Goal: Task Accomplishment & Management: Use online tool/utility

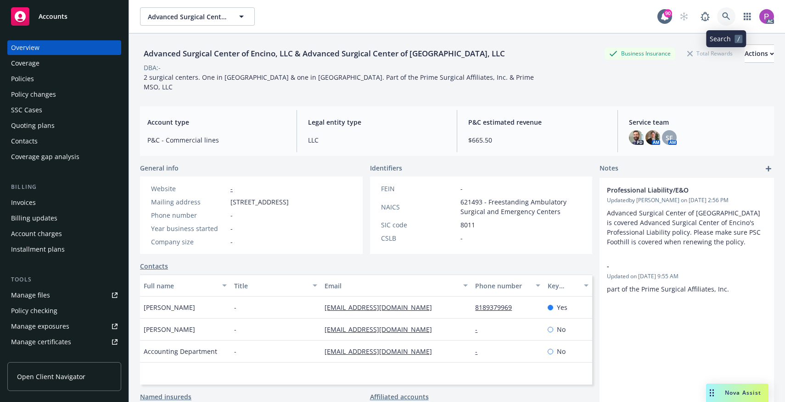
click at [728, 16] on icon at bounding box center [726, 16] width 8 height 8
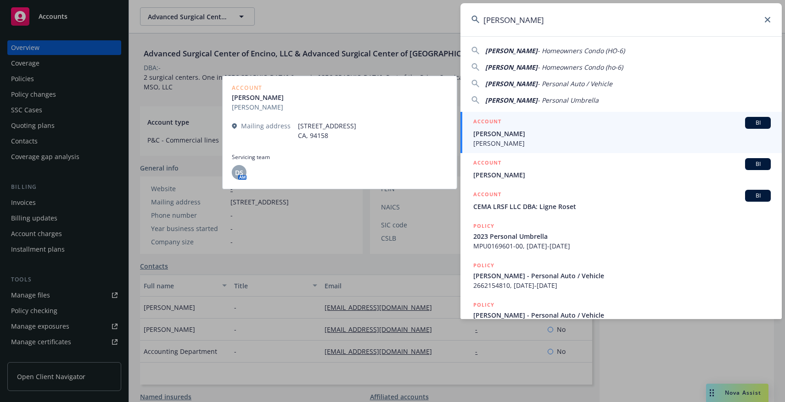
type input "[PERSON_NAME]"
click at [578, 134] on span "[PERSON_NAME]" at bounding box center [621, 134] width 297 height 10
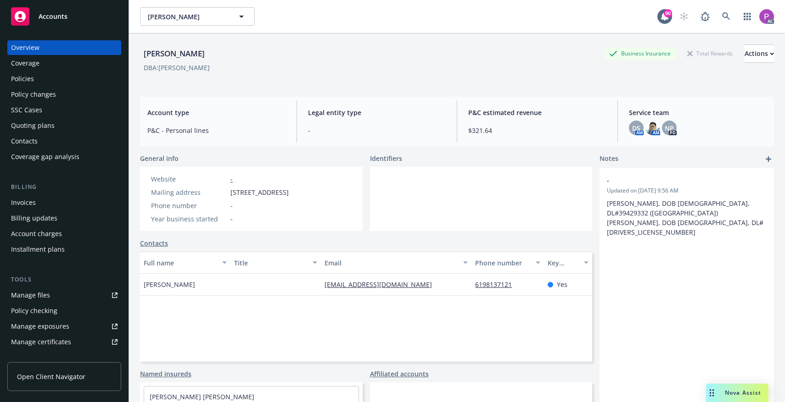
click at [58, 294] on link "Manage files" at bounding box center [64, 295] width 114 height 15
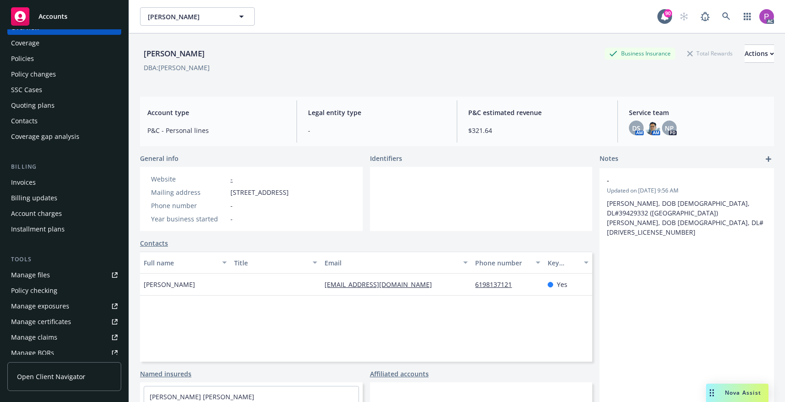
scroll to position [19, 0]
click at [32, 278] on div "Manage files" at bounding box center [30, 276] width 39 height 15
click at [728, 15] on icon at bounding box center [726, 16] width 8 height 8
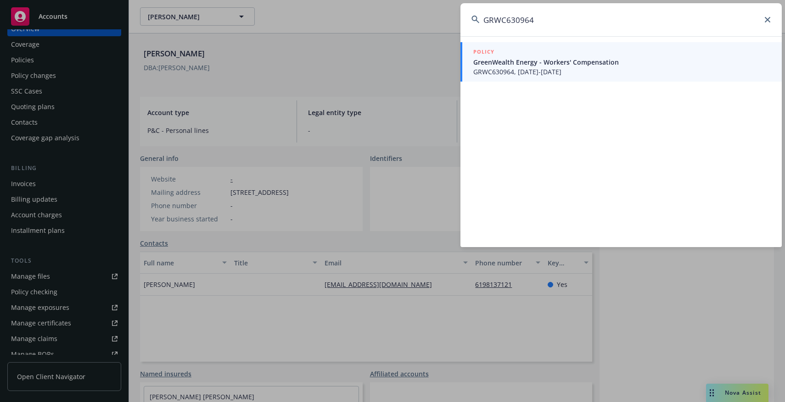
type input "GRWC630964"
click at [628, 70] on span "GRWC630964, 07/25/2025-07/25/2026" at bounding box center [621, 72] width 297 height 10
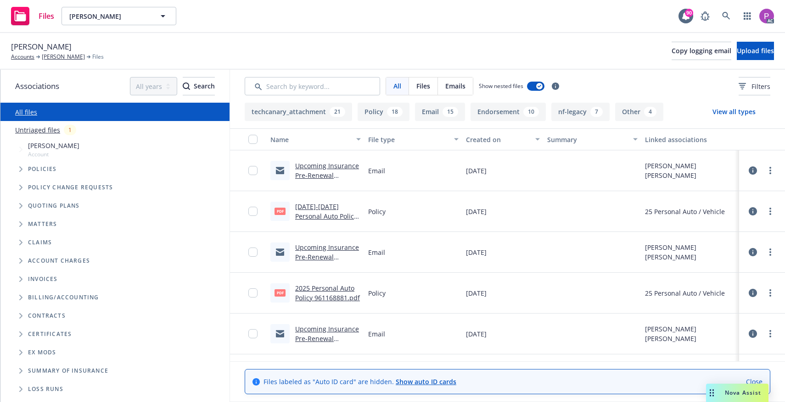
drag, startPoint x: 37, startPoint y: 128, endPoint x: 67, endPoint y: 124, distance: 30.2
click at [37, 128] on link "Untriaged files" at bounding box center [37, 130] width 45 height 10
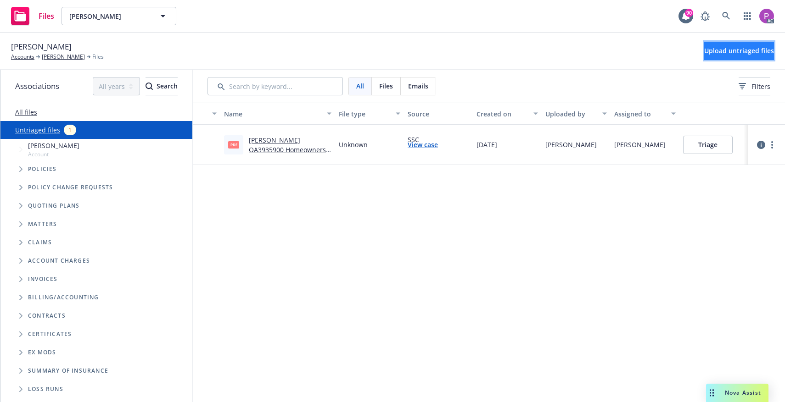
click at [736, 56] on button "Upload untriaged files" at bounding box center [739, 51] width 70 height 18
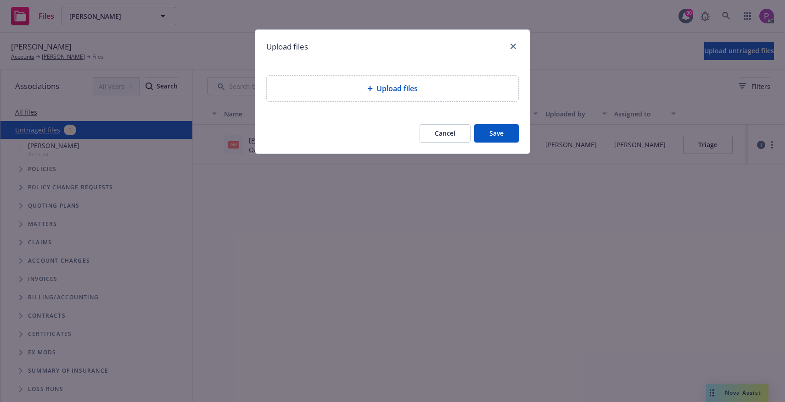
click at [429, 97] on div "Upload files" at bounding box center [392, 89] width 251 height 26
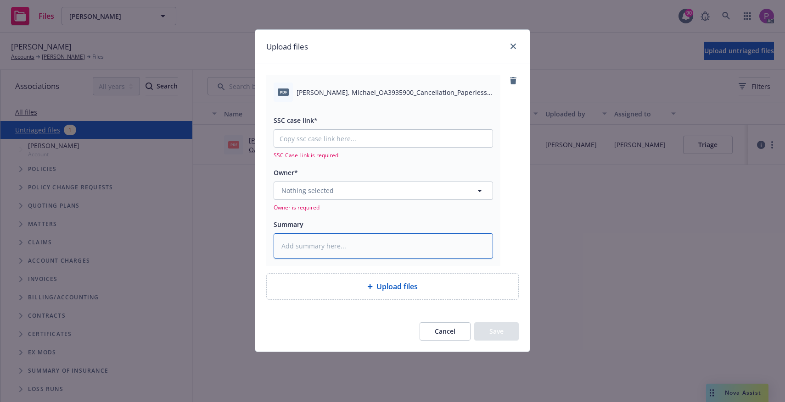
click at [328, 242] on textarea at bounding box center [382, 246] width 219 height 25
paste textarea "Musarra, Michael_OA3935900_Cancellation_Paperless Terms and Conditions Email Co…"
type textarea "x"
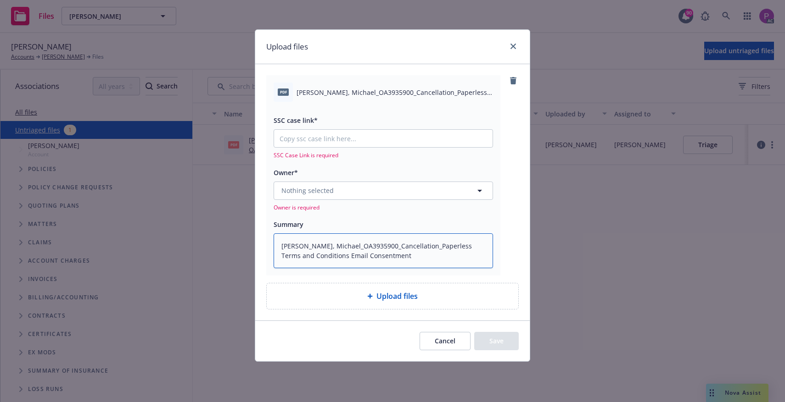
type textarea "Musarra, Michael_OA3935900_Cancellation_Paperless Terms and Conditions Email Co…"
click at [330, 134] on input "SSC case link*" at bounding box center [383, 138] width 218 height 17
click at [343, 140] on input "SSC case link*" at bounding box center [383, 138] width 218 height 17
paste input "https://newfront-ssc.lightning.force.com/lightning/r/Case/500Vz00000ShnQNIAZ/vi…"
type textarea "x"
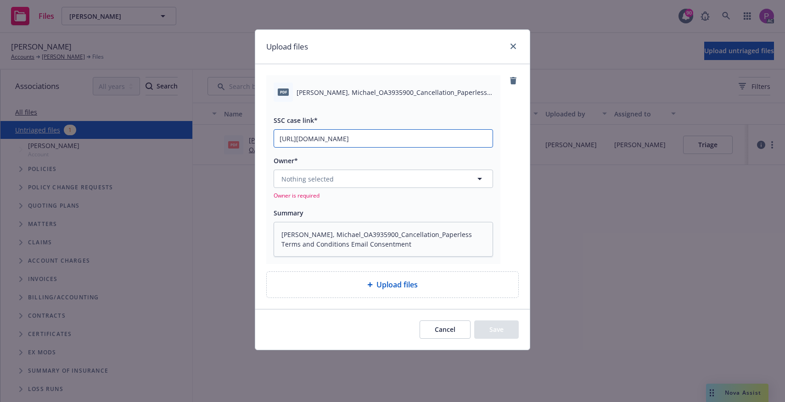
scroll to position [0, 47]
type input "https://newfront-ssc.lightning.force.com/lightning/r/Case/500Vz00000ShnQNIAZ/vi…"
click at [336, 181] on button "Nothing selected" at bounding box center [382, 179] width 219 height 18
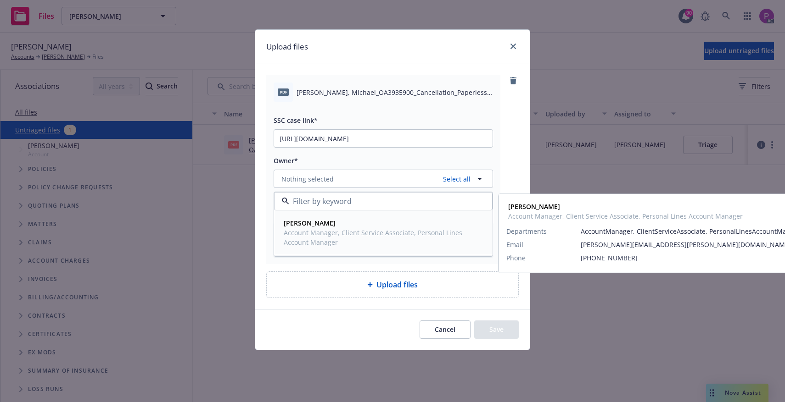
drag, startPoint x: 328, startPoint y: 223, endPoint x: 351, endPoint y: 240, distance: 28.5
click at [328, 223] on strong "David Shepard" at bounding box center [310, 223] width 52 height 9
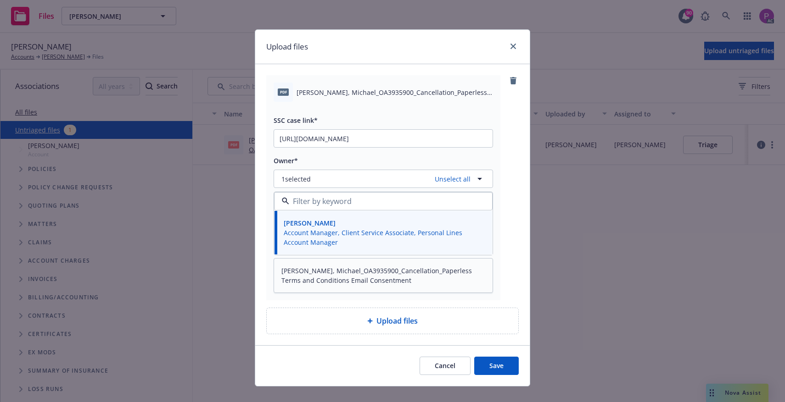
click at [503, 368] on button "Save" at bounding box center [496, 366] width 45 height 18
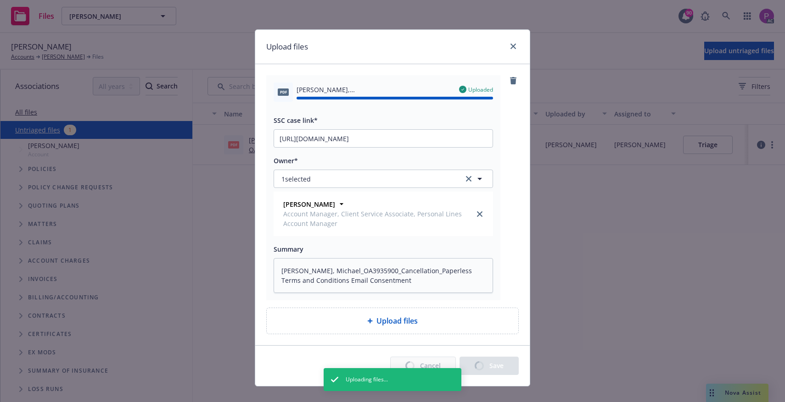
type textarea "x"
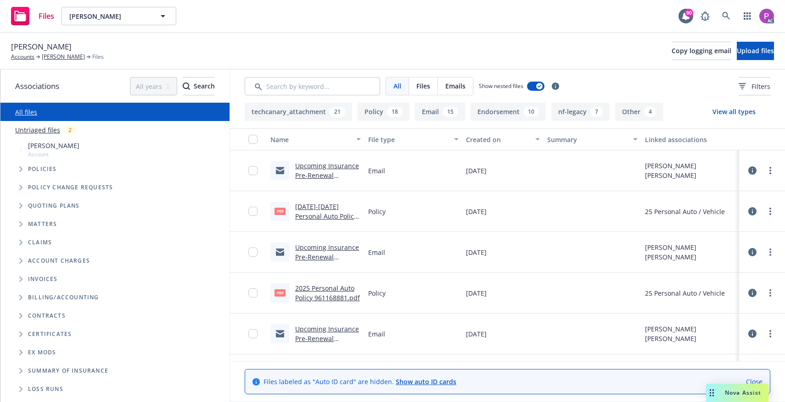
click at [35, 130] on link "Untriaged files" at bounding box center [37, 130] width 45 height 10
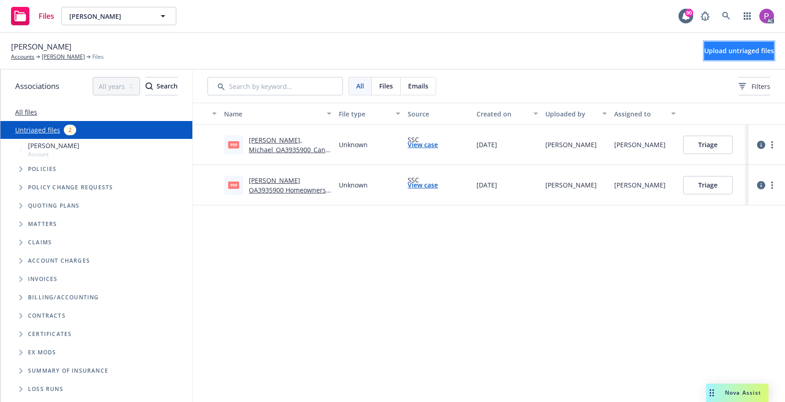
click at [723, 49] on span "Upload untriaged files" at bounding box center [739, 50] width 70 height 9
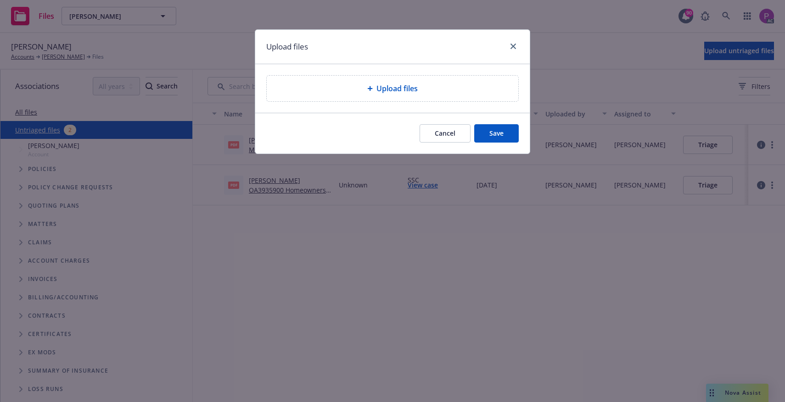
click at [412, 90] on span "Upload files" at bounding box center [396, 88] width 41 height 11
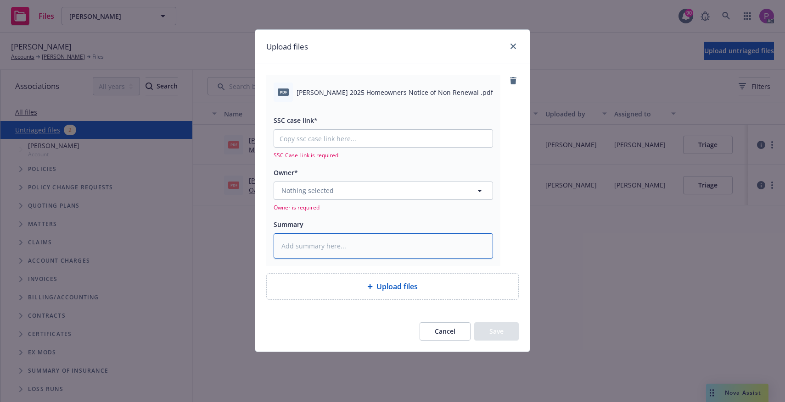
click at [309, 245] on textarea at bounding box center [382, 246] width 219 height 25
paste textarea "Musarra, Michael 2025 Homeowners Notice of Non Renewal"
type textarea "x"
type textarea "Musarra, Michael 2025 Homeowners Notice of Non Renewal"
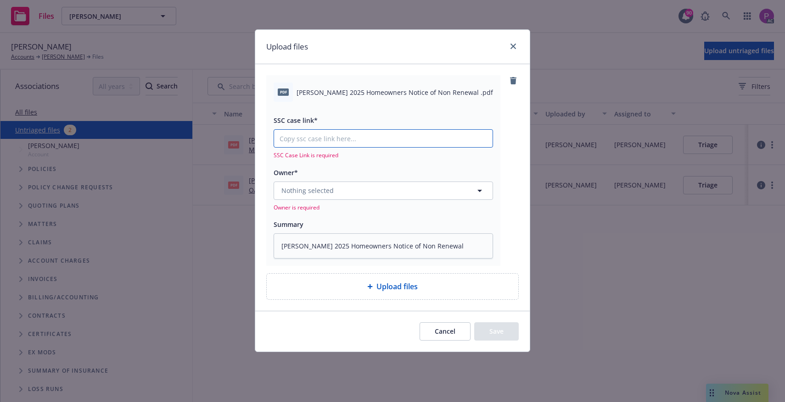
click at [317, 140] on input "SSC case link*" at bounding box center [383, 138] width 218 height 17
paste input "https://newfront-ssc.lightning.force.com/lightning/r/Case/500Vz00000ShjBYIAZ/vi…"
type textarea "x"
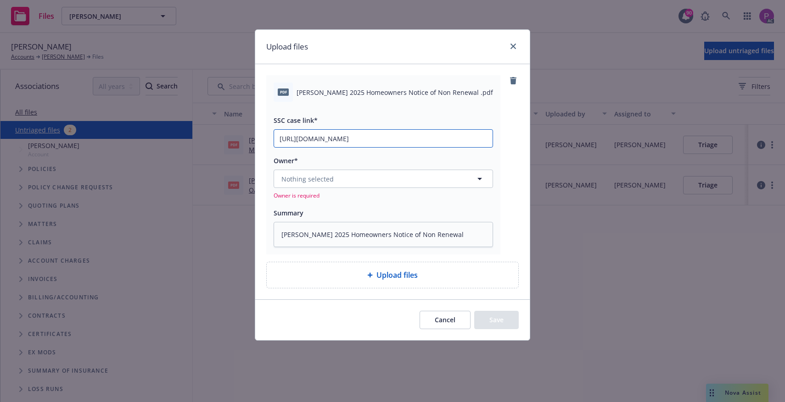
type input "https://newfront-ssc.lightning.force.com/lightning/r/Case/500Vz00000ShjBYIAZ/vi…"
click at [315, 187] on button "Nothing selected" at bounding box center [382, 179] width 219 height 18
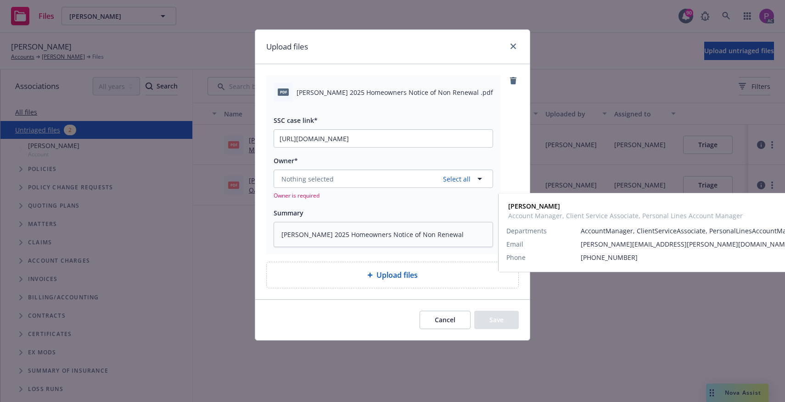
click at [318, 241] on span "Account Manager, Client Service Associate, Personal Lines Account Manager" at bounding box center [382, 237] width 197 height 19
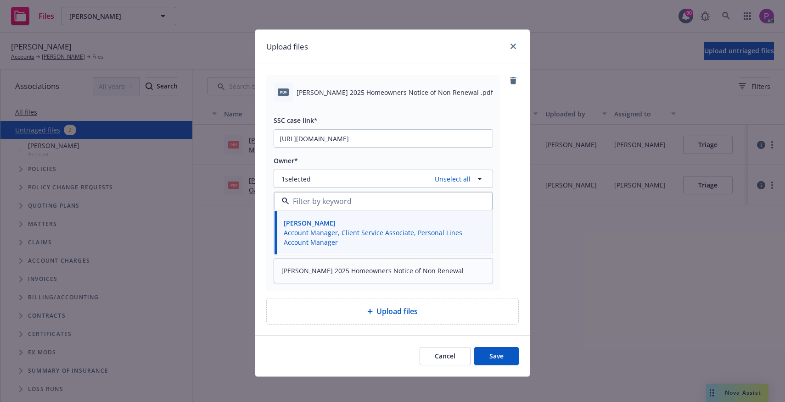
click at [499, 359] on button "Save" at bounding box center [496, 356] width 45 height 18
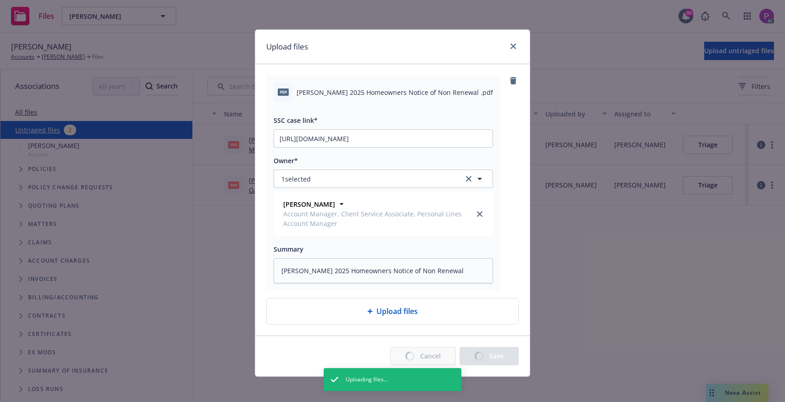
type textarea "x"
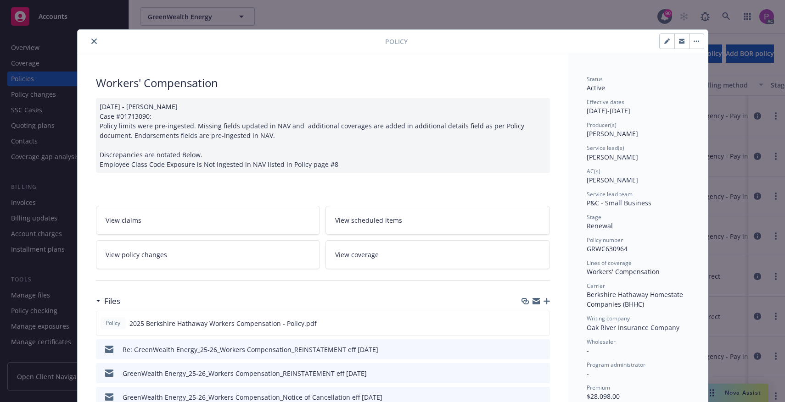
click at [97, 40] on button "close" at bounding box center [94, 41] width 11 height 11
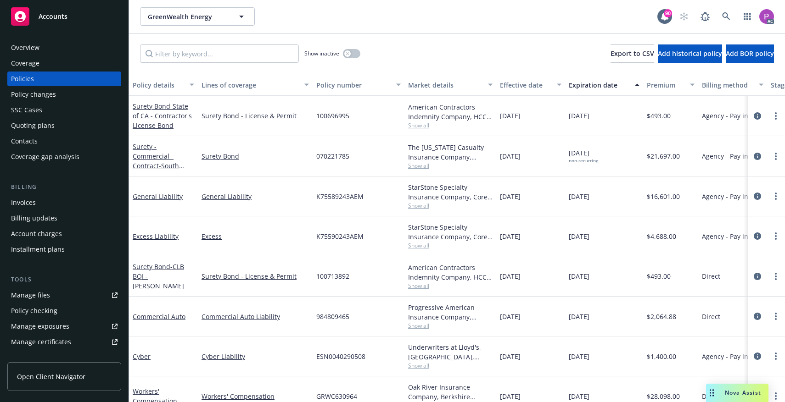
click at [52, 298] on link "Manage files" at bounding box center [64, 295] width 114 height 15
click at [722, 12] on icon at bounding box center [726, 16] width 8 height 8
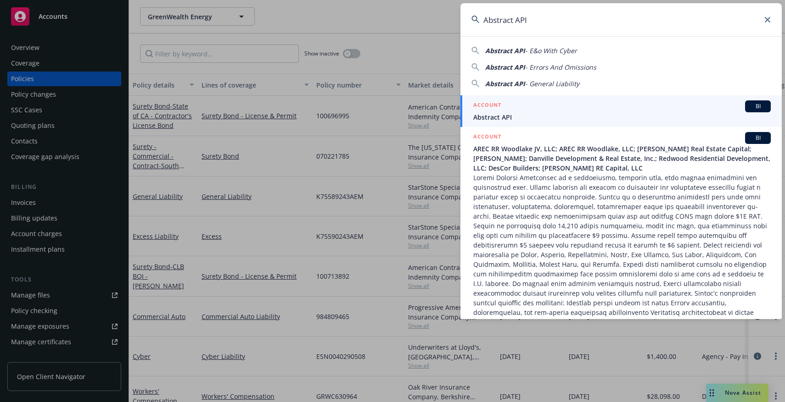
type input "Abstract API"
click at [553, 111] on div "ACCOUNT BI" at bounding box center [621, 106] width 297 height 12
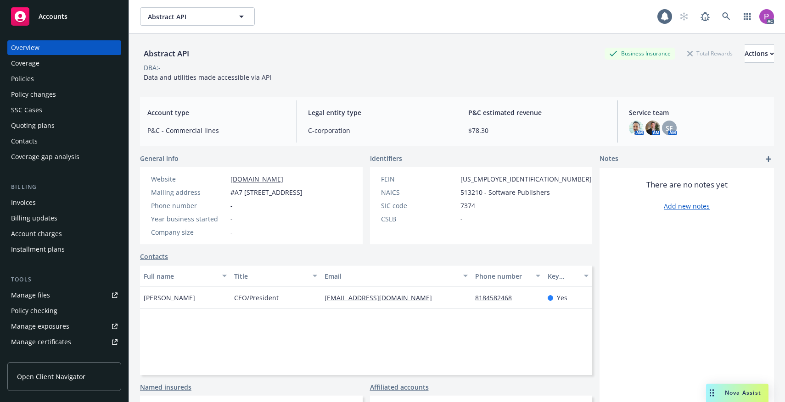
click at [54, 300] on link "Manage files" at bounding box center [64, 295] width 114 height 15
click at [725, 20] on icon at bounding box center [726, 16] width 8 height 8
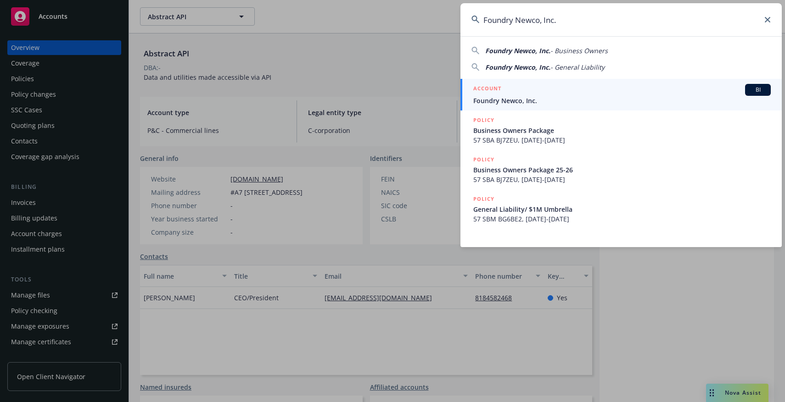
type input "Foundry Newco, Inc."
click at [532, 98] on span "Foundry Newco, Inc." at bounding box center [621, 101] width 297 height 10
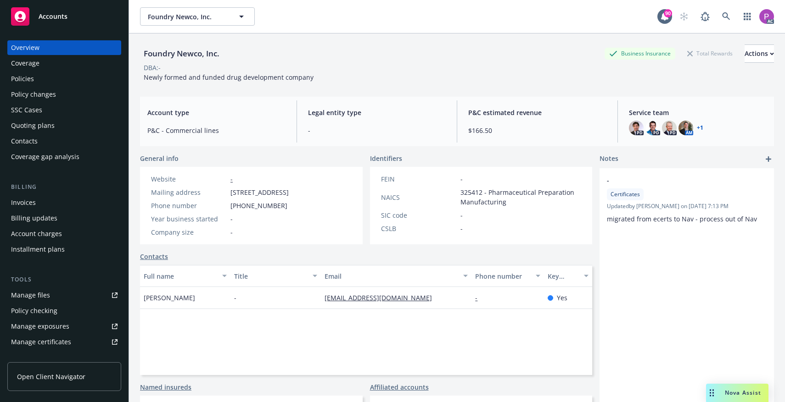
click at [33, 299] on div "Manage files" at bounding box center [30, 295] width 39 height 15
click at [732, 19] on link at bounding box center [726, 16] width 18 height 18
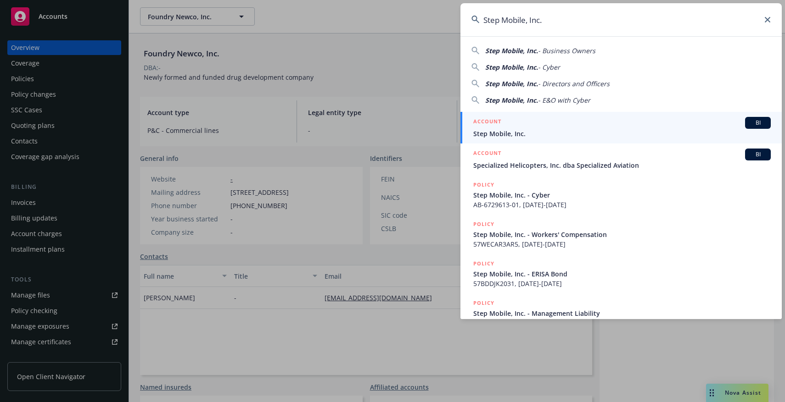
type input "Step Mobile, Inc."
click at [529, 127] on div "ACCOUNT BI" at bounding box center [621, 123] width 297 height 12
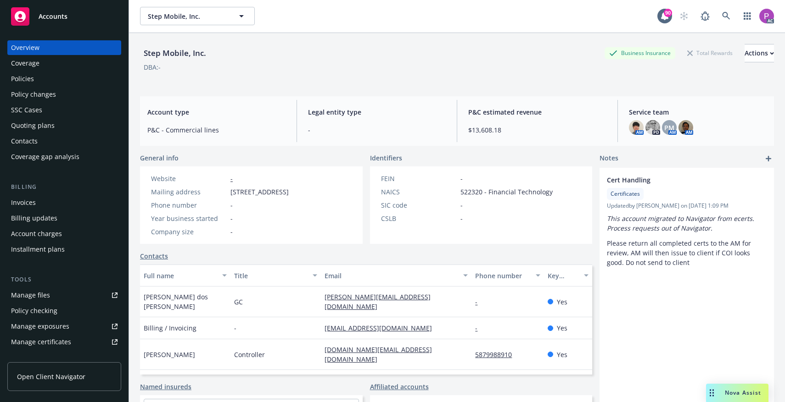
scroll to position [1, 0]
click at [35, 297] on div "Manage files" at bounding box center [30, 295] width 39 height 15
click at [722, 11] on icon at bounding box center [726, 15] width 8 height 8
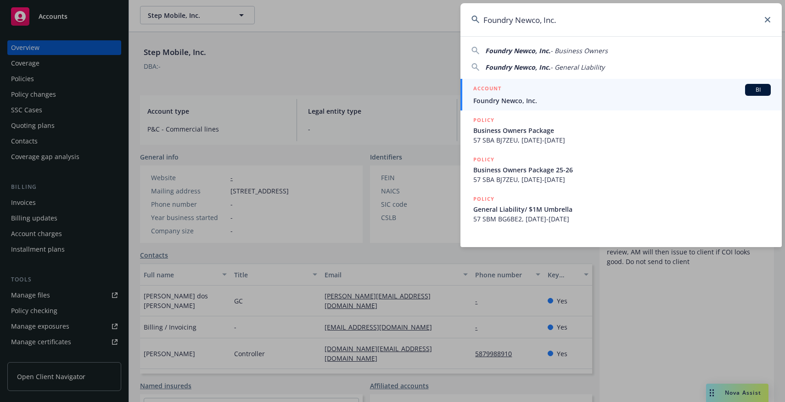
type input "Foundry Newco, Inc."
click at [567, 89] on div "ACCOUNT BI" at bounding box center [621, 90] width 297 height 12
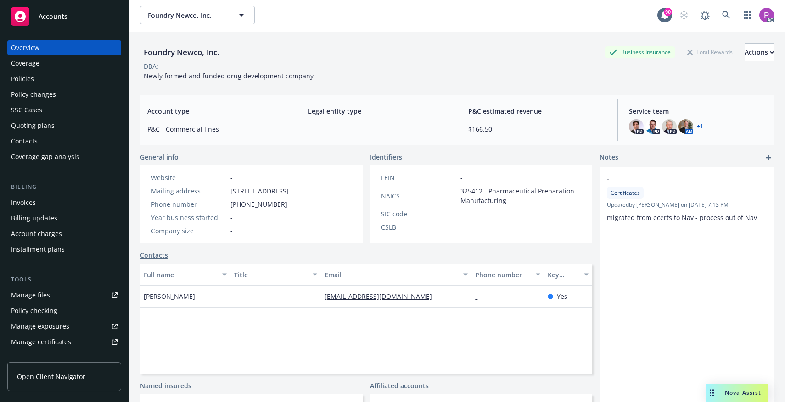
click at [39, 301] on div "Manage files" at bounding box center [30, 295] width 39 height 15
click at [731, 14] on link at bounding box center [726, 15] width 18 height 18
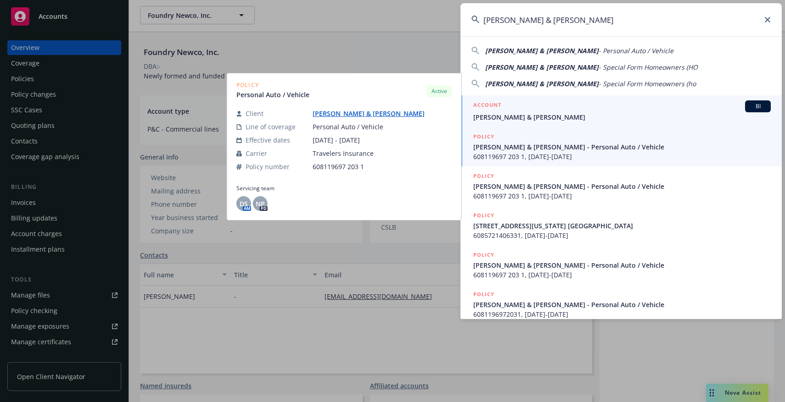
type input "[PERSON_NAME] & [PERSON_NAME]"
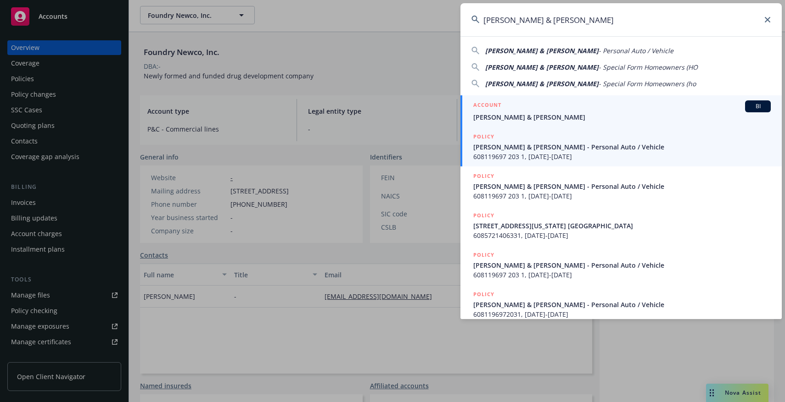
click at [564, 112] on span "Rand & Jessica Levin" at bounding box center [621, 117] width 297 height 10
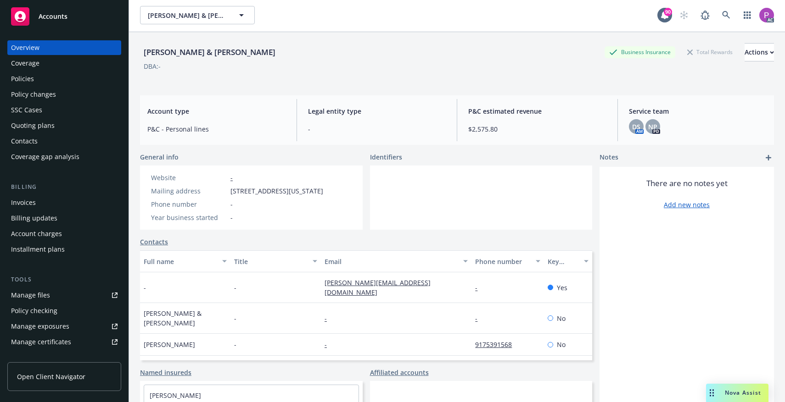
click at [47, 299] on div "Manage files" at bounding box center [30, 295] width 39 height 15
click at [724, 20] on link at bounding box center [726, 15] width 18 height 18
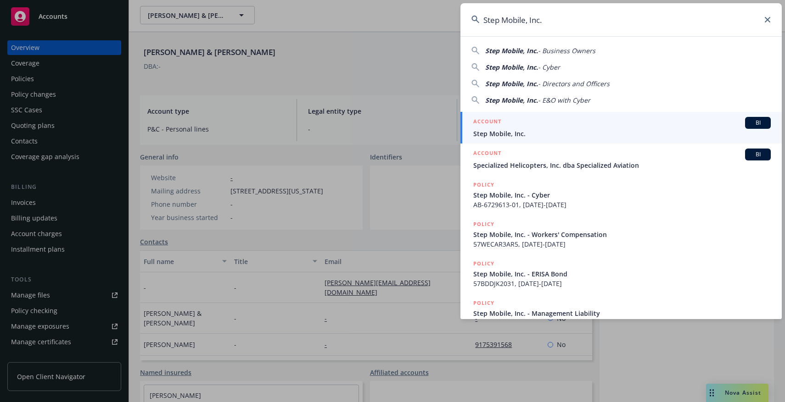
type input "Step Mobile, Inc."
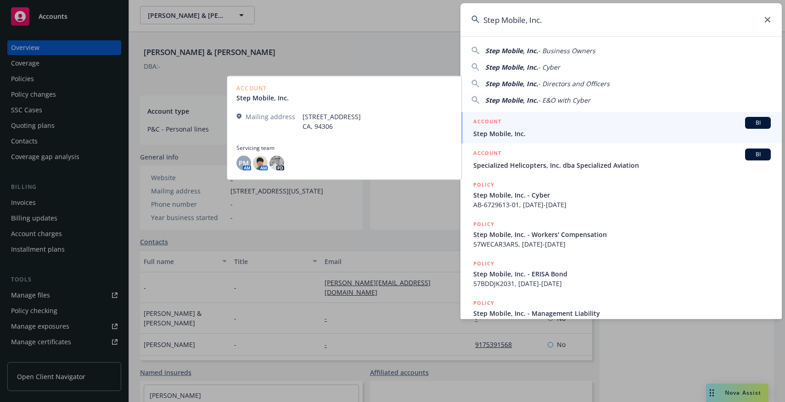
click at [578, 122] on div "ACCOUNT BI" at bounding box center [621, 123] width 297 height 12
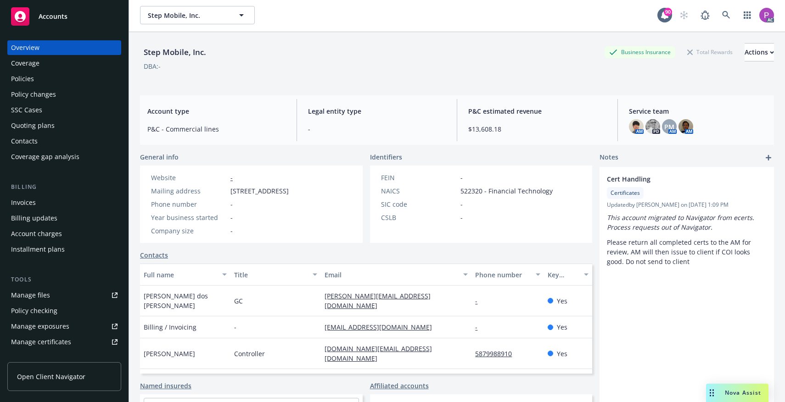
click at [24, 299] on div "Manage files" at bounding box center [30, 295] width 39 height 15
click at [727, 12] on icon at bounding box center [726, 15] width 8 height 8
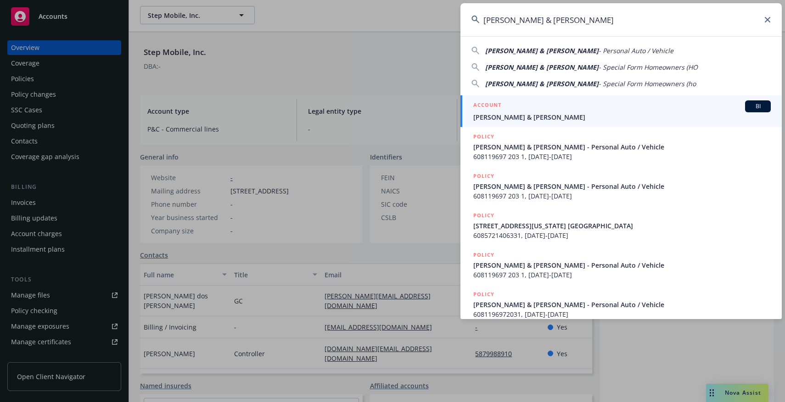
type input "Rand & Jessica Levin"
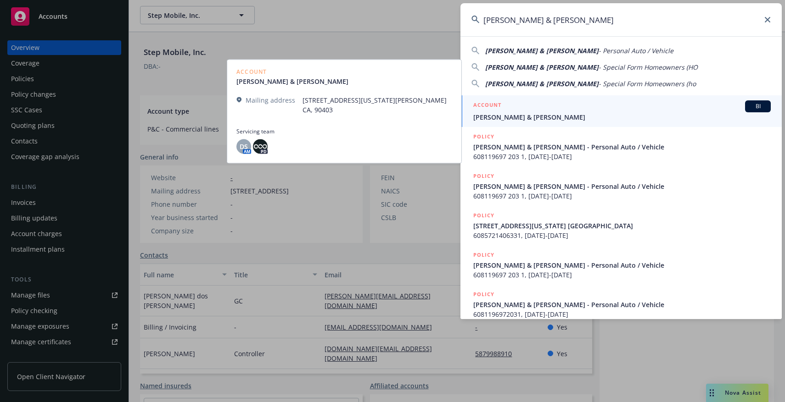
click at [575, 106] on div "ACCOUNT BI" at bounding box center [621, 106] width 297 height 12
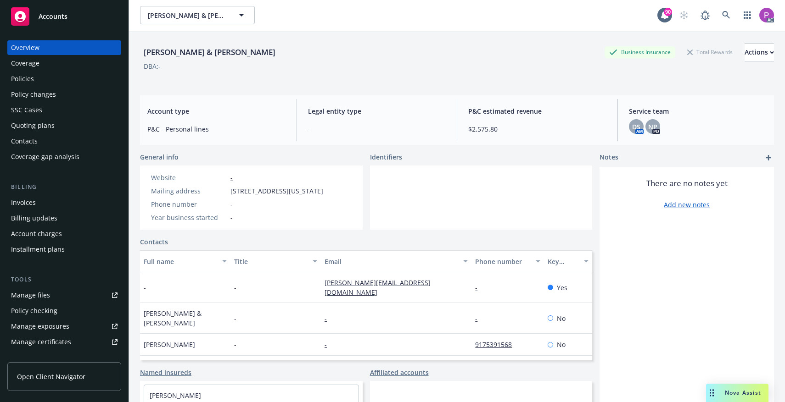
click at [33, 293] on div "Manage files" at bounding box center [30, 295] width 39 height 15
click at [725, 14] on icon at bounding box center [726, 15] width 8 height 8
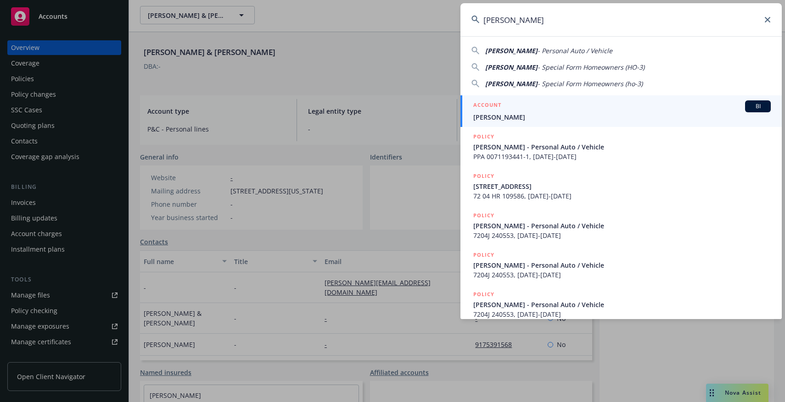
type input "Cooper, Paul H."
click at [540, 107] on div "ACCOUNT BI" at bounding box center [621, 106] width 297 height 12
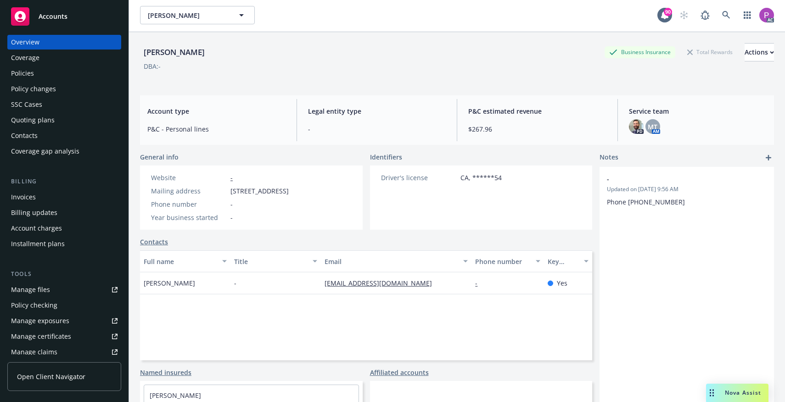
click at [25, 291] on div "Manage files" at bounding box center [30, 290] width 39 height 15
click at [724, 12] on icon at bounding box center [726, 15] width 8 height 8
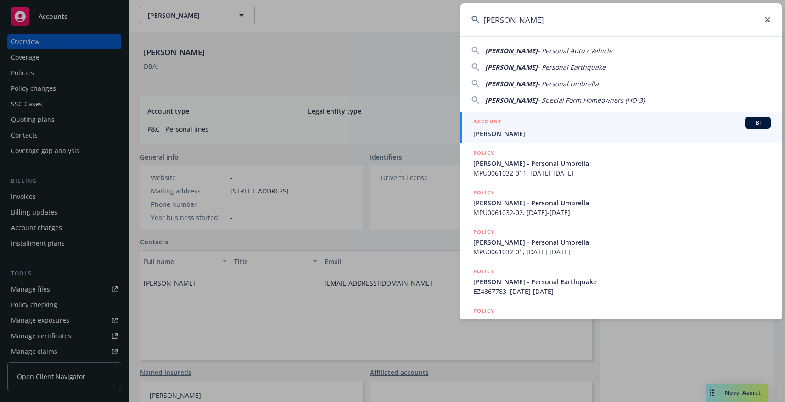
type input "Karen S Brown"
click at [597, 124] on div "ACCOUNT BI" at bounding box center [621, 123] width 297 height 12
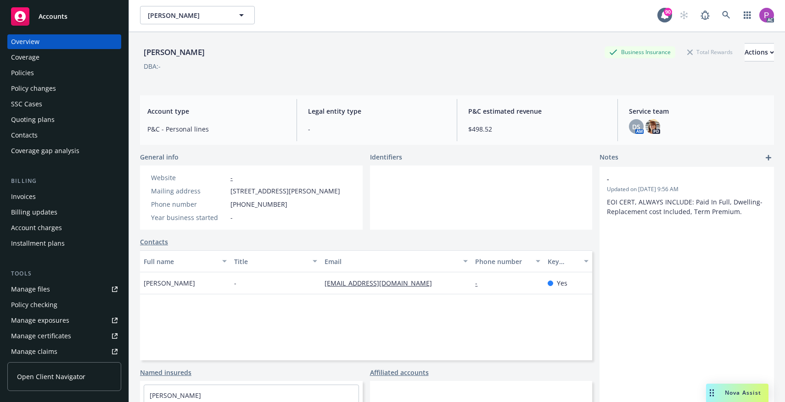
click at [35, 289] on div "Manage files" at bounding box center [30, 289] width 39 height 15
click at [726, 11] on icon at bounding box center [726, 15] width 8 height 8
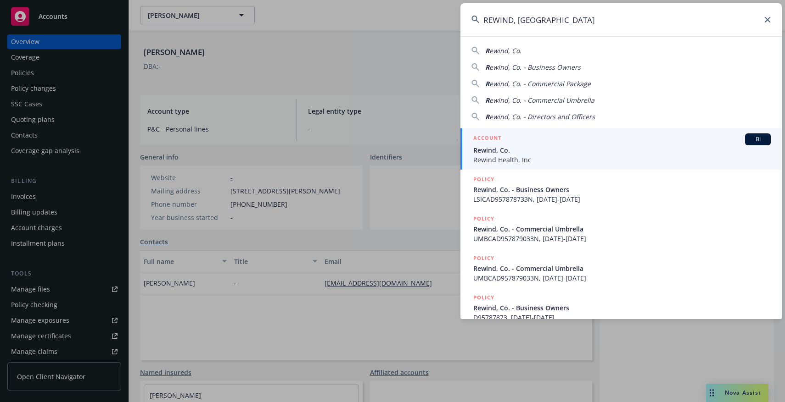
type input "REWIND, CO"
click at [529, 138] on div "ACCOUNT BI" at bounding box center [621, 140] width 297 height 12
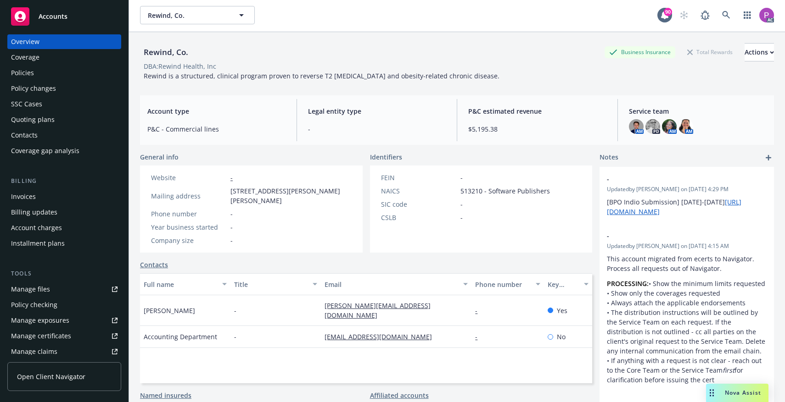
scroll to position [8, 0]
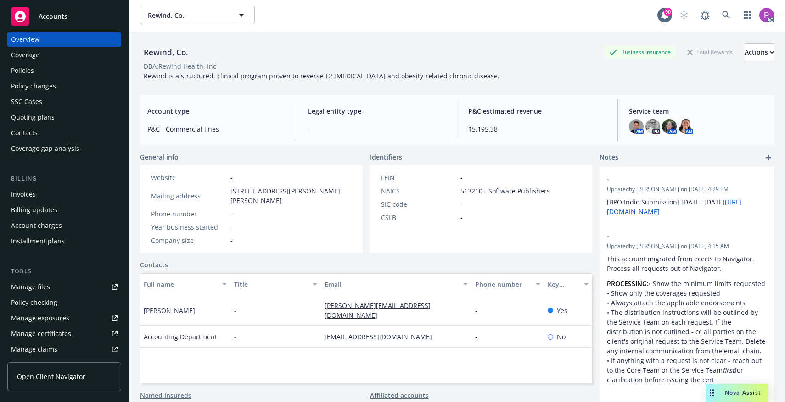
click at [43, 288] on div "Manage files" at bounding box center [30, 287] width 39 height 15
click at [725, 17] on icon at bounding box center [726, 15] width 8 height 8
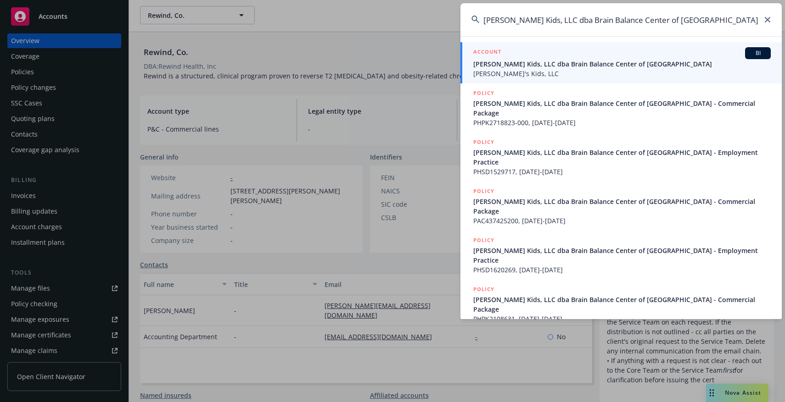
type input "Dylan's Kids, LLC dba Brain Balance Center of Jacksonville"
click at [563, 63] on span "Dylan's Kids, LLC dba Brain Balance Center of Jacksonville" at bounding box center [621, 64] width 297 height 10
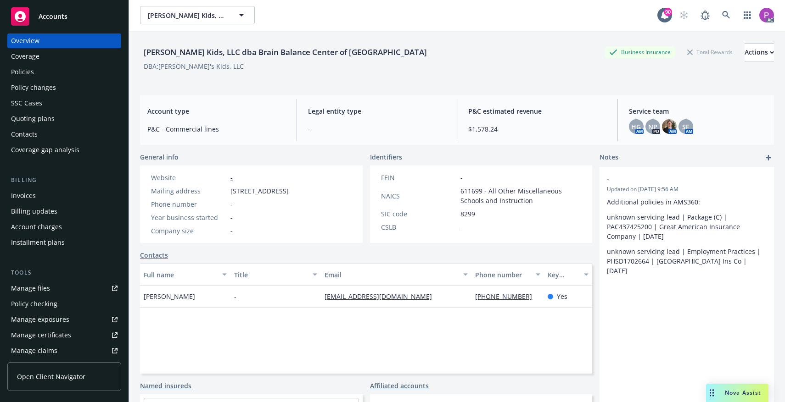
click at [28, 287] on div "Manage files" at bounding box center [30, 288] width 39 height 15
click at [724, 16] on icon at bounding box center [726, 15] width 8 height 8
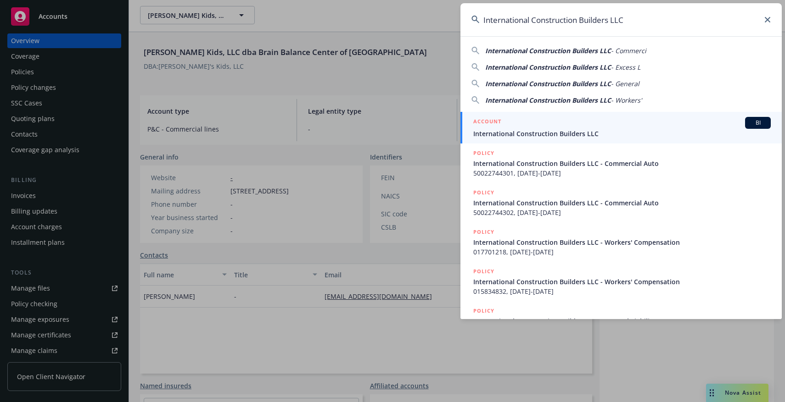
type input "International Construction Builders LLC"
click at [534, 124] on div "ACCOUNT BI" at bounding box center [621, 123] width 297 height 12
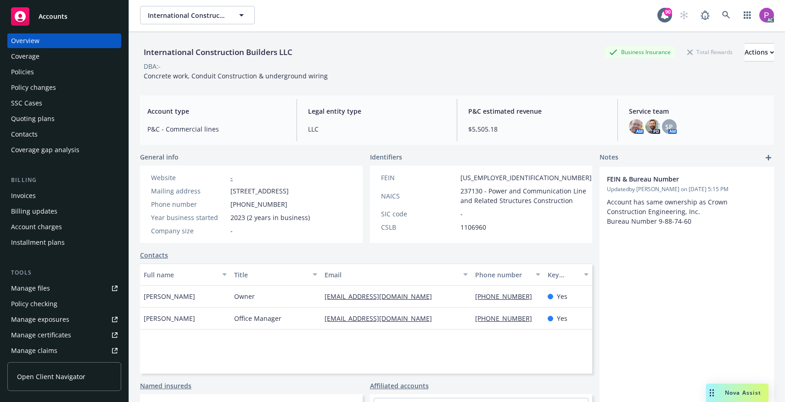
click at [40, 290] on div "Manage files" at bounding box center [30, 288] width 39 height 15
click at [724, 16] on icon at bounding box center [726, 15] width 8 height 8
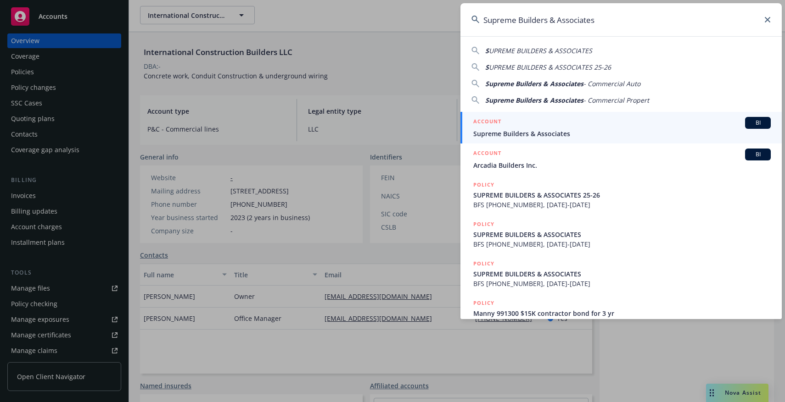
type input "Supreme Builders & Associates"
click at [564, 121] on div "ACCOUNT BI" at bounding box center [621, 123] width 297 height 12
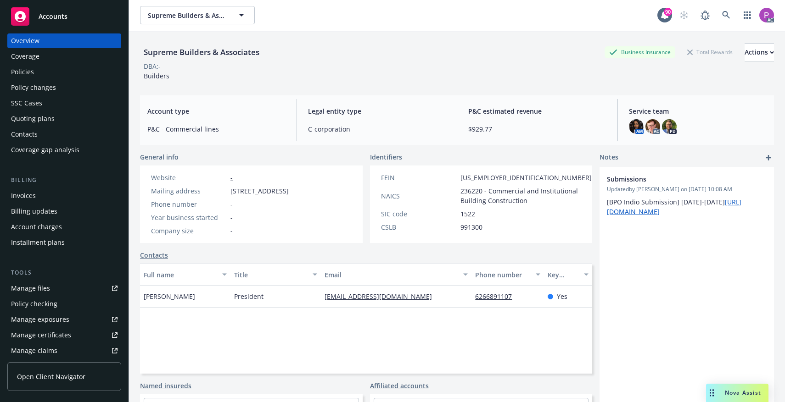
click at [37, 288] on div "Manage files" at bounding box center [30, 288] width 39 height 15
click at [725, 14] on icon at bounding box center [726, 15] width 8 height 8
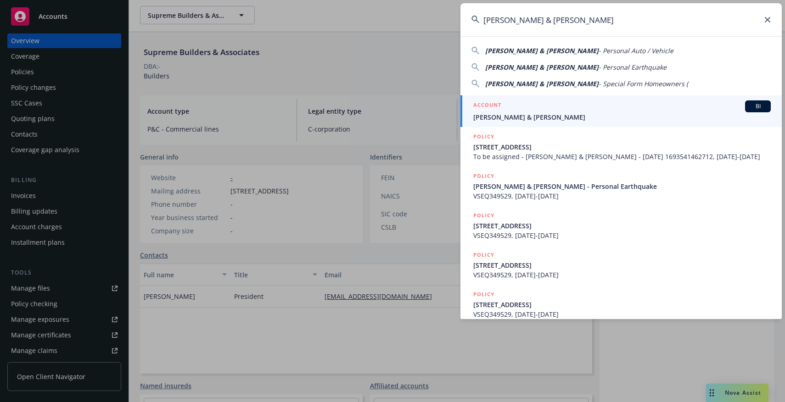
type input "Walls, Patrick & Sarah"
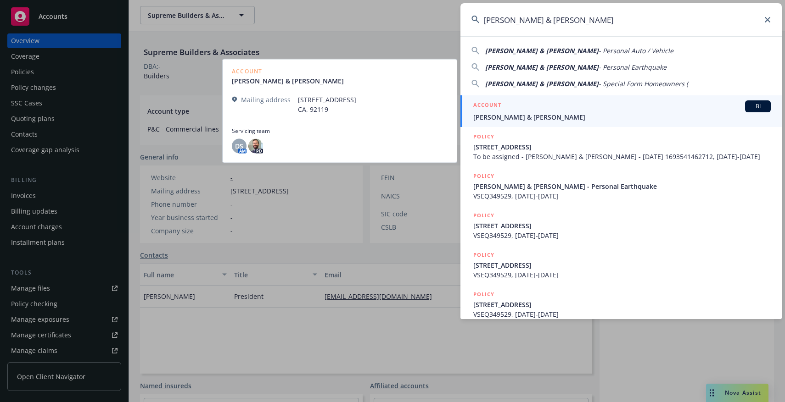
scroll to position [0, 0]
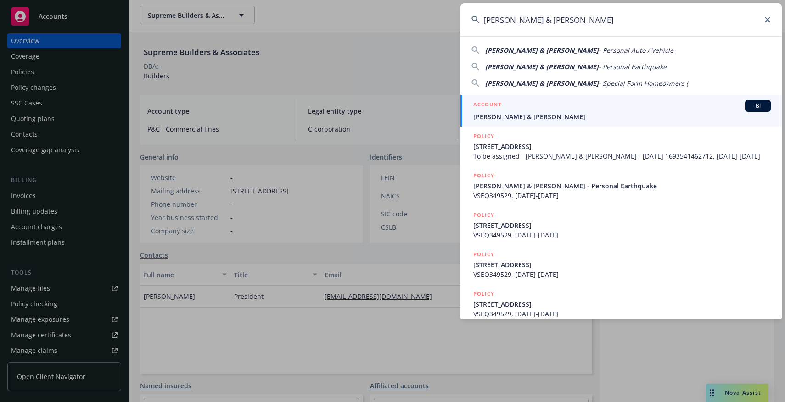
click at [609, 121] on span "Walls, Patrick & Sarah" at bounding box center [621, 117] width 297 height 10
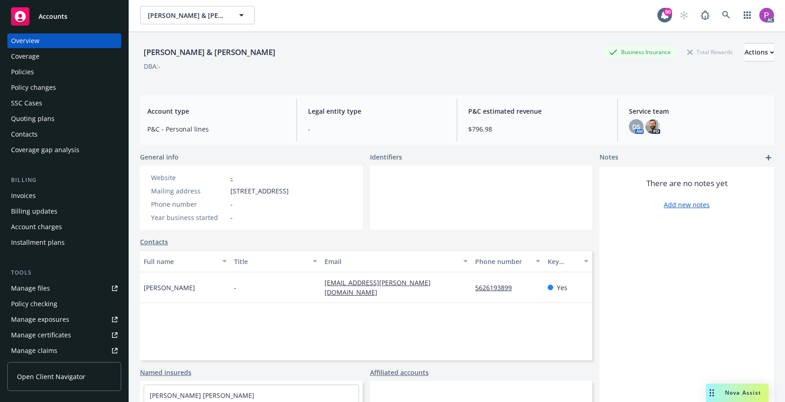
click at [39, 286] on div "Manage files" at bounding box center [30, 288] width 39 height 15
click at [727, 18] on icon at bounding box center [726, 15] width 8 height 8
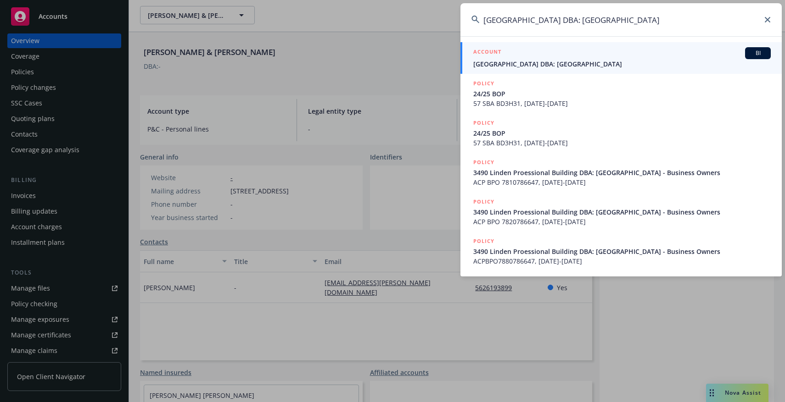
type input "3490 Linden Professional Building DBA: Linden Medical Building"
click at [572, 62] on span "3490 Linden Professional Building DBA: Linden Medical Building" at bounding box center [621, 64] width 297 height 10
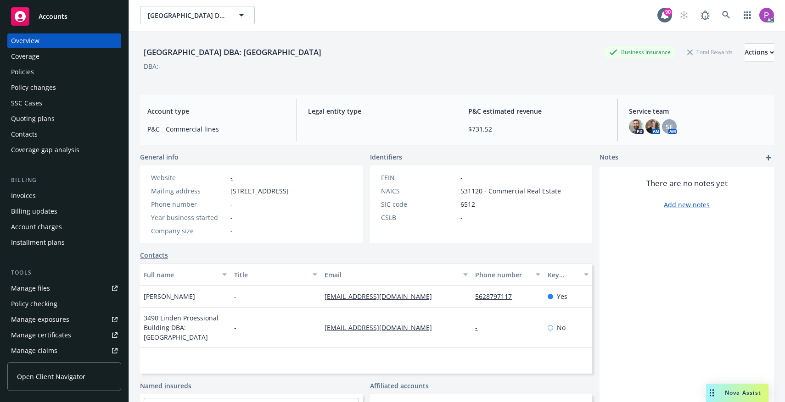
click at [28, 290] on div "Manage files" at bounding box center [30, 288] width 39 height 15
click at [723, 14] on icon at bounding box center [726, 15] width 8 height 8
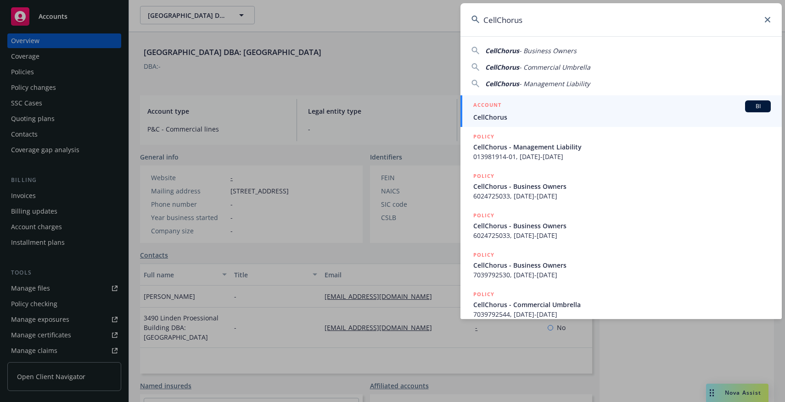
type input "CellChorus"
click at [552, 116] on span "CellChorus" at bounding box center [621, 117] width 297 height 10
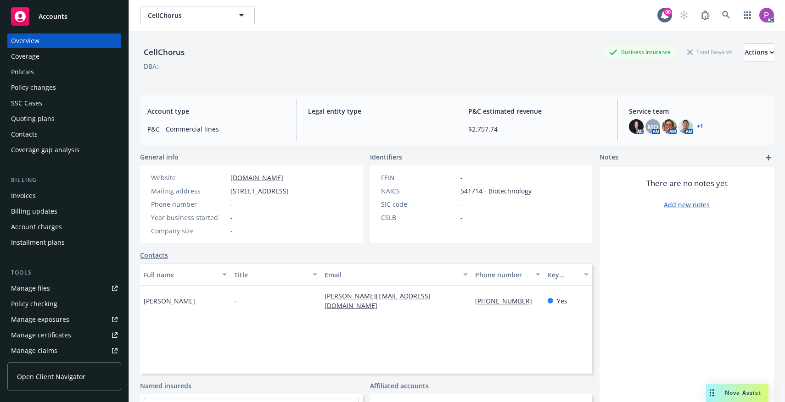
click at [38, 290] on div "Manage files" at bounding box center [30, 288] width 39 height 15
click at [33, 291] on div "Manage files" at bounding box center [30, 288] width 39 height 15
click at [724, 17] on icon at bounding box center [726, 16] width 8 height 8
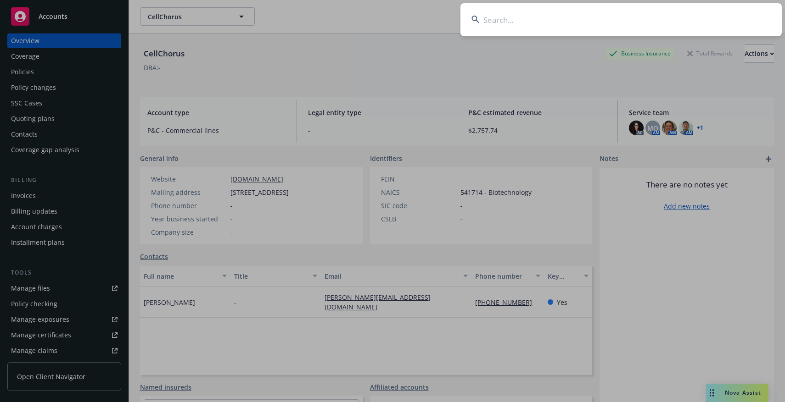
scroll to position [1, 0]
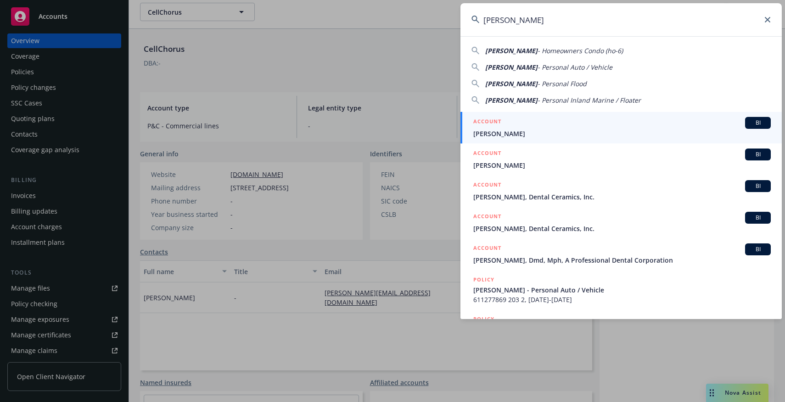
type input "James Eden"
drag, startPoint x: 589, startPoint y: 122, endPoint x: 593, endPoint y: 119, distance: 4.7
click at [589, 122] on div "ACCOUNT BI" at bounding box center [621, 123] width 297 height 12
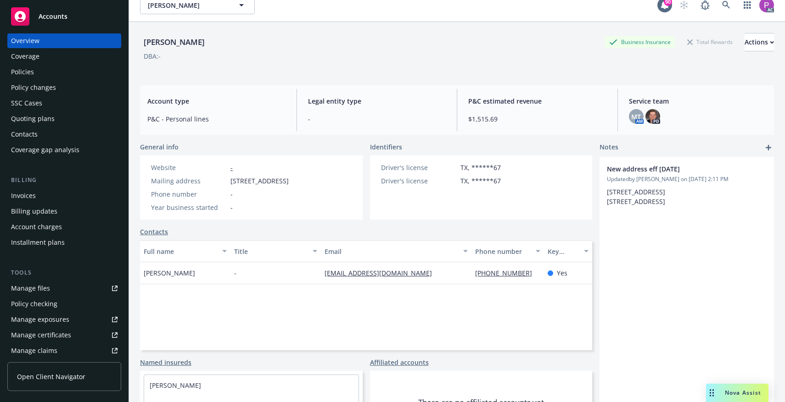
scroll to position [14, 0]
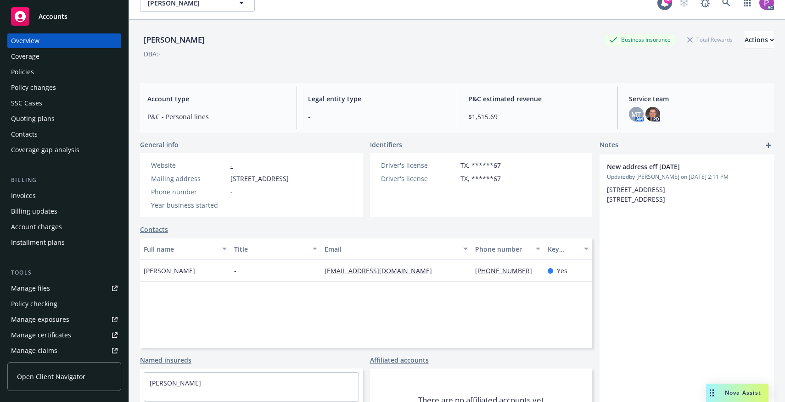
click at [38, 287] on div "Manage files" at bounding box center [30, 288] width 39 height 15
click at [729, 6] on icon at bounding box center [726, 3] width 8 height 8
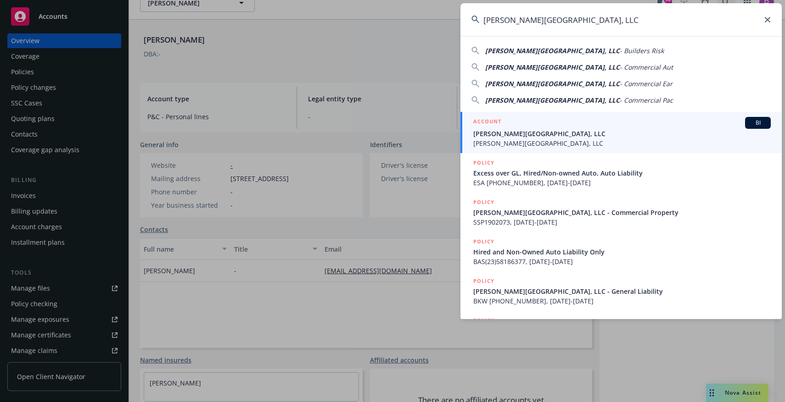
type input "EC Palomar Industrial Center, LLC"
click at [557, 119] on div "ACCOUNT BI" at bounding box center [621, 123] width 297 height 12
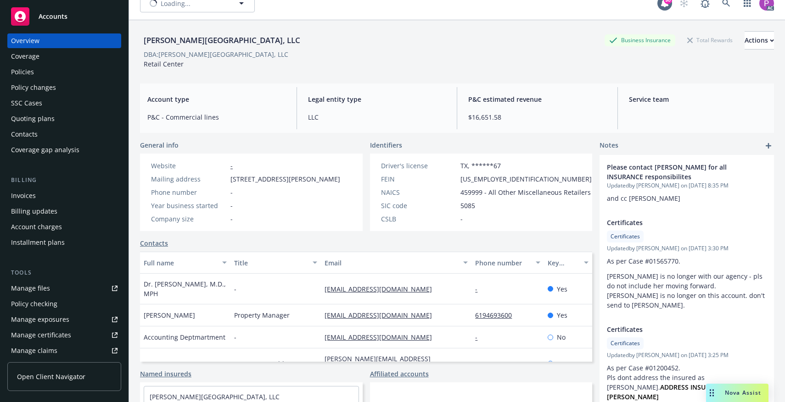
scroll to position [20, 0]
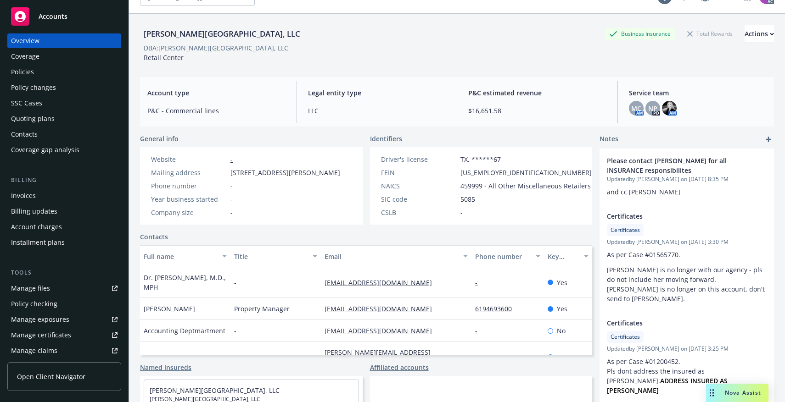
click at [30, 287] on div "Manage files" at bounding box center [30, 288] width 39 height 15
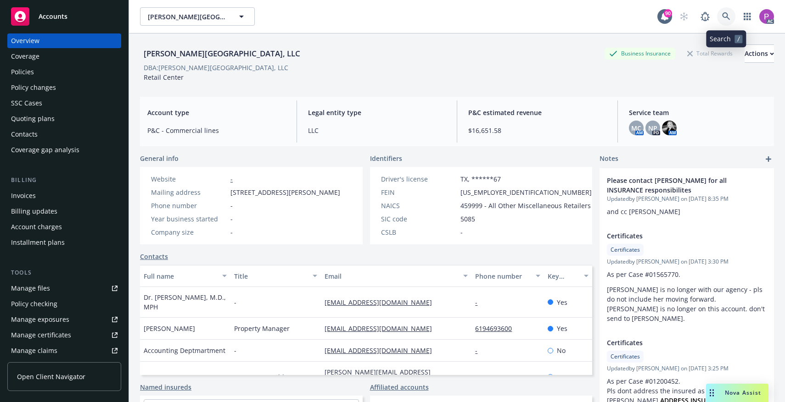
click at [724, 13] on icon at bounding box center [726, 16] width 8 height 8
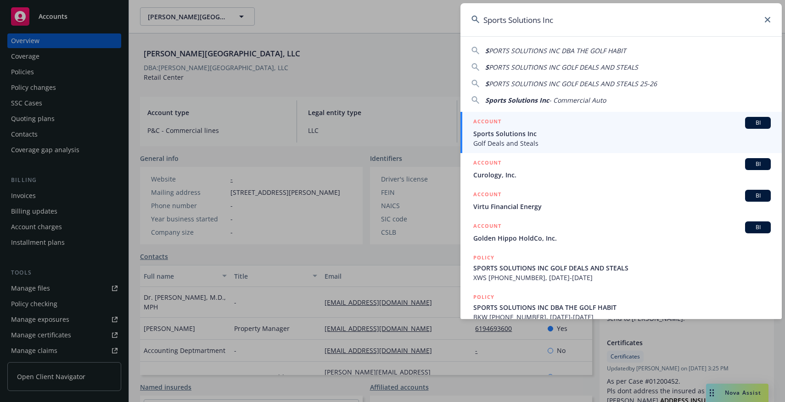
type input "Sports Solutions Inc"
click at [552, 120] on div "ACCOUNT BI" at bounding box center [621, 123] width 297 height 12
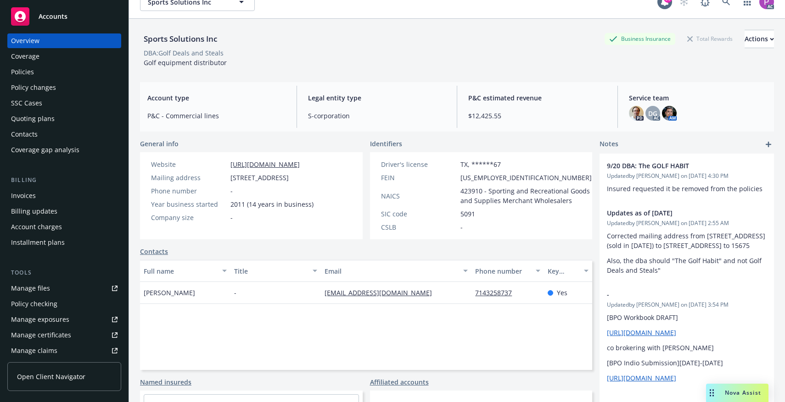
scroll to position [9, 0]
click at [36, 290] on div "Manage files" at bounding box center [30, 286] width 39 height 15
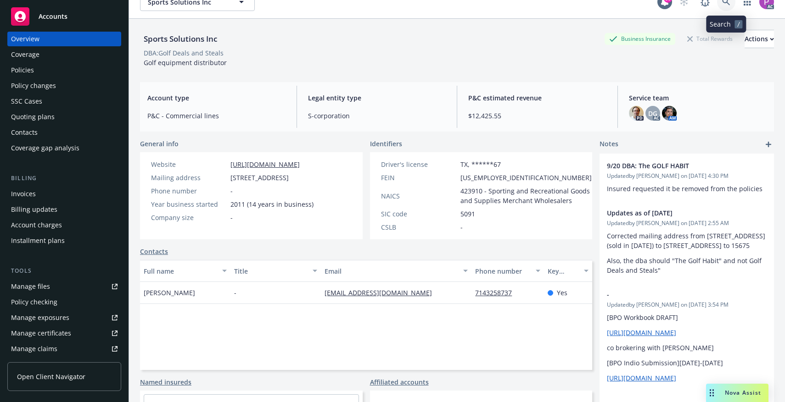
click at [728, 2] on icon at bounding box center [726, 2] width 8 height 8
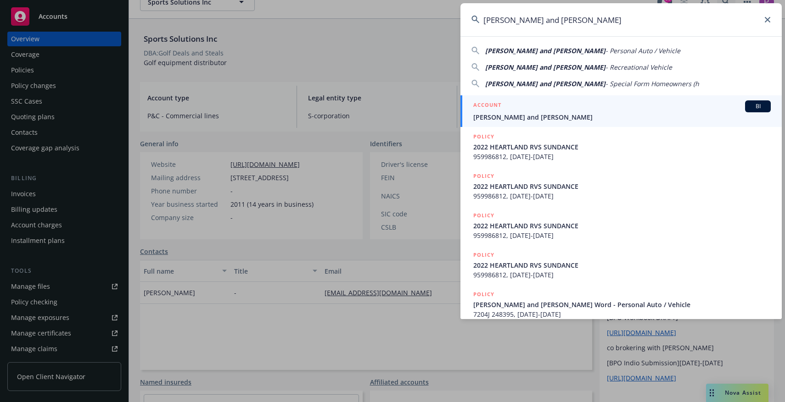
type input "[PERSON_NAME] and [PERSON_NAME]"
drag, startPoint x: 551, startPoint y: 106, endPoint x: 553, endPoint y: 99, distance: 7.1
click at [551, 106] on div "ACCOUNT BI" at bounding box center [621, 106] width 297 height 12
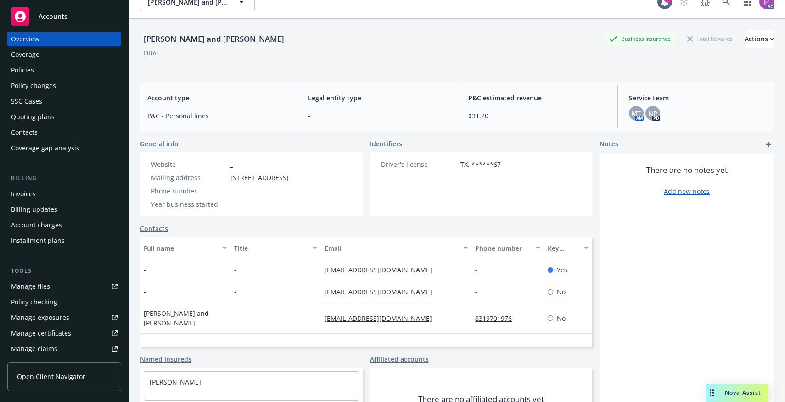
click at [27, 289] on div "Manage files" at bounding box center [30, 286] width 39 height 15
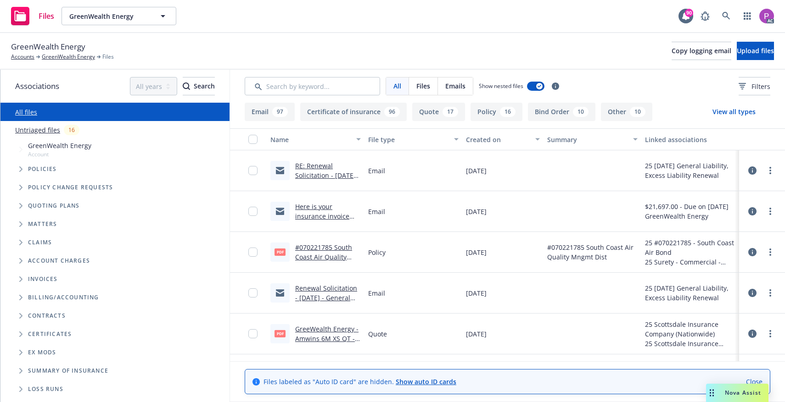
click at [52, 129] on link "Untriaged files" at bounding box center [37, 130] width 45 height 10
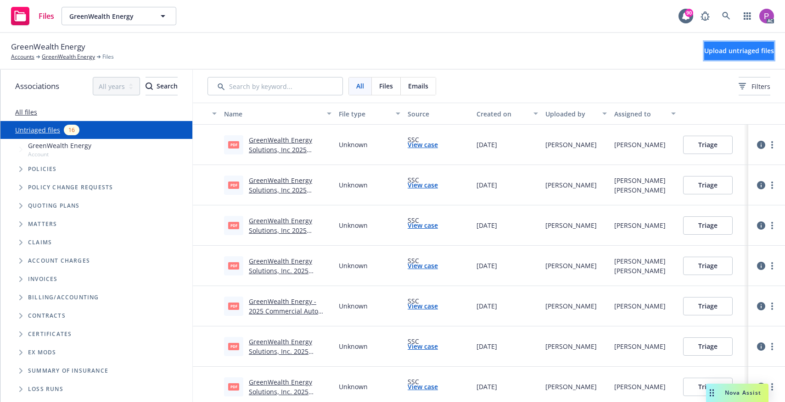
click at [733, 59] on button "Upload untriaged files" at bounding box center [739, 51] width 70 height 18
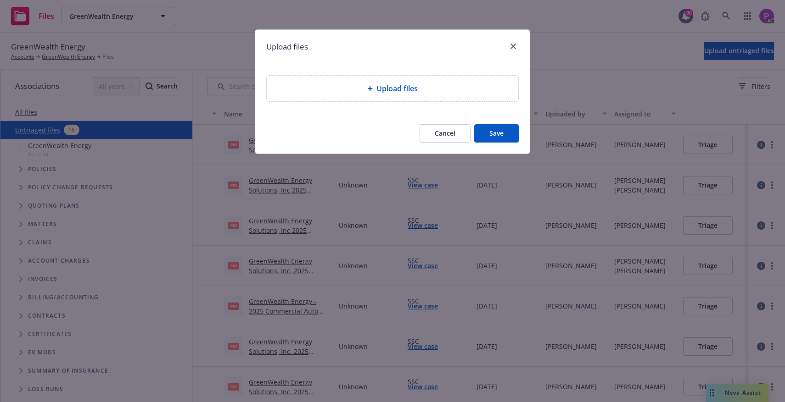
click at [419, 85] on div "Upload files" at bounding box center [392, 88] width 237 height 11
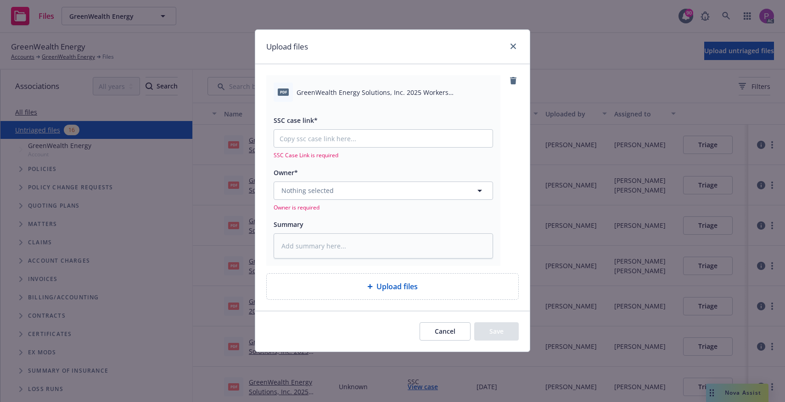
click at [364, 91] on span "GreenWealth Energy Solutions, Inc. 2025 Workers Compensation Notice of Cancella…" at bounding box center [394, 93] width 196 height 10
click at [365, 91] on span "GreenWealth Energy Solutions, Inc. 2025 Workers Compensation Notice of Cancella…" at bounding box center [394, 93] width 196 height 10
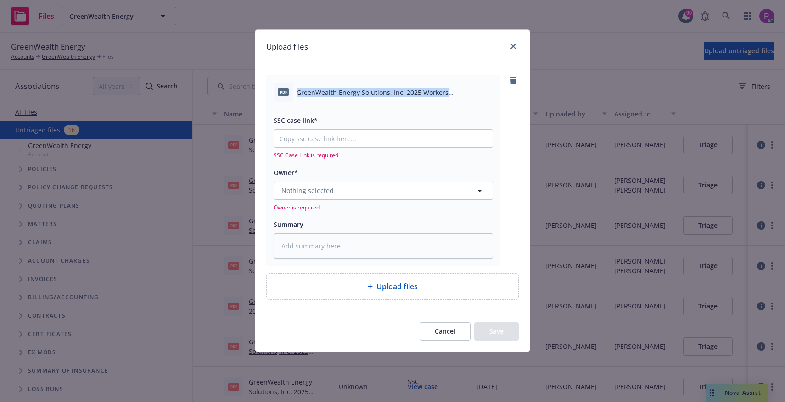
click at [365, 91] on span "GreenWealth Energy Solutions, Inc. 2025 Workers Compensation Notice of Cancella…" at bounding box center [394, 93] width 196 height 10
copy div "GreenWealth Energy Solutions, Inc. 2025 Workers Compensation Notice of Cancella…"
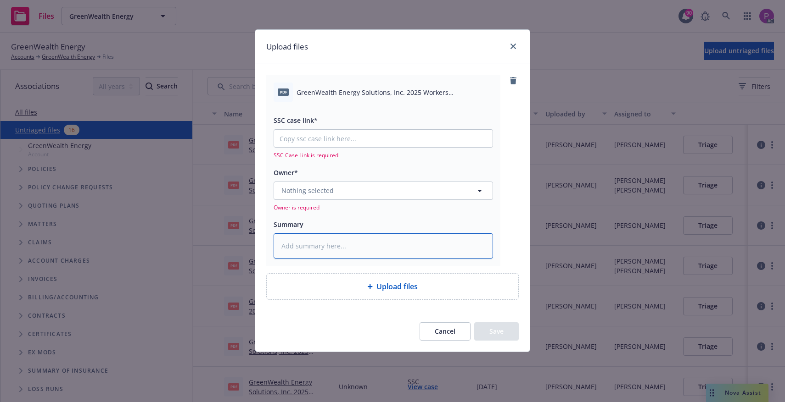
click at [339, 251] on textarea at bounding box center [382, 246] width 219 height 25
paste textarea "GreenWealth Energy Solutions, Inc. 2025 Workers Compensation Notice of Cancella…"
type textarea "x"
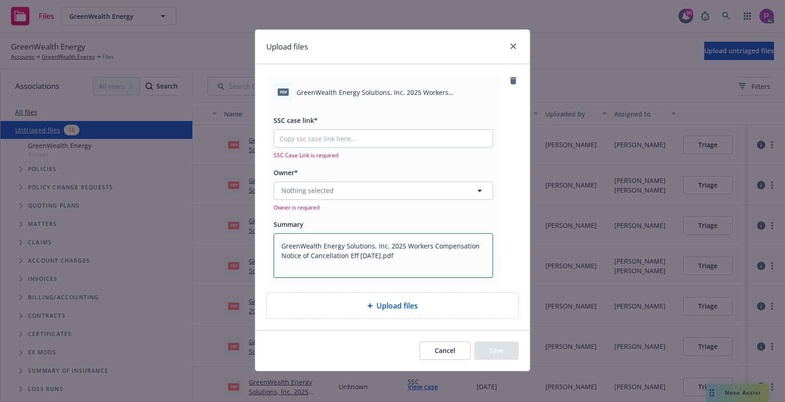
type textarea "GreenWealth Energy Solutions, Inc. 2025 Workers Compensation Notice of Cancella…"
click at [337, 139] on input "SSC case link*" at bounding box center [383, 138] width 218 height 17
paste input "https://newfront-ssc.lightning.force.com/lightning/r/Case/500Vz00000Si6JKIAZ/vi…"
type textarea "x"
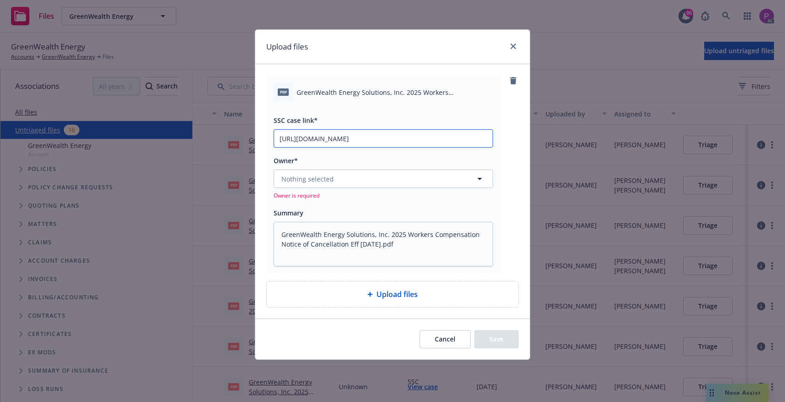
scroll to position [0, 123]
type input "https://newfront-ssc.lightning.force.com/lightning/r/Case/500Vz00000Si6JKIAZ/vi…"
click at [333, 184] on button "Nothing selected" at bounding box center [382, 179] width 219 height 18
click at [344, 179] on button "Nothing selected" at bounding box center [382, 179] width 219 height 18
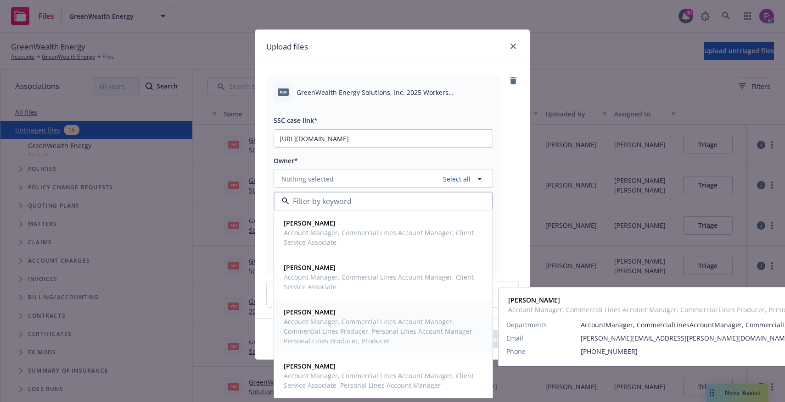
drag, startPoint x: 322, startPoint y: 326, endPoint x: 319, endPoint y: 367, distance: 41.4
click at [322, 327] on span "Account Manager, Commercial Lines Account Manager, Commercial Lines Producer, P…" at bounding box center [382, 331] width 197 height 29
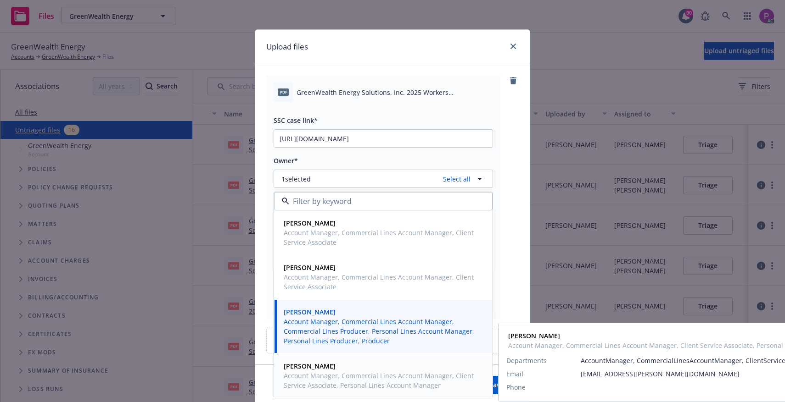
drag, startPoint x: 320, startPoint y: 380, endPoint x: 335, endPoint y: 368, distance: 19.6
click at [320, 379] on span "Account Manager, Commercial Lines Account Manager, Client Service Associate, Pe…" at bounding box center [382, 380] width 197 height 19
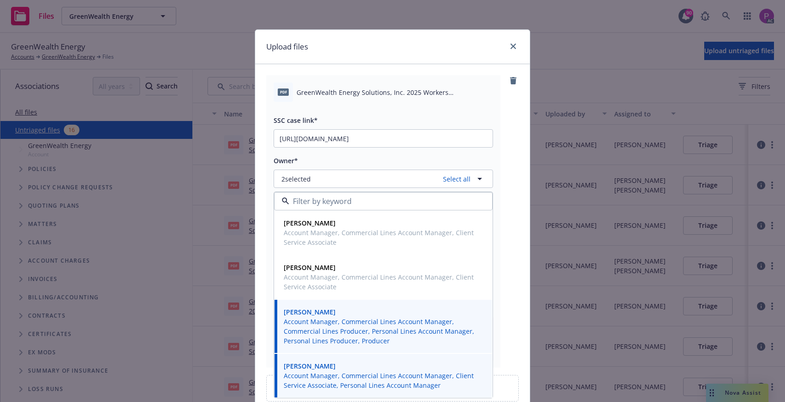
click at [514, 182] on div "pdf GreenWealth Energy Solutions, Inc. 2025 Workers Compensation Notice of Canc…" at bounding box center [392, 221] width 252 height 293
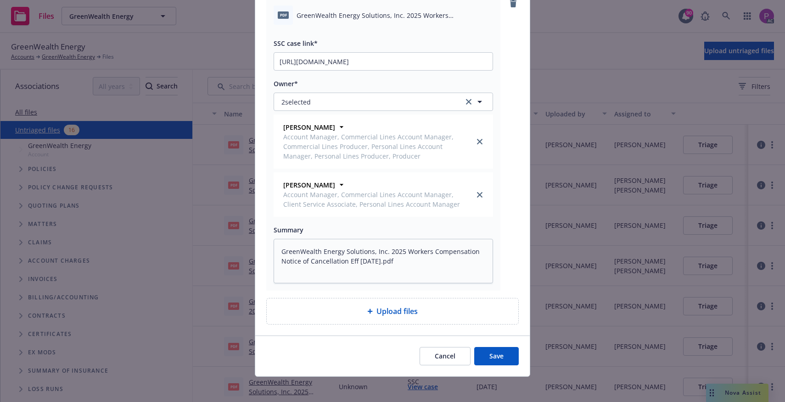
scroll to position [81, 0]
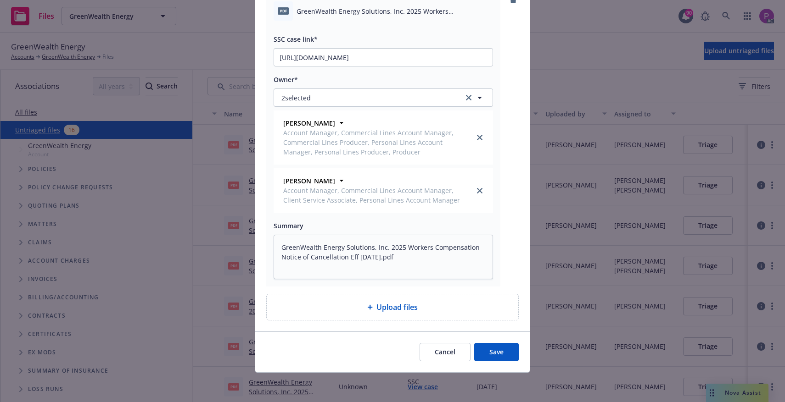
click at [507, 357] on button "Save" at bounding box center [496, 352] width 45 height 18
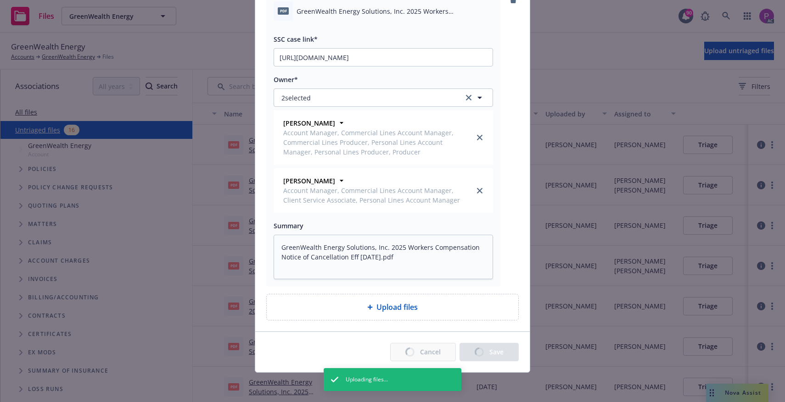
type textarea "x"
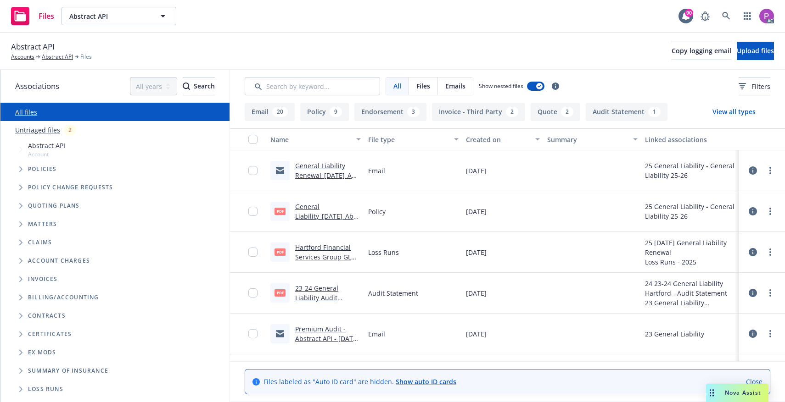
click at [47, 133] on link "Untriaged files" at bounding box center [37, 130] width 45 height 10
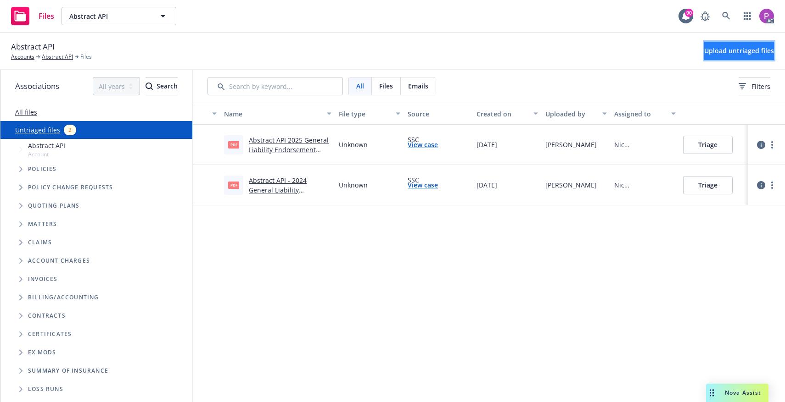
click at [704, 53] on span "Upload untriaged files" at bounding box center [739, 50] width 70 height 9
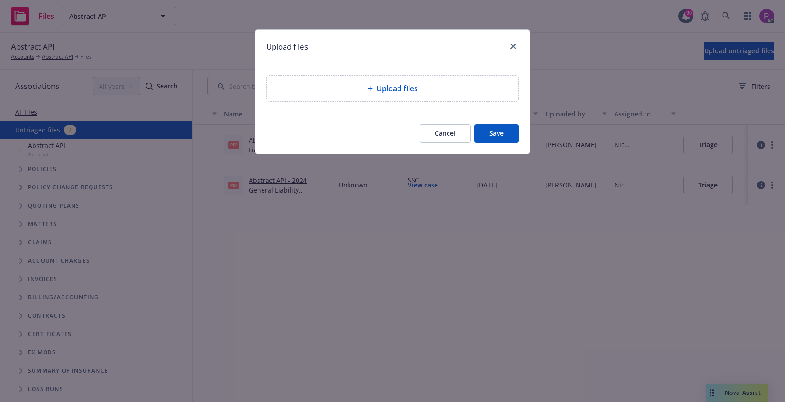
click at [431, 84] on div "Upload files" at bounding box center [392, 88] width 237 height 11
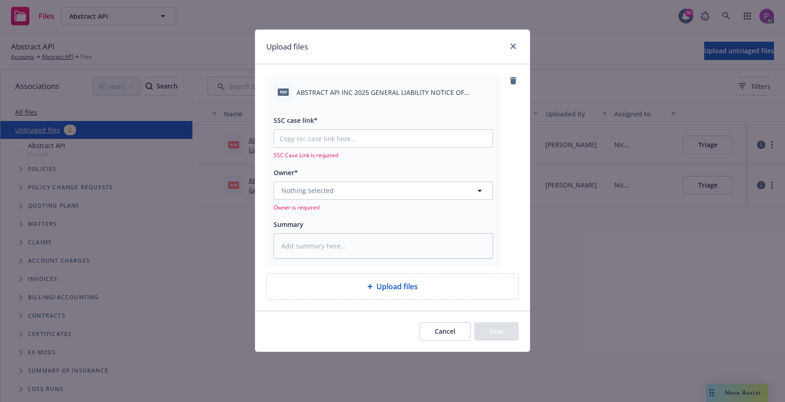
click at [352, 278] on div "Upload files" at bounding box center [392, 287] width 251 height 26
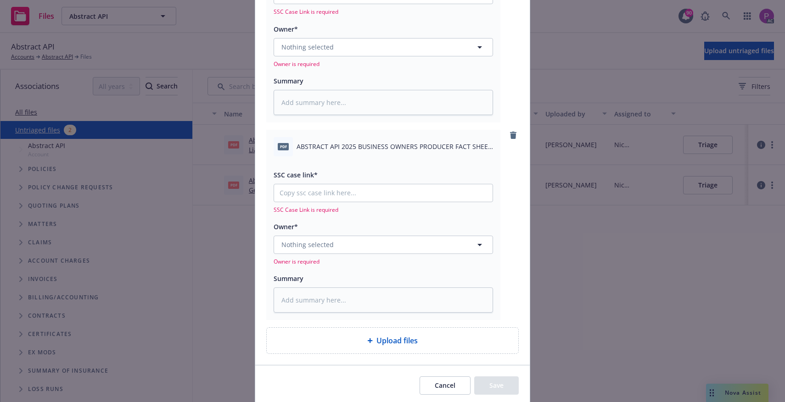
scroll to position [177, 0]
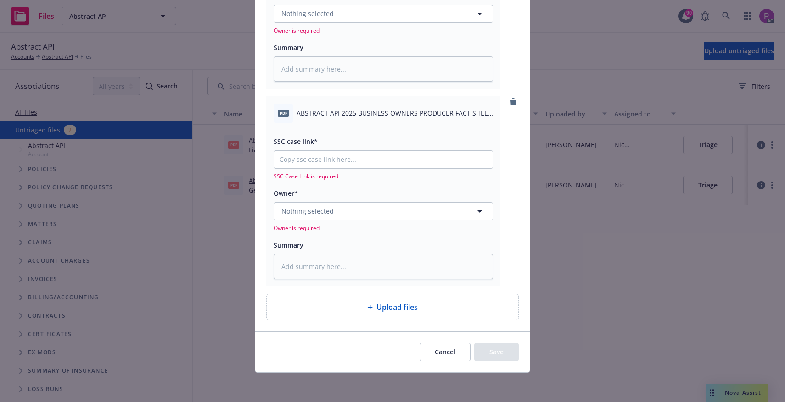
click at [360, 317] on div "Upload files" at bounding box center [392, 308] width 251 height 26
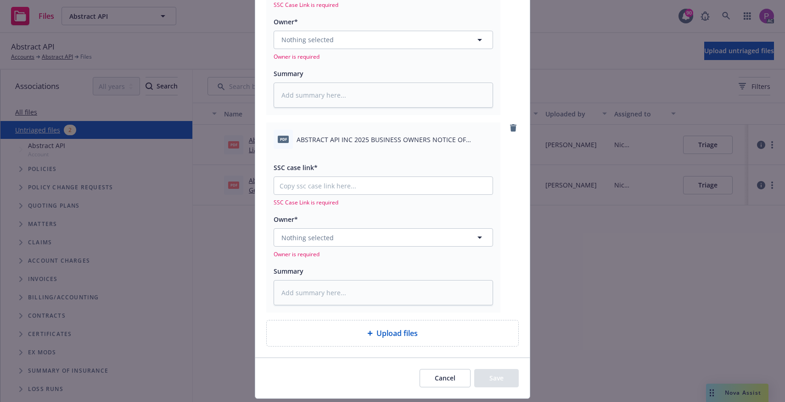
scroll to position [351, 0]
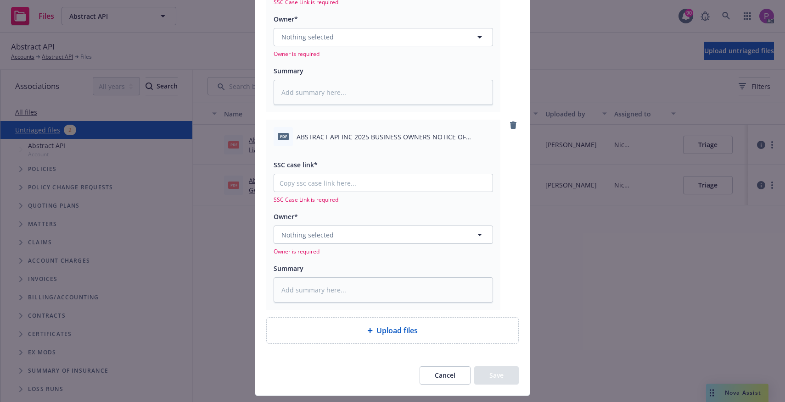
click at [355, 140] on span "ABSTRACT API INC 2025 BUSINESS OWNERS NOTICE OF CANCELLATION EFF. 10-10-2025.pdf" at bounding box center [394, 137] width 196 height 10
click at [355, 139] on span "ABSTRACT API INC 2025 BUSINESS OWNERS NOTICE OF CANCELLATION EFF. 10-10-2025.pdf" at bounding box center [394, 137] width 196 height 10
copy div "ABSTRACT API INC 2025 BUSINESS OWNERS NOTICE OF CANCELLATION EFF. 10-10-2025.pdf"
click at [330, 288] on textarea at bounding box center [382, 290] width 219 height 25
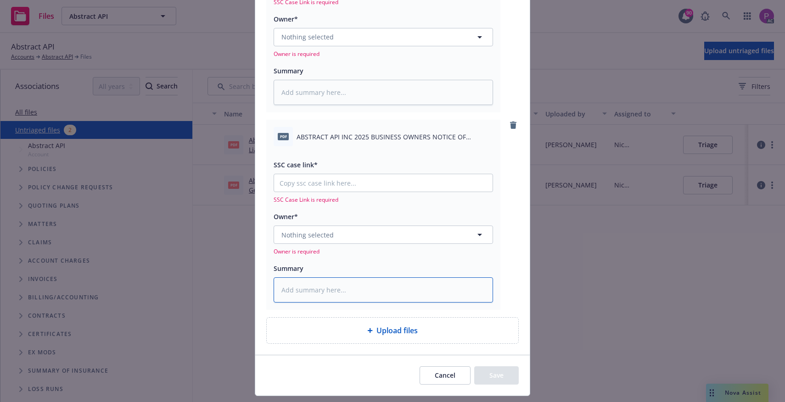
paste textarea "ABSTRACT API INC 2025 BUSINESS OWNERS NOTICE OF CANCELLATION EFF. 10-10-2025.pdf"
type textarea "x"
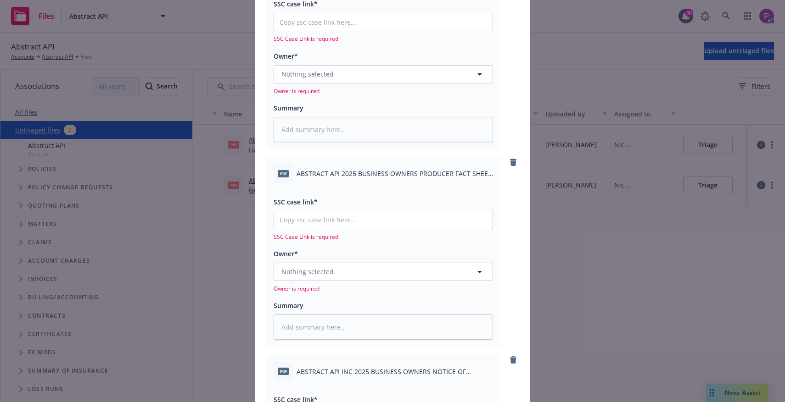
scroll to position [109, 0]
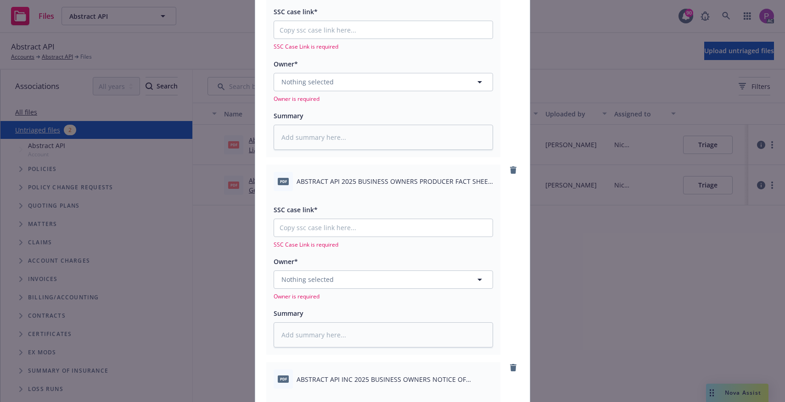
type textarea "ABSTRACT API INC 2025 BUSINESS OWNERS NOTICE OF CANCELLATION EFF. 10-10-2025.pdf"
click at [356, 180] on span "ABSTRACT API 2025 BUSINESS OWNERS PRODUCER FACT SHEET .pdf" at bounding box center [394, 182] width 196 height 10
copy div "ABSTRACT API 2025 BUSINESS OWNERS PRODUCER FACT SHEET .pdf"
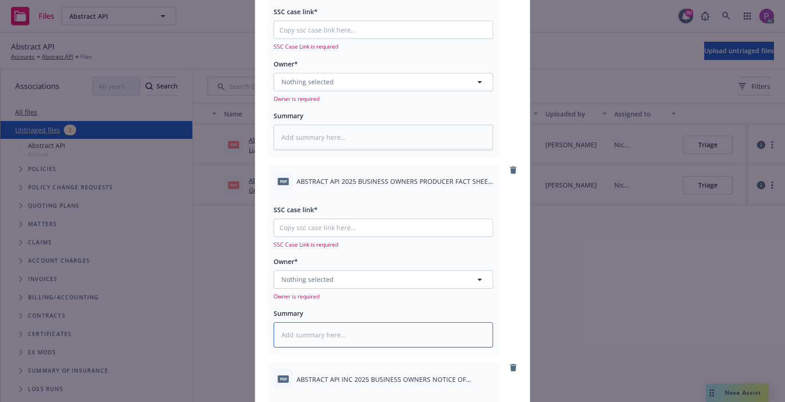
click at [317, 339] on textarea at bounding box center [382, 335] width 219 height 25
paste textarea "ABSTRACT API 2025 BUSINESS OWNERS PRODUCER FACT SHEET .pdf"
type textarea "x"
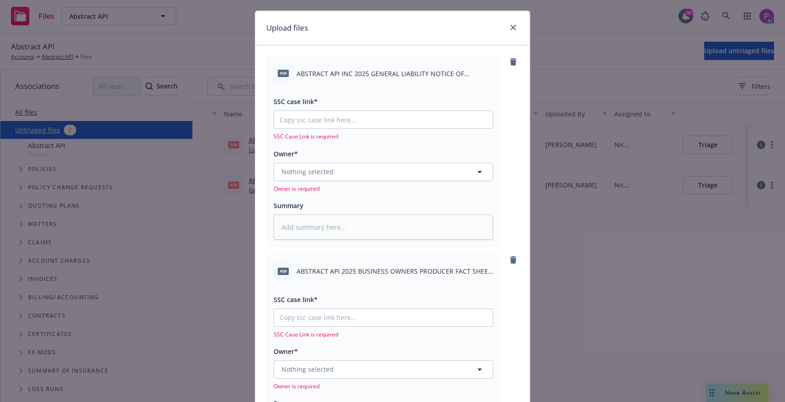
scroll to position [0, 0]
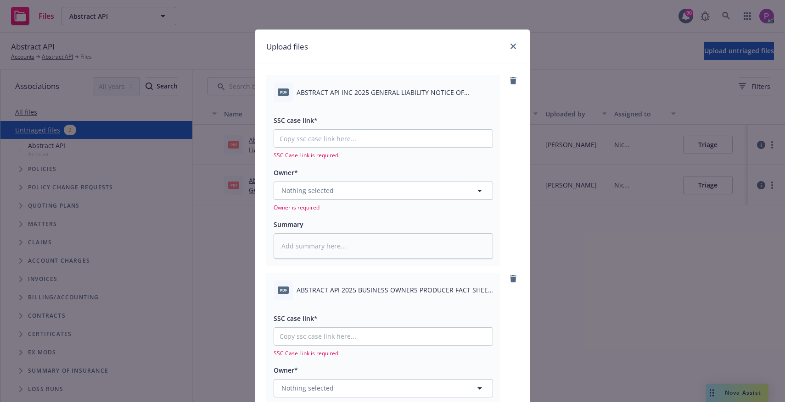
type textarea "ABSTRACT API 2025 BUSINESS OWNERS PRODUCER FACT SHEET .pdf"
click at [327, 91] on span "ABSTRACT API INC 2025 GENERAL LIABILITY NOTICE OF CANCELLATION EFF. 09-24-2025.…" at bounding box center [394, 93] width 196 height 10
copy div "ABSTRACT API INC 2025 GENERAL LIABILITY NOTICE OF CANCELLATION EFF. 09-24-2025.…"
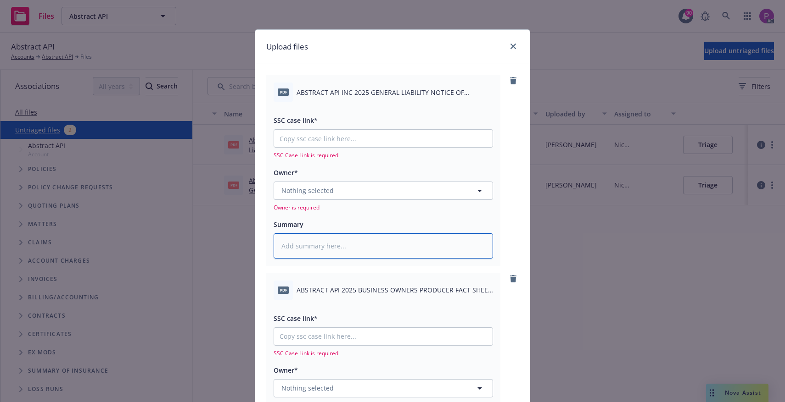
click at [298, 246] on textarea at bounding box center [382, 246] width 219 height 25
paste textarea "ABSTRACT API INC 2025 GENERAL LIABILITY NOTICE OF CANCELLATION EFF. 09-24-2025.…"
type textarea "x"
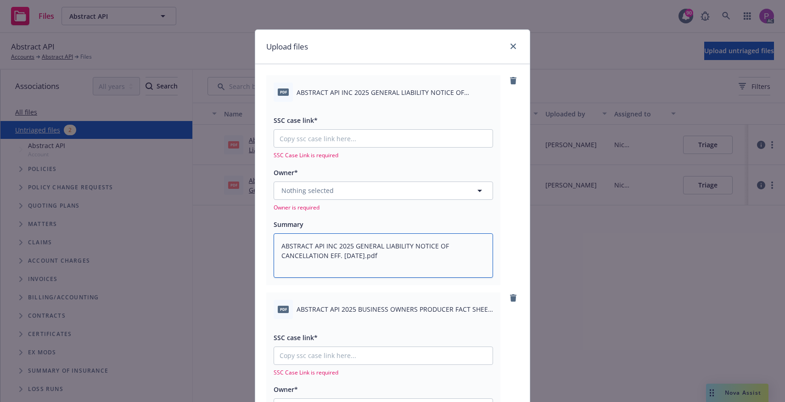
type textarea "ABSTRACT API INC 2025 GENERAL LIABILITY NOTICE OF CANCELLATION EFF. 09-24-2025.…"
click at [385, 144] on input "SSC case link*" at bounding box center [383, 138] width 218 height 17
paste input "https://newfront-ssc.lightning.force.com/lightning/r/Case/500Vz00000SiBanIAF/vi…"
type textarea "x"
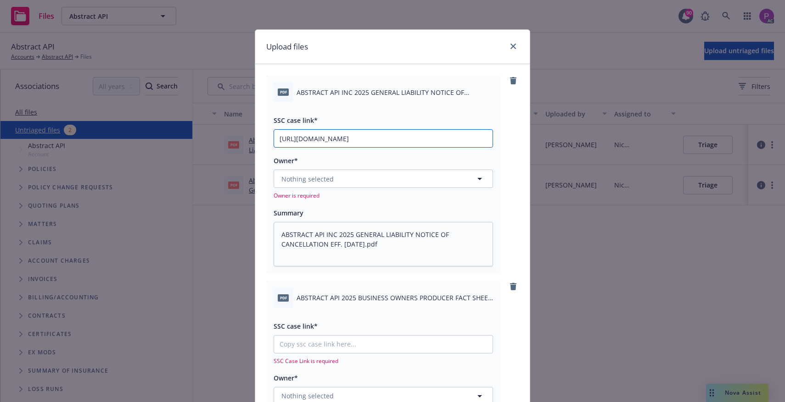
scroll to position [0, 124]
type input "https://newfront-ssc.lightning.force.com/lightning/r/Case/500Vz00000SiBanIAF/vi…"
click at [395, 346] on input "SSC case link*" at bounding box center [383, 344] width 218 height 17
paste input "https://newfront-ssc.lightning.force.com/lightning/r/Case/500Vz00000SiCLbIAN/vi…"
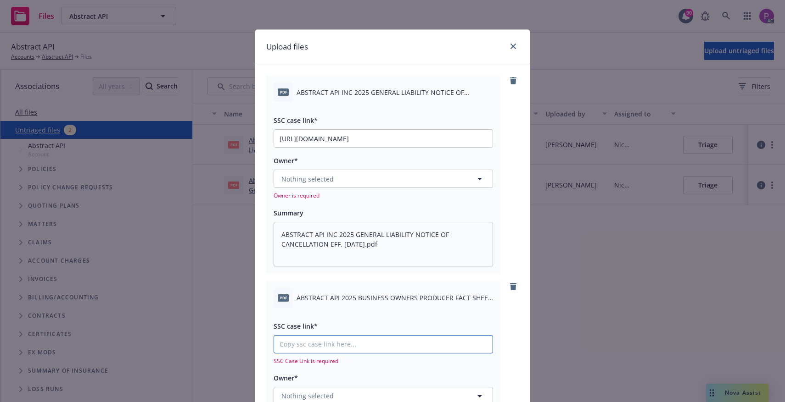
type textarea "x"
type input "https://newfront-ssc.lightning.force.com/lightning/r/Case/500Vz00000SiCLbIAN/vi…"
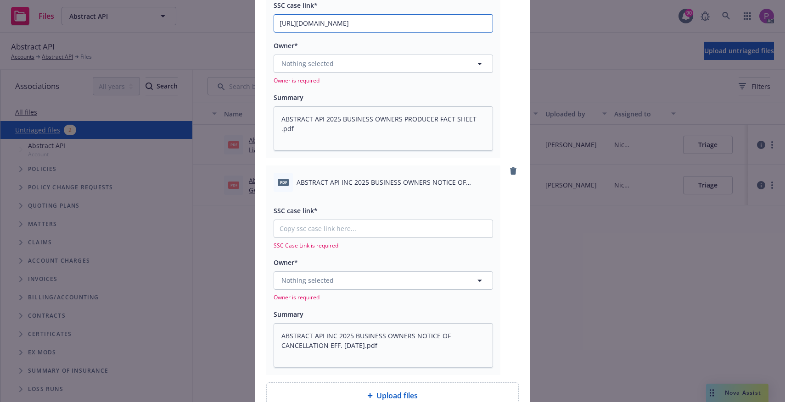
scroll to position [338, 0]
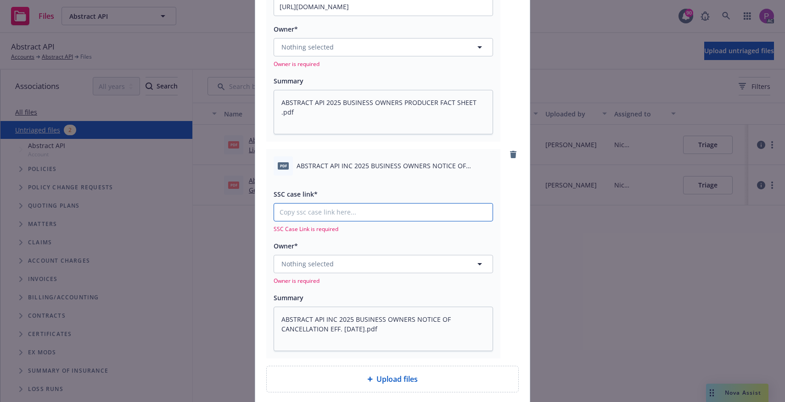
click at [315, 211] on input "SSC case link*" at bounding box center [383, 212] width 218 height 17
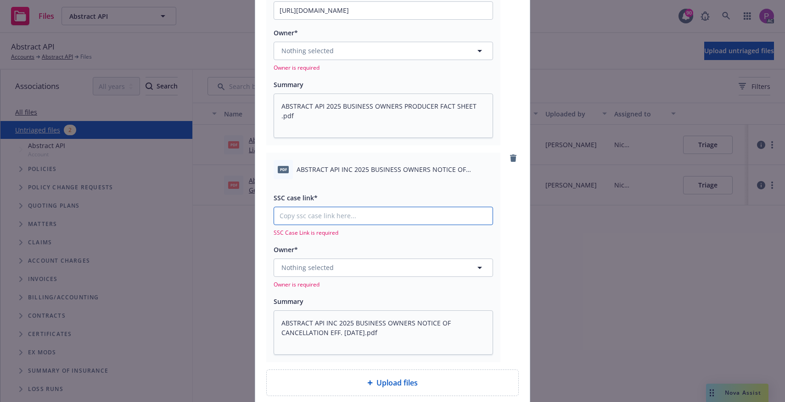
scroll to position [332, 0]
paste input "https://newfront-ssc.lightning.force.com/lightning/r/Case/500Vz00000Si5lVIAR/vi…"
type textarea "x"
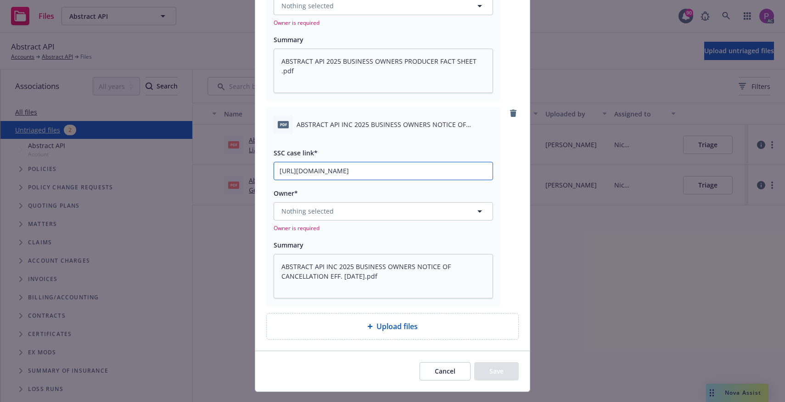
scroll to position [398, 0]
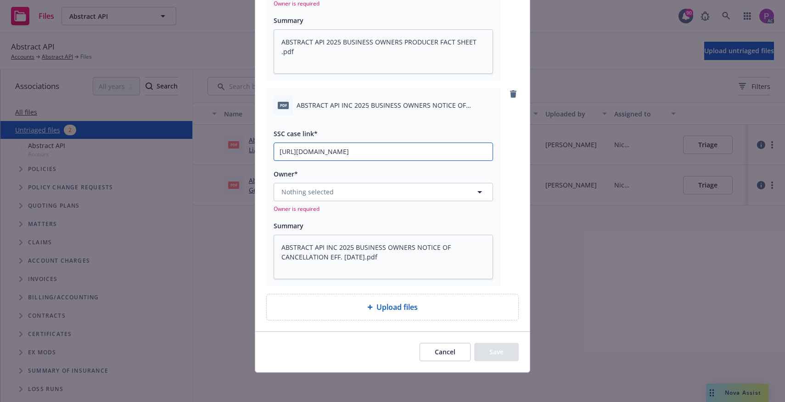
type input "https://newfront-ssc.lightning.force.com/lightning/r/Case/500Vz00000Si5lVIAR/vi…"
click at [380, 194] on button "Nothing selected" at bounding box center [382, 192] width 219 height 18
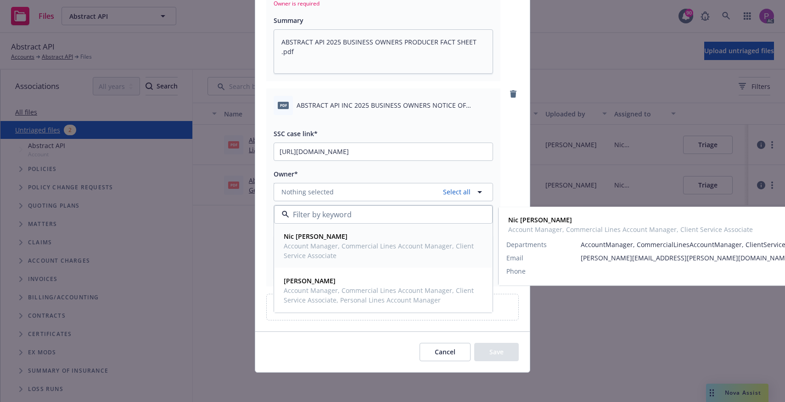
click at [362, 257] on span "Account Manager, Commercial Lines Account Manager, Client Service Associate" at bounding box center [382, 250] width 197 height 19
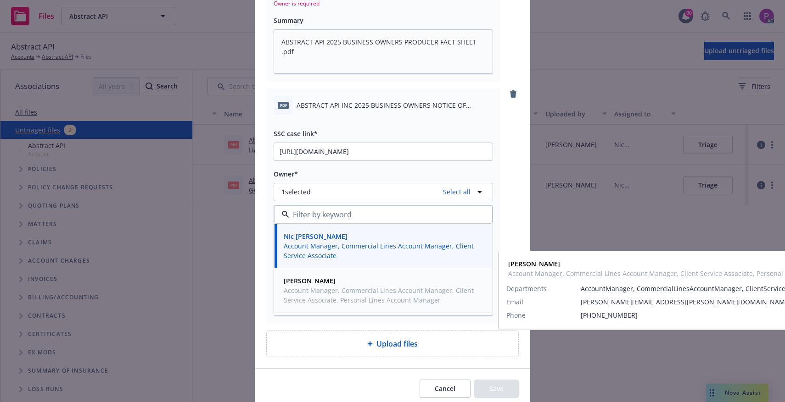
click at [341, 290] on span "Account Manager, Commercial Lines Account Manager, Client Service Associate, Pe…" at bounding box center [382, 295] width 197 height 19
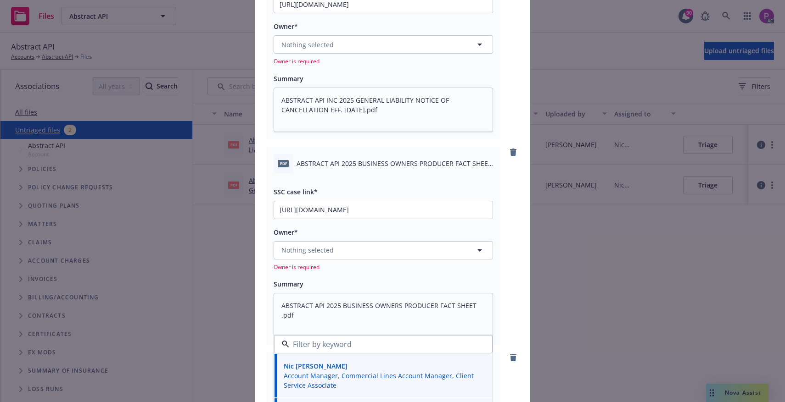
scroll to position [129, 0]
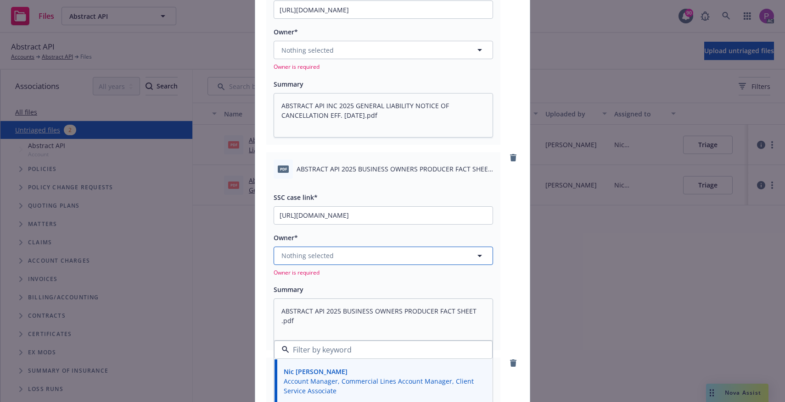
click at [363, 257] on button "Nothing selected" at bounding box center [382, 256] width 219 height 18
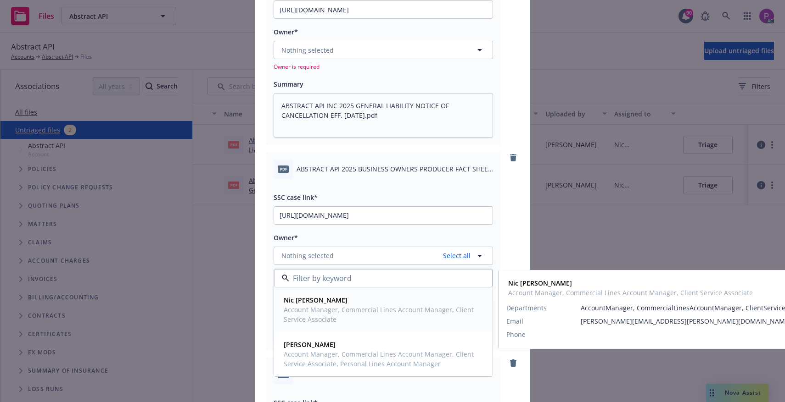
drag, startPoint x: 335, startPoint y: 325, endPoint x: 331, endPoint y: 338, distance: 13.5
click at [334, 326] on div "Nic Tallichet Account Manager, Commercial Lines Account Manager, Client Service…" at bounding box center [382, 310] width 217 height 44
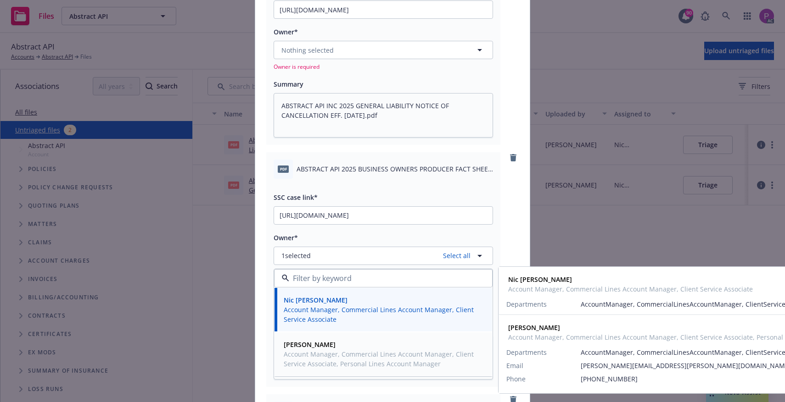
click at [329, 354] on span "Account Manager, Commercial Lines Account Manager, Client Service Associate, Pe…" at bounding box center [382, 359] width 197 height 19
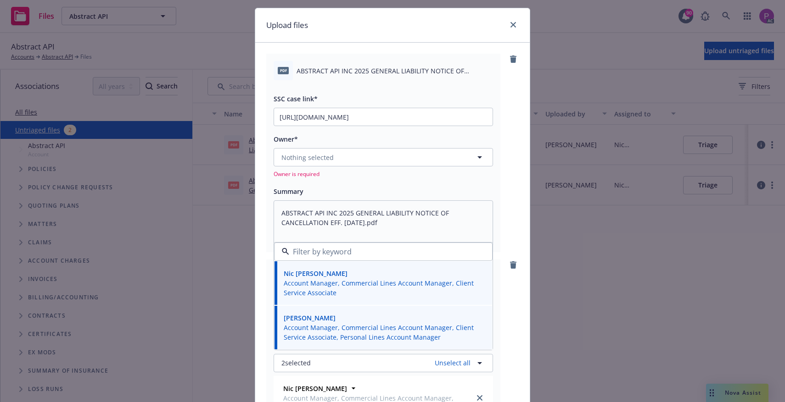
scroll to position [0, 0]
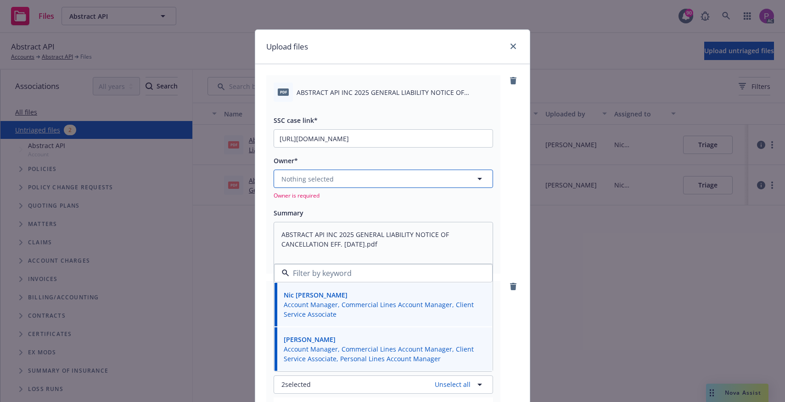
click at [363, 180] on button "Nothing selected" at bounding box center [382, 179] width 219 height 18
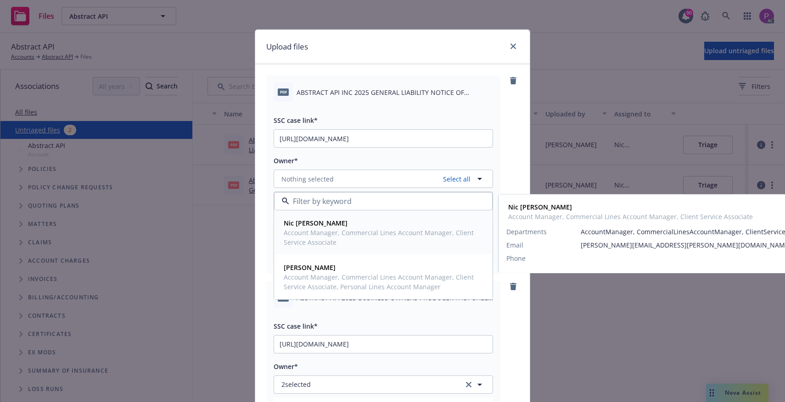
click at [350, 234] on span "Account Manager, Commercial Lines Account Manager, Client Service Associate" at bounding box center [382, 237] width 197 height 19
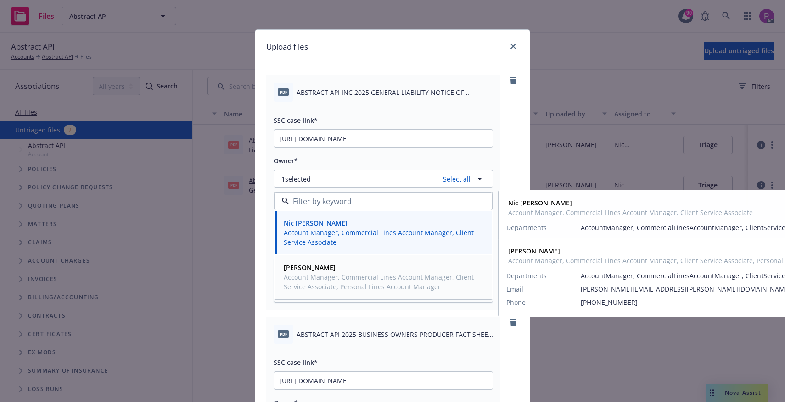
click at [345, 275] on span "Account Manager, Commercial Lines Account Manager, Client Service Associate, Pe…" at bounding box center [382, 282] width 197 height 19
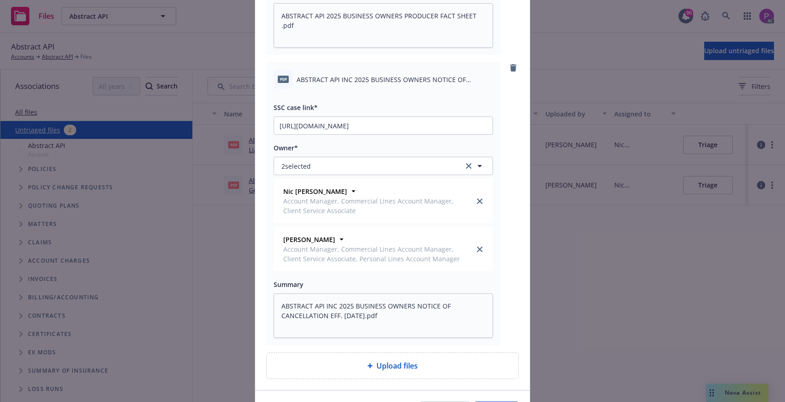
scroll to position [652, 0]
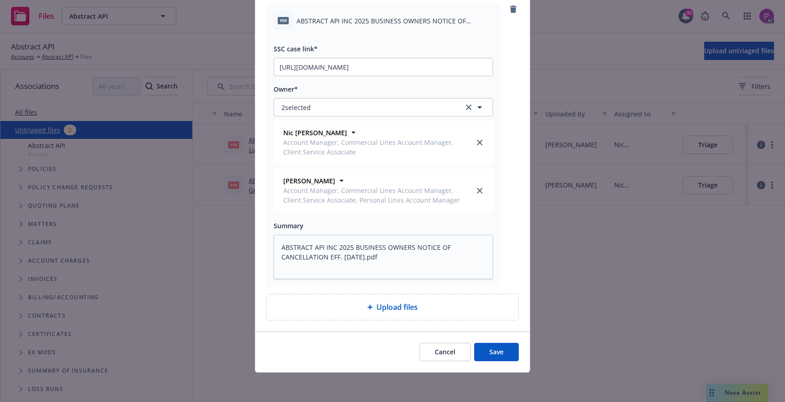
click at [509, 353] on button "Save" at bounding box center [496, 352] width 45 height 18
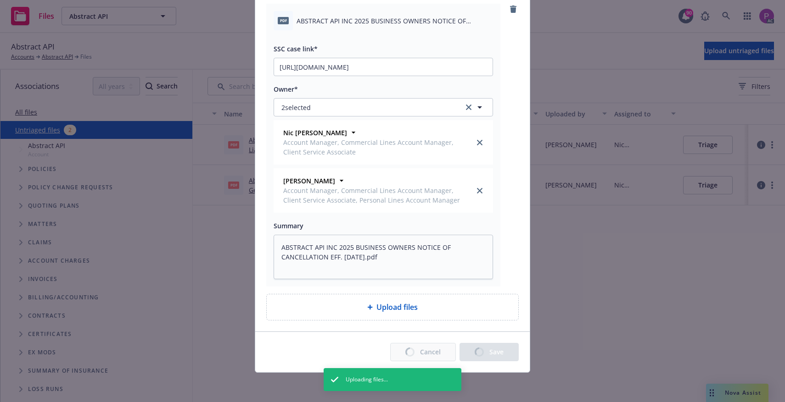
type textarea "x"
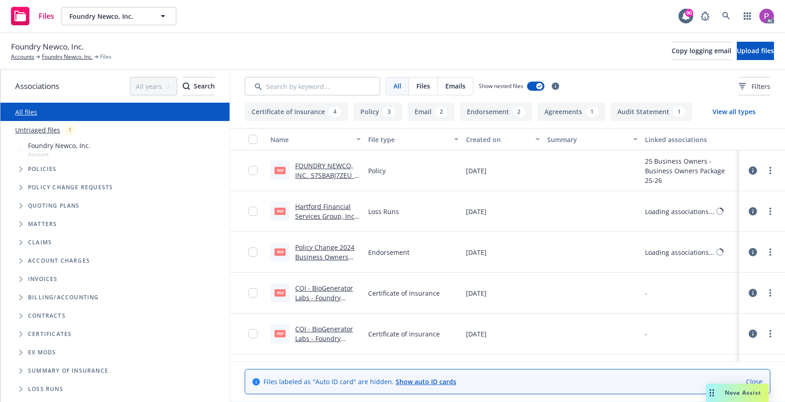
click at [50, 130] on link "Untriaged files" at bounding box center [37, 130] width 45 height 10
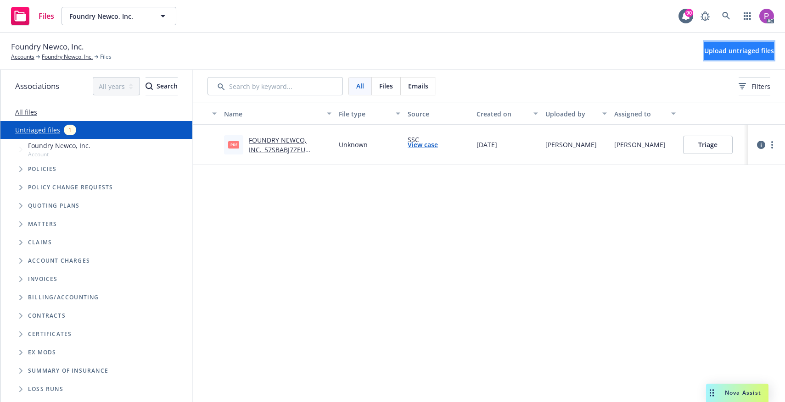
click at [707, 56] on button "Upload untriaged files" at bounding box center [739, 51] width 70 height 18
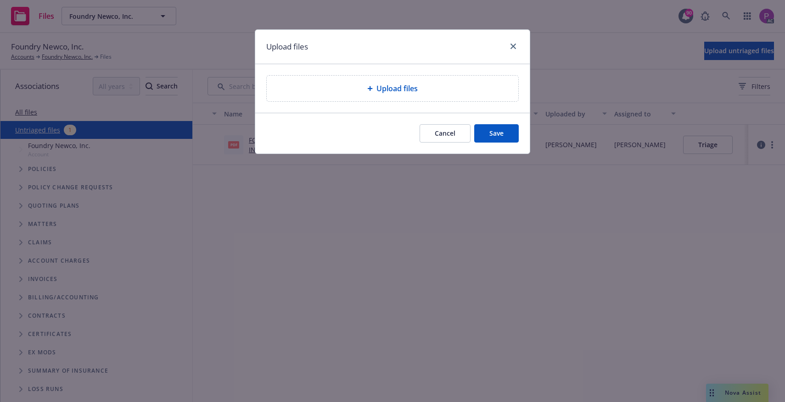
click at [395, 84] on span "Upload files" at bounding box center [396, 88] width 41 height 11
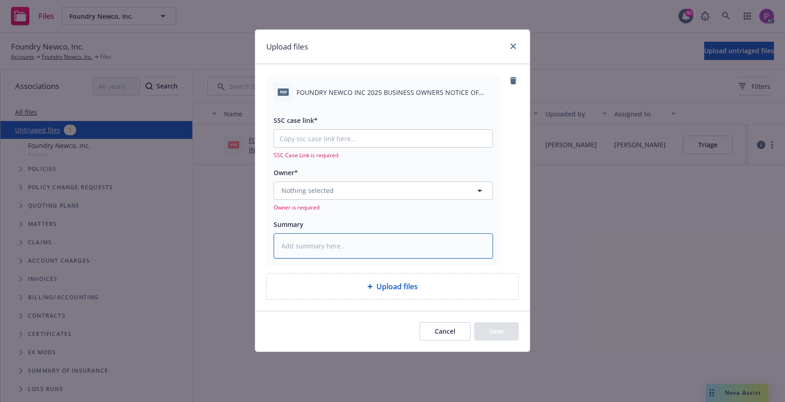
click at [333, 244] on textarea at bounding box center [382, 246] width 219 height 25
paste textarea "FOUNDRY NEWCO INC 2025 BUSINESS OWNERS NOTICE OF CANCELLATION EFF. [DATE]"
type textarea "x"
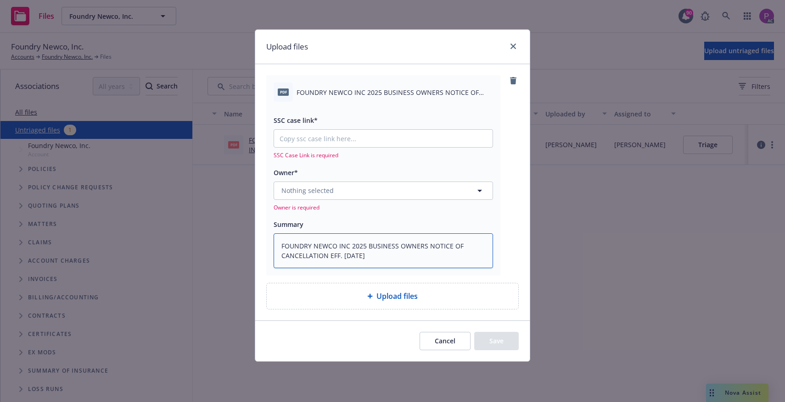
type textarea "FOUNDRY NEWCO INC 2025 BUSINESS OWNERS NOTICE OF CANCELLATION EFF. [DATE]"
click at [316, 139] on input "SSC case link*" at bounding box center [383, 138] width 218 height 17
paste input "[URL][DOMAIN_NAME]"
type textarea "x"
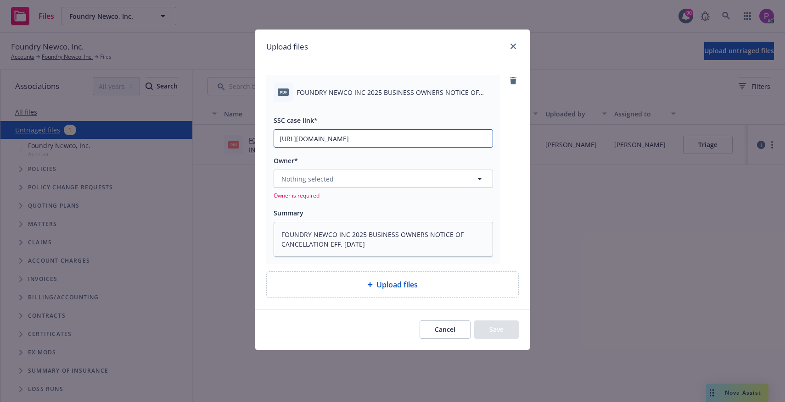
scroll to position [0, 126]
type input "[URL][DOMAIN_NAME]"
click at [314, 178] on span "Nothing selected" at bounding box center [307, 179] width 52 height 10
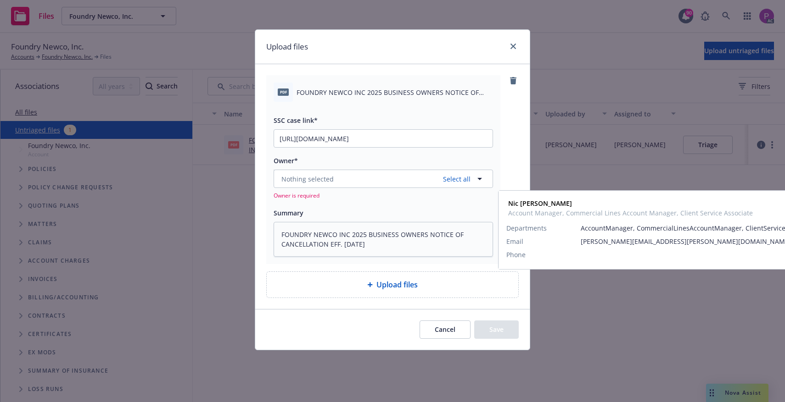
click at [319, 236] on span "Account Manager, Commercial Lines Account Manager, Client Service Associate" at bounding box center [382, 237] width 197 height 19
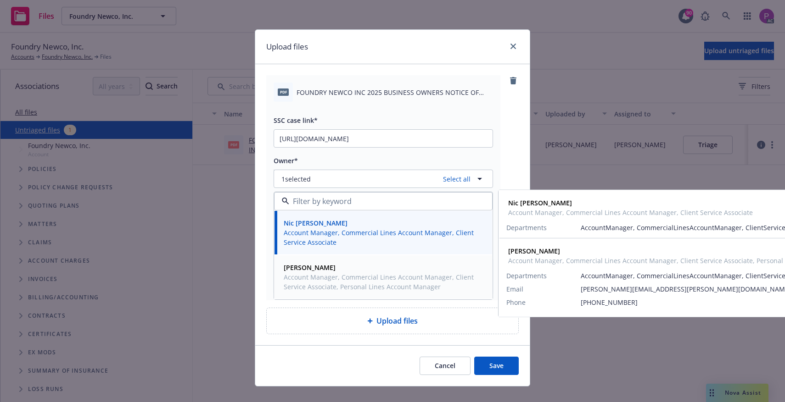
drag, startPoint x: 310, startPoint y: 280, endPoint x: 380, endPoint y: 320, distance: 80.5
click at [310, 281] on span "Account Manager, Commercial Lines Account Manager, Client Service Associate, Pe…" at bounding box center [382, 282] width 197 height 19
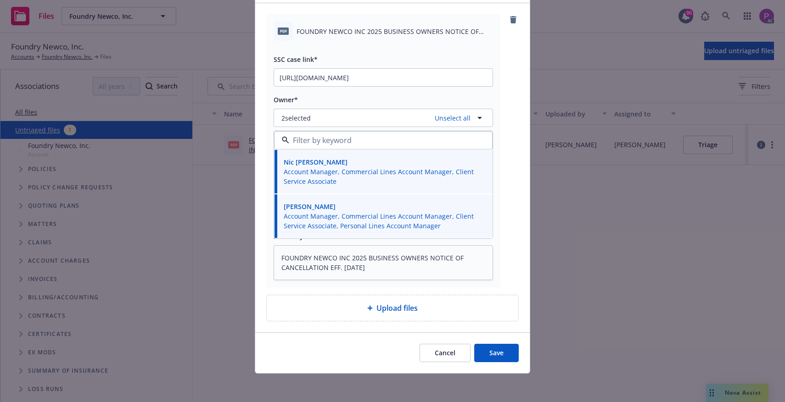
scroll to position [62, 0]
click at [477, 351] on button "Save" at bounding box center [496, 352] width 45 height 18
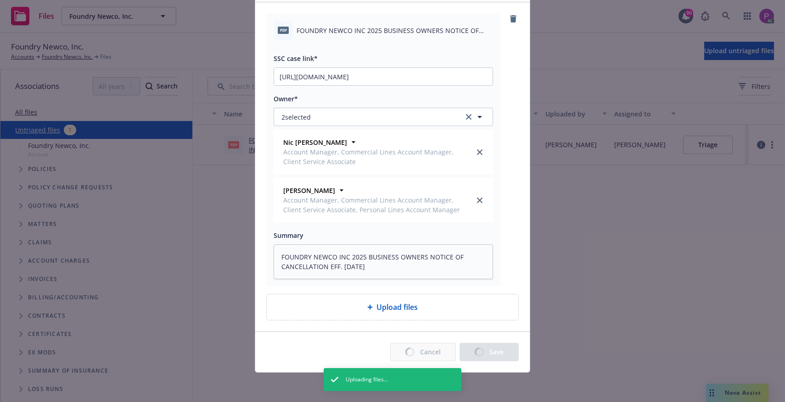
type textarea "x"
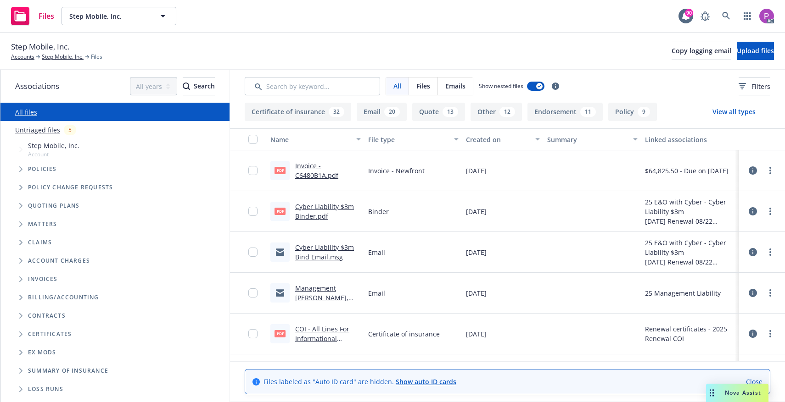
drag, startPoint x: 18, startPoint y: 131, endPoint x: 93, endPoint y: 117, distance: 76.6
click at [18, 131] on link "Untriaged files" at bounding box center [37, 130] width 45 height 10
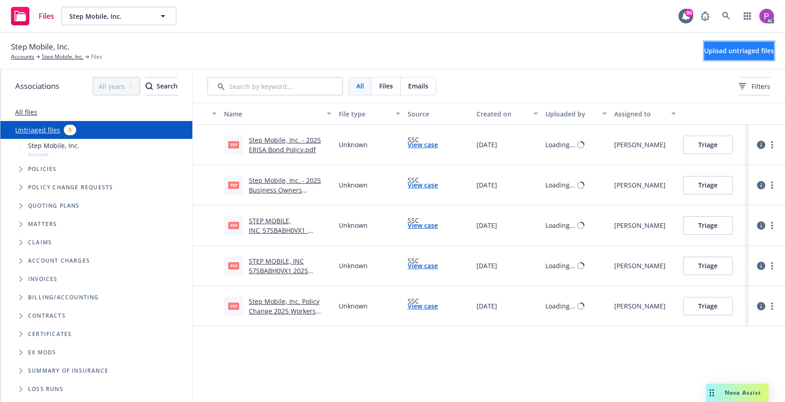
click at [734, 48] on span "Upload untriaged files" at bounding box center [739, 50] width 70 height 9
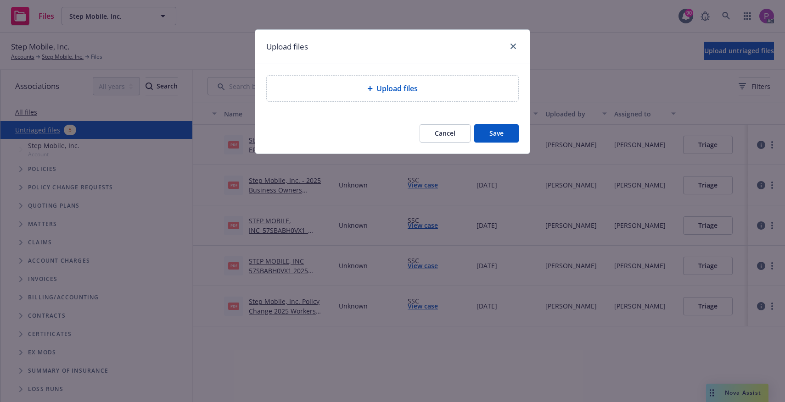
click at [351, 94] on div "Upload files" at bounding box center [392, 89] width 251 height 26
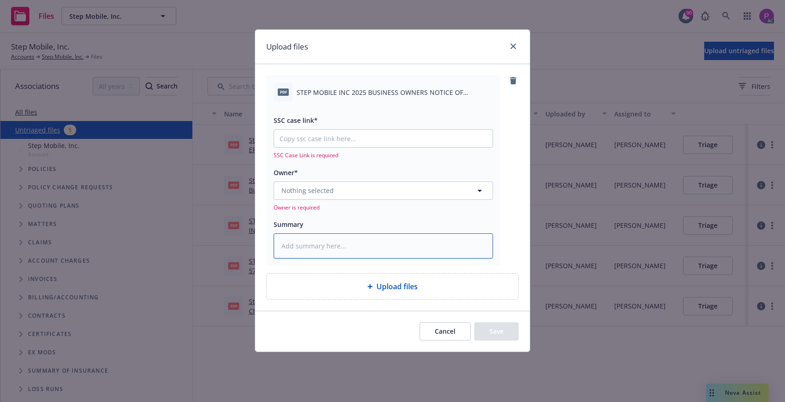
click at [325, 241] on textarea at bounding box center [382, 246] width 219 height 25
paste textarea "STEP MOBILE INC 2025 BUSINESS OWNERS NOTICE OF CANCELLATION EFF. 10-15-2025"
type textarea "x"
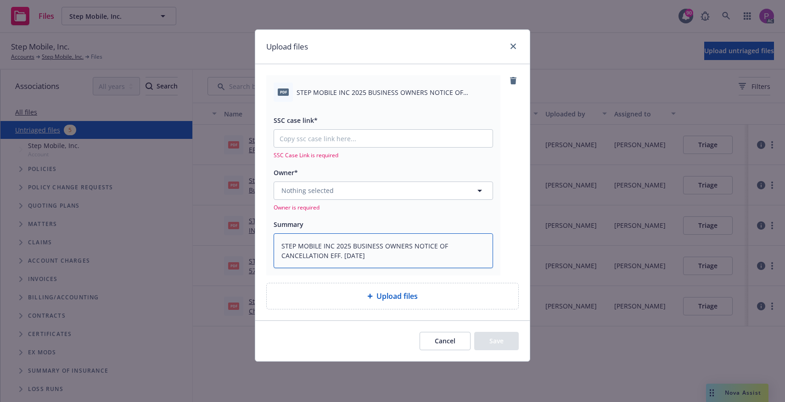
type textarea "STEP MOBILE INC 2025 BUSINESS OWNERS NOTICE OF CANCELLATION EFF. 10-15-2025"
click at [313, 135] on input "SSC case link*" at bounding box center [383, 138] width 218 height 17
paste input "https://newfront-ssc.lightning.force.com/lightning/r/Case/500Vz00000Si6zJIAR/vi…"
type textarea "x"
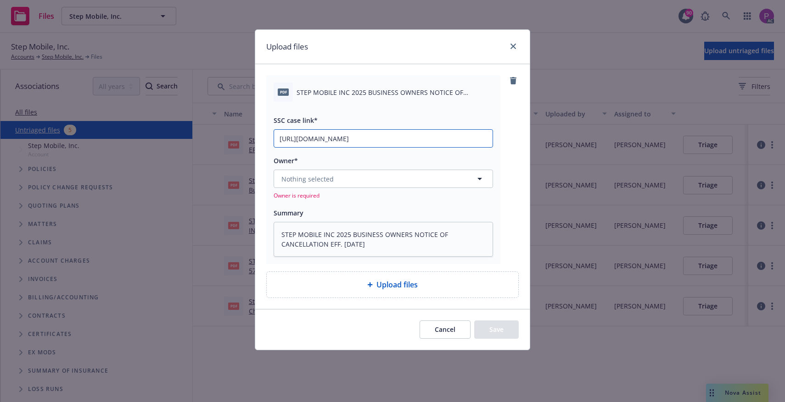
type input "https://newfront-ssc.lightning.force.com/lightning/r/Case/500Vz00000Si6zJIAR/vi…"
click at [306, 188] on button "Nothing selected" at bounding box center [382, 179] width 219 height 18
click at [310, 188] on button "Nothing selected" at bounding box center [382, 179] width 219 height 18
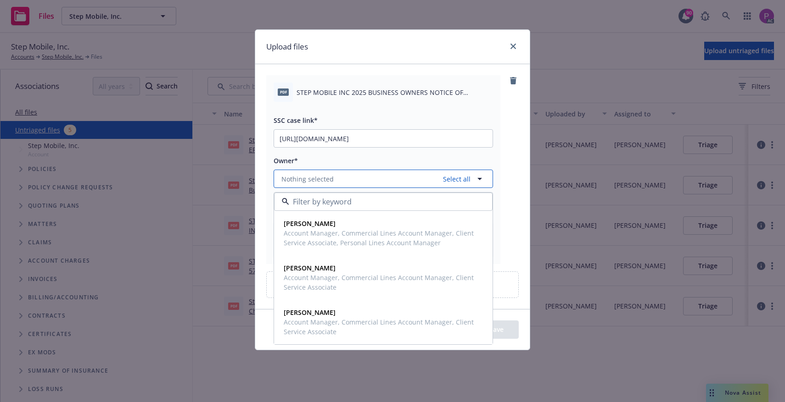
click at [311, 183] on span "Nothing selected" at bounding box center [307, 179] width 52 height 10
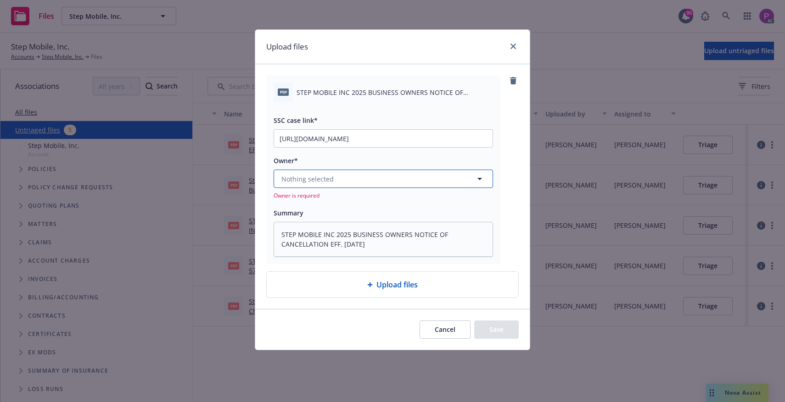
click at [314, 183] on span "Nothing selected" at bounding box center [307, 179] width 52 height 10
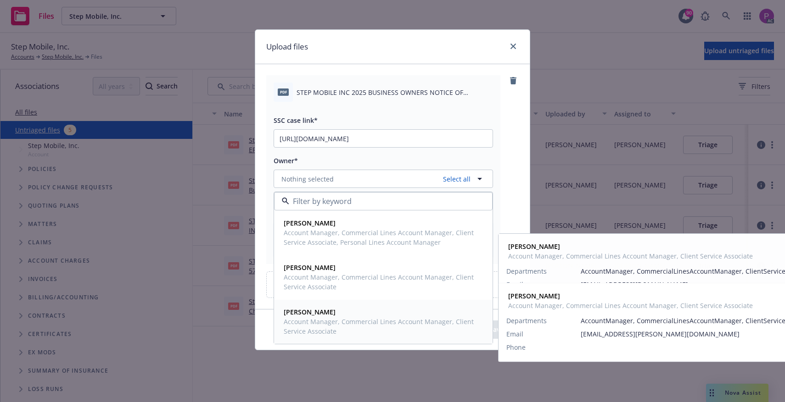
click at [315, 320] on span "Account Manager, Commercial Lines Account Manager, Client Service Associate" at bounding box center [382, 326] width 197 height 19
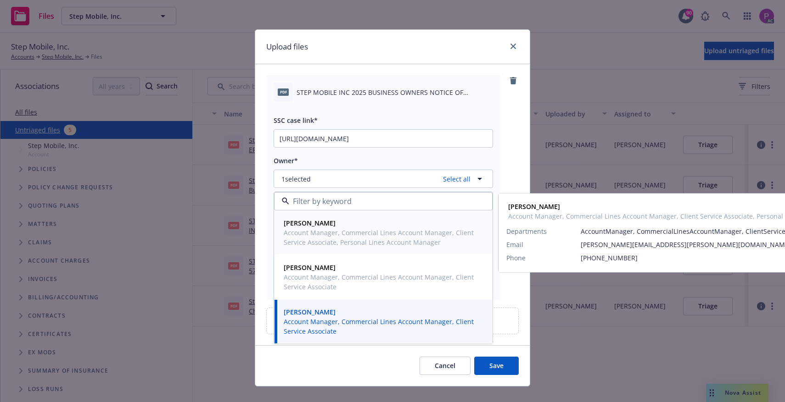
drag, startPoint x: 310, startPoint y: 238, endPoint x: 315, endPoint y: 249, distance: 12.1
click at [309, 238] on span "Account Manager, Commercial Lines Account Manager, Client Service Associate, Pe…" at bounding box center [382, 237] width 197 height 19
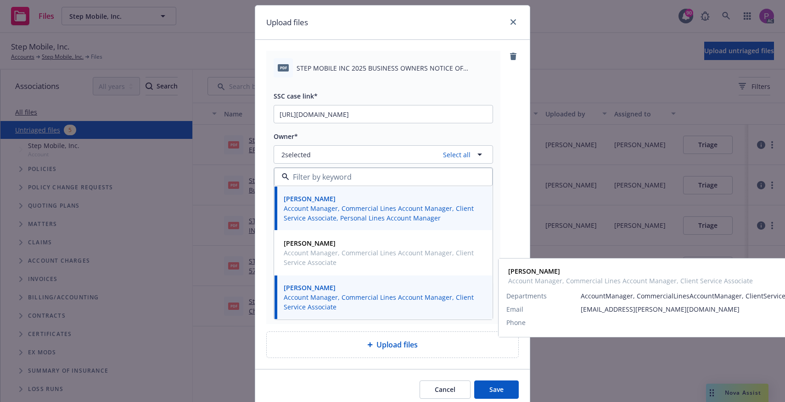
scroll to position [62, 0]
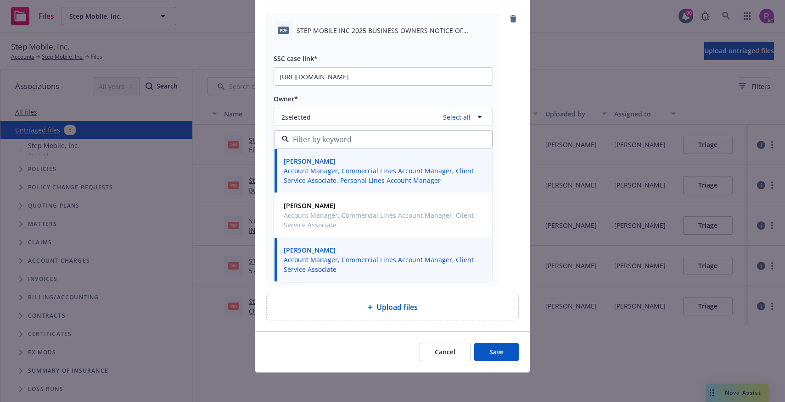
drag, startPoint x: 486, startPoint y: 350, endPoint x: 484, endPoint y: 344, distance: 6.7
click at [486, 350] on button "Save" at bounding box center [496, 352] width 45 height 18
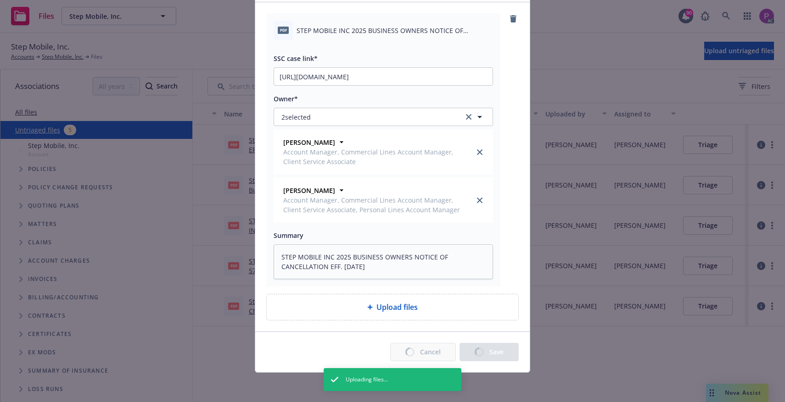
type textarea "x"
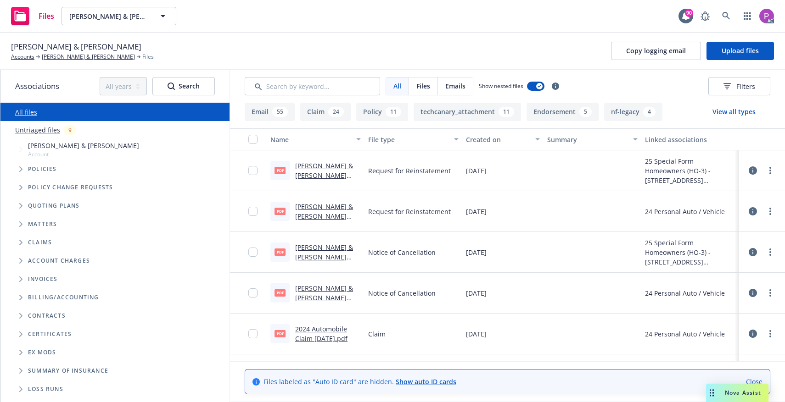
click at [33, 129] on link "Untriaged files" at bounding box center [37, 130] width 45 height 10
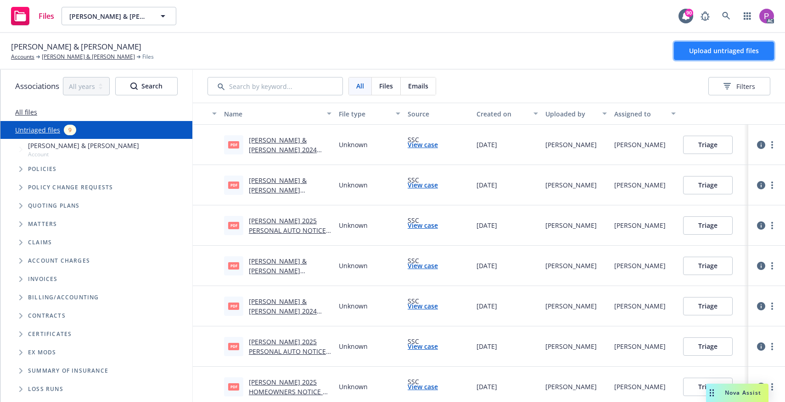
click at [694, 56] on button "Upload untriaged files" at bounding box center [724, 51] width 100 height 18
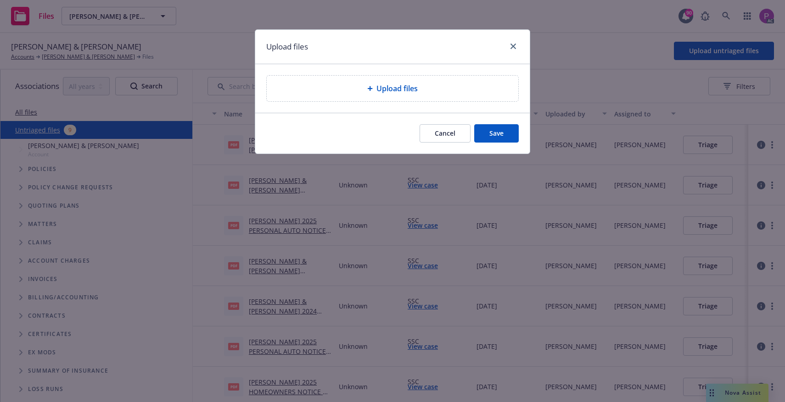
click at [382, 96] on div "Upload files" at bounding box center [392, 89] width 251 height 26
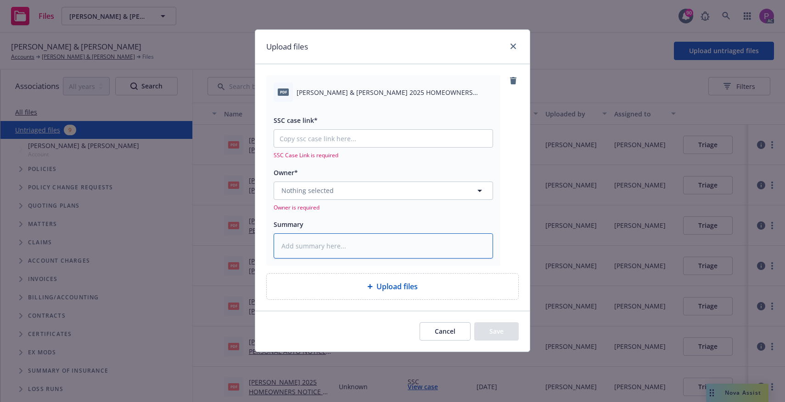
click at [326, 245] on textarea at bounding box center [382, 246] width 219 height 25
paste textarea "[PERSON_NAME] & [PERSON_NAME]"
type textarea "x"
type textarea "[PERSON_NAME] & [PERSON_NAME]"
type textarea "x"
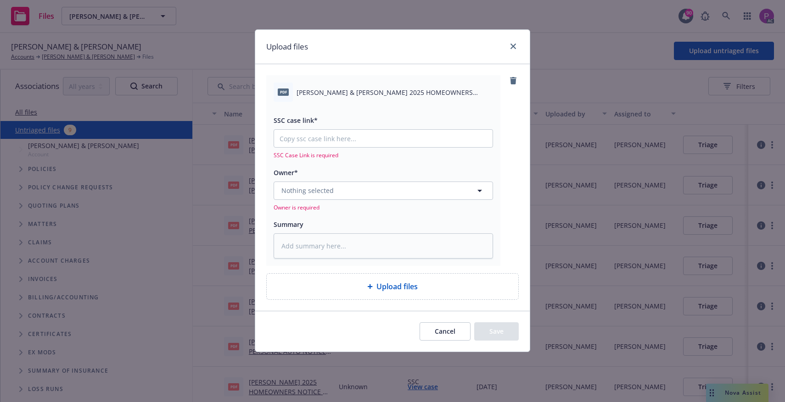
click at [401, 94] on span "[PERSON_NAME] & [PERSON_NAME] 2025 HOMEOWNERS NOTICE OF CANCELLATION EFF [DATE]…" at bounding box center [394, 93] width 196 height 10
copy div "[PERSON_NAME] & [PERSON_NAME] 2025 HOMEOWNERS NOTICE OF CANCELLATION EFF [DATE]…"
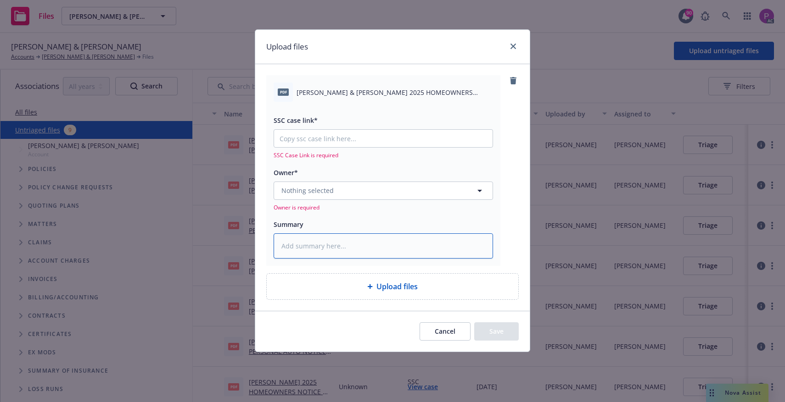
click at [343, 239] on textarea at bounding box center [382, 246] width 219 height 25
paste textarea "[PERSON_NAME] & [PERSON_NAME] 2025 HOMEOWNERS NOTICE OF CANCELLATION EFF [DATE]…"
type textarea "x"
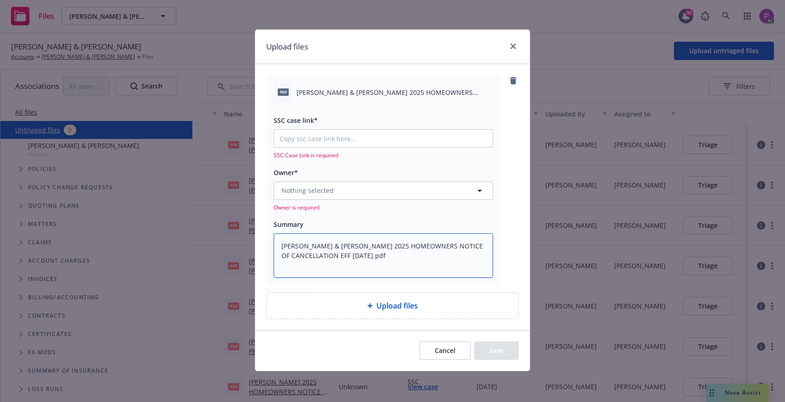
type textarea "[PERSON_NAME] & [PERSON_NAME] 2025 HOMEOWNERS NOTICE OF CANCELLATION EFF [DATE]…"
click at [325, 139] on input "SSC case link*" at bounding box center [383, 138] width 218 height 17
paste input "[URL][DOMAIN_NAME]"
type textarea "x"
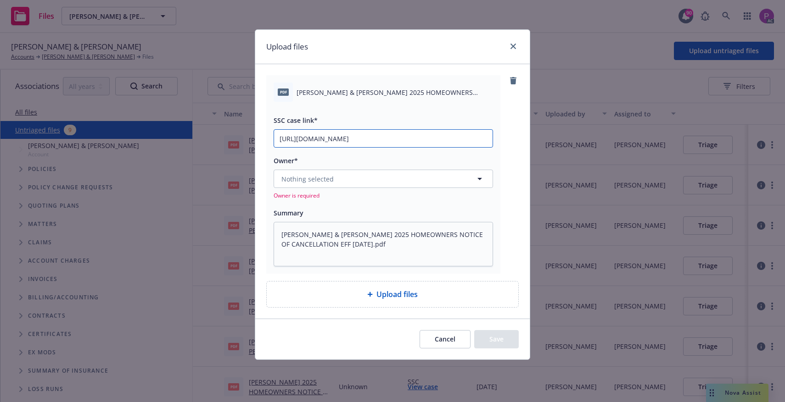
type input "[URL][DOMAIN_NAME]"
click at [320, 183] on span "Nothing selected" at bounding box center [307, 179] width 52 height 10
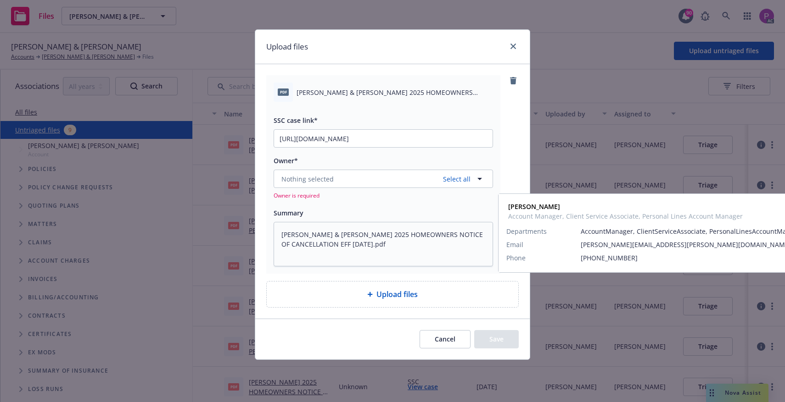
drag, startPoint x: 336, startPoint y: 233, endPoint x: 345, endPoint y: 251, distance: 19.5
click at [336, 236] on span "Account Manager, Client Service Associate, Personal Lines Account Manager" at bounding box center [382, 237] width 197 height 19
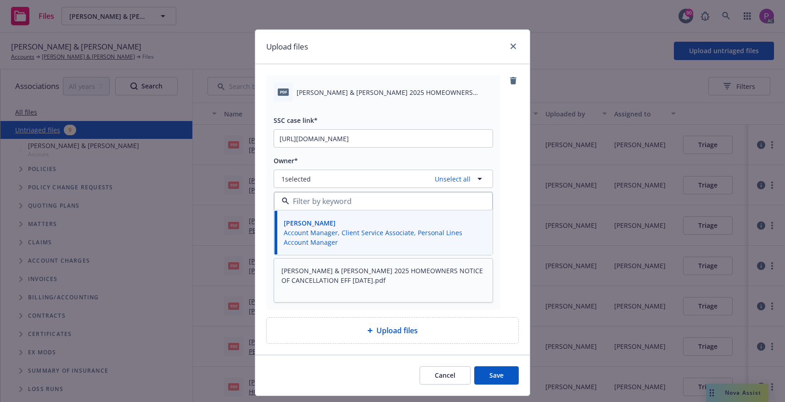
drag, startPoint x: 496, startPoint y: 379, endPoint x: 479, endPoint y: 370, distance: 19.1
click at [496, 380] on button "Save" at bounding box center [496, 376] width 45 height 18
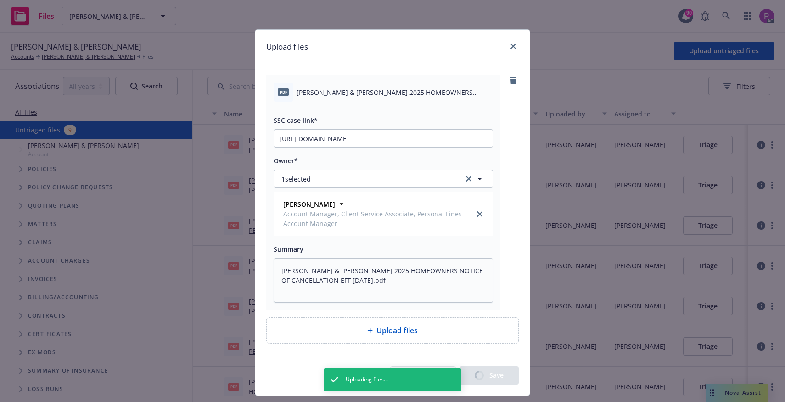
type textarea "x"
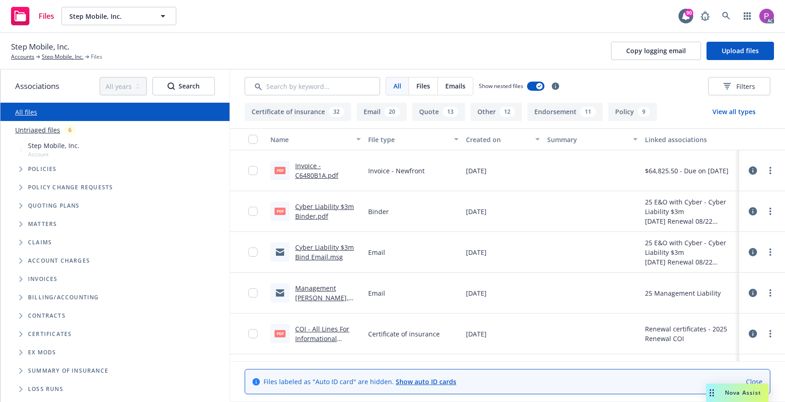
click at [46, 130] on link "Untriaged files" at bounding box center [37, 130] width 45 height 10
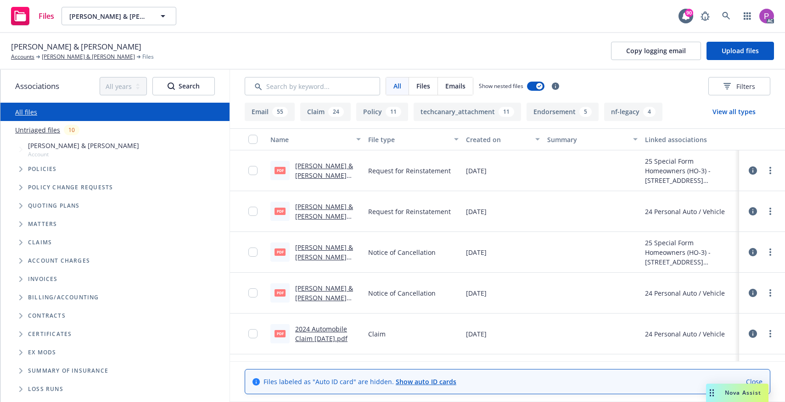
click at [43, 132] on link "Untriaged files" at bounding box center [37, 130] width 45 height 10
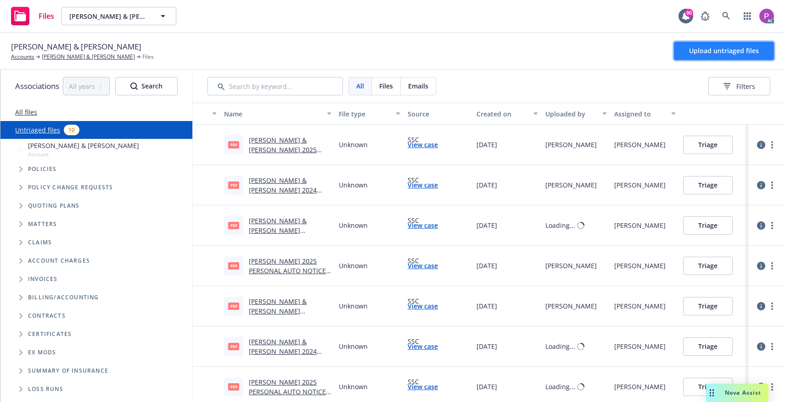
click at [741, 51] on span "Upload untriaged files" at bounding box center [724, 50] width 70 height 9
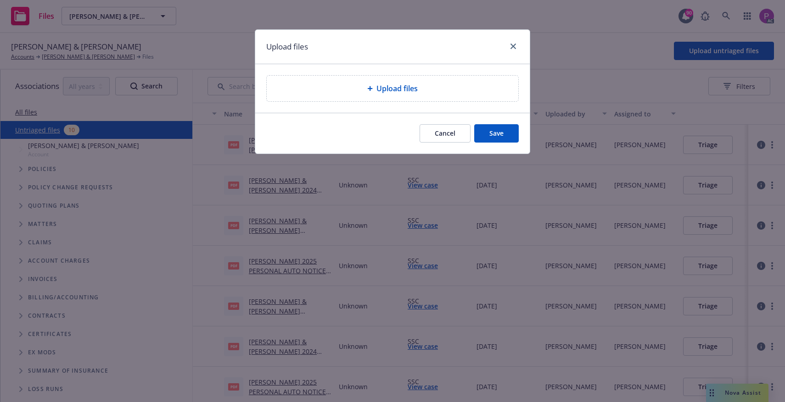
click at [342, 78] on div "Upload files" at bounding box center [392, 89] width 251 height 26
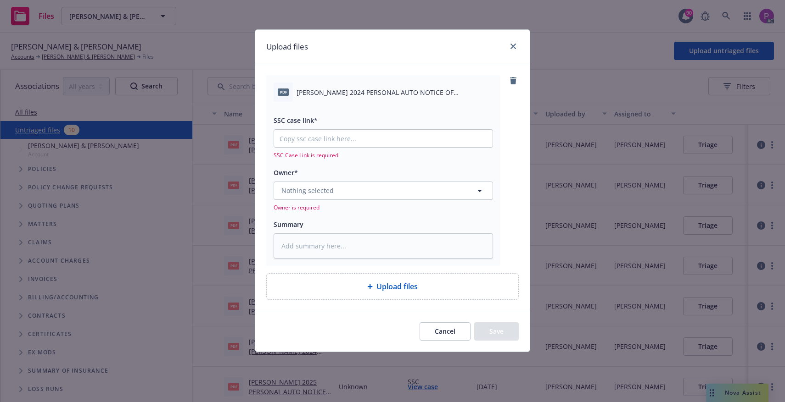
click at [366, 91] on span "[PERSON_NAME] 2024 PERSONAL AUTO NOTICE OF CANCELLATION EFF [DATE].pdf" at bounding box center [394, 93] width 196 height 10
copy div "[PERSON_NAME] 2024 PERSONAL AUTO NOTICE OF CANCELLATION EFF [DATE].pdf"
click at [314, 254] on textarea at bounding box center [382, 246] width 219 height 25
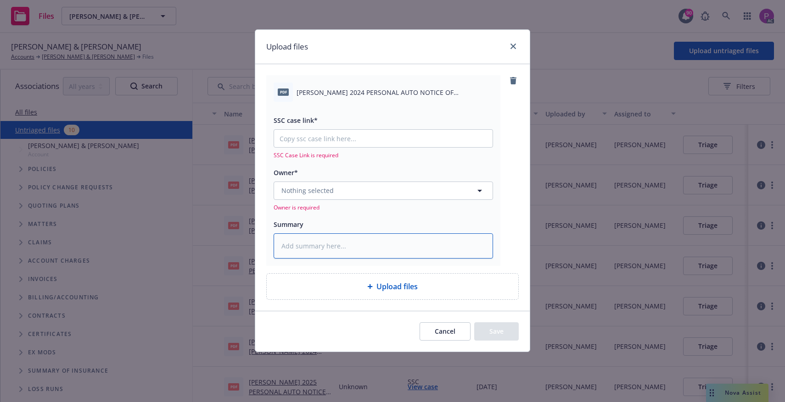
paste textarea "[PERSON_NAME] 2024 PERSONAL AUTO NOTICE OF CANCELLATION EFF [DATE].pdf"
type textarea "x"
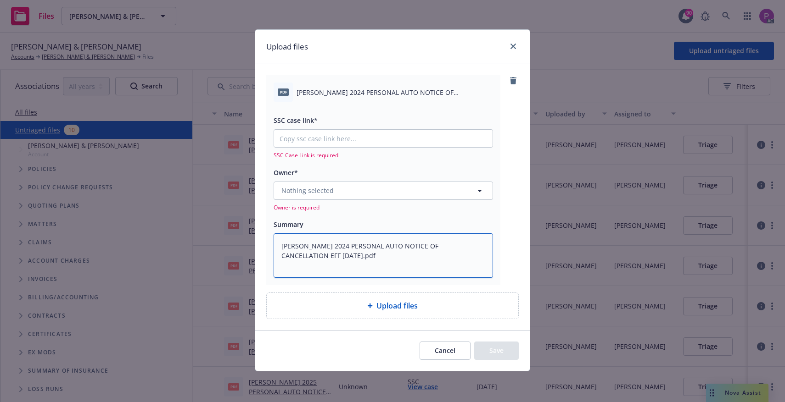
type textarea "[PERSON_NAME] 2024 PERSONAL AUTO NOTICE OF CANCELLATION EFF [DATE].pdf"
click at [306, 141] on input "SSC case link*" at bounding box center [383, 138] width 218 height 17
paste input "[URL][DOMAIN_NAME]"
type textarea "x"
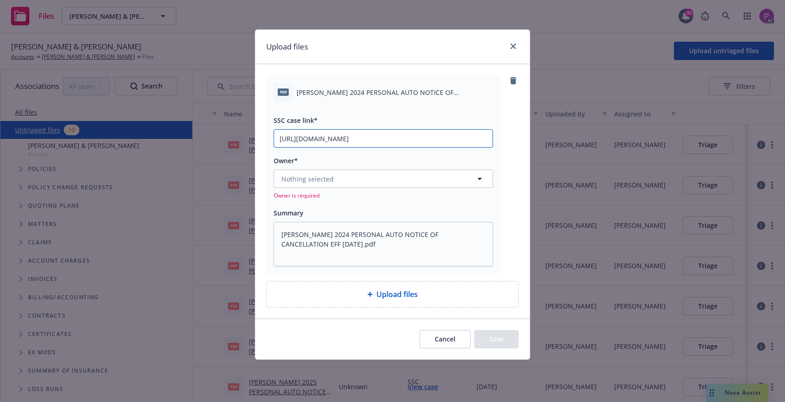
scroll to position [0, 125]
type input "[URL][DOMAIN_NAME]"
drag, startPoint x: 315, startPoint y: 186, endPoint x: 311, endPoint y: 184, distance: 4.9
click at [315, 186] on button "Nothing selected" at bounding box center [382, 179] width 219 height 18
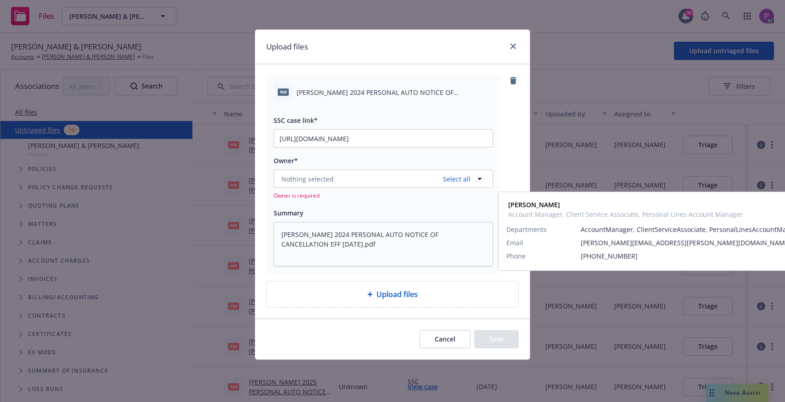
click at [317, 238] on span "Account Manager, Client Service Associate, Personal Lines Account Manager" at bounding box center [382, 237] width 197 height 19
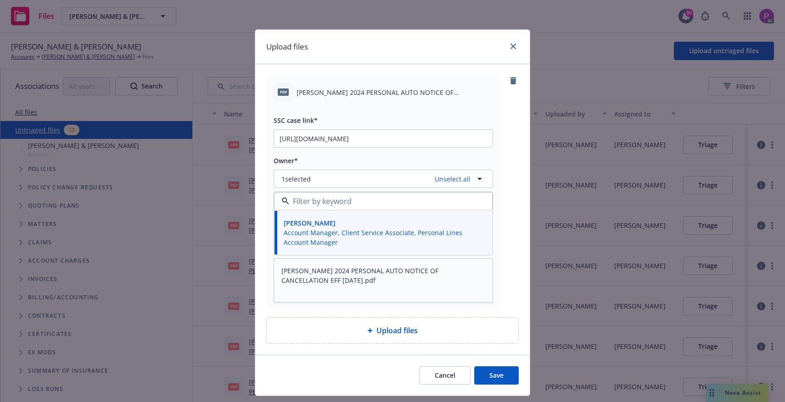
click at [495, 378] on button "Save" at bounding box center [496, 376] width 45 height 18
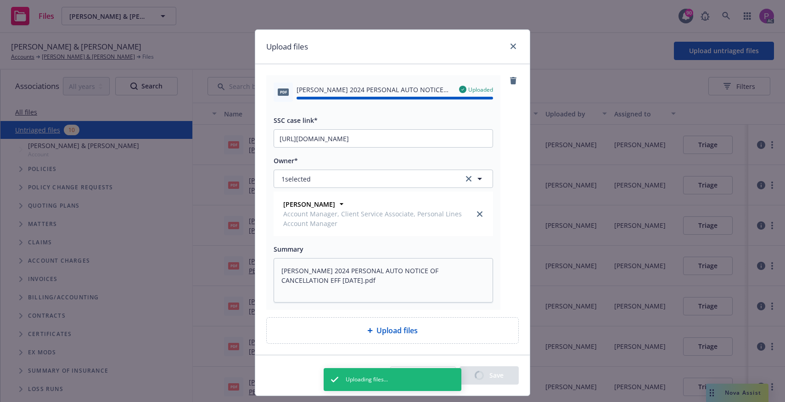
type textarea "x"
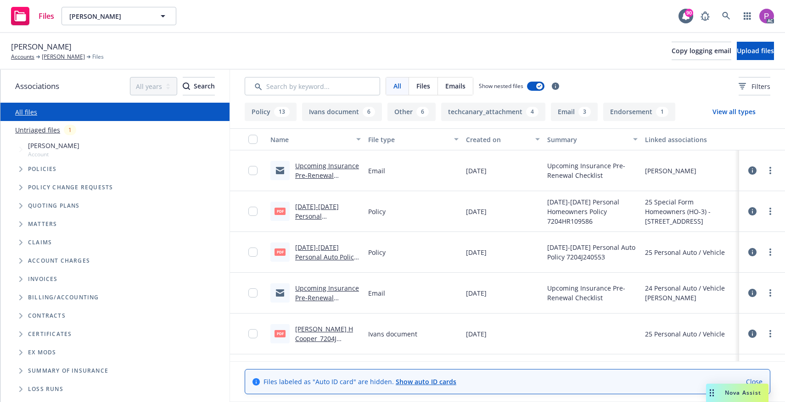
click at [41, 132] on link "Untriaged files" at bounding box center [37, 130] width 45 height 10
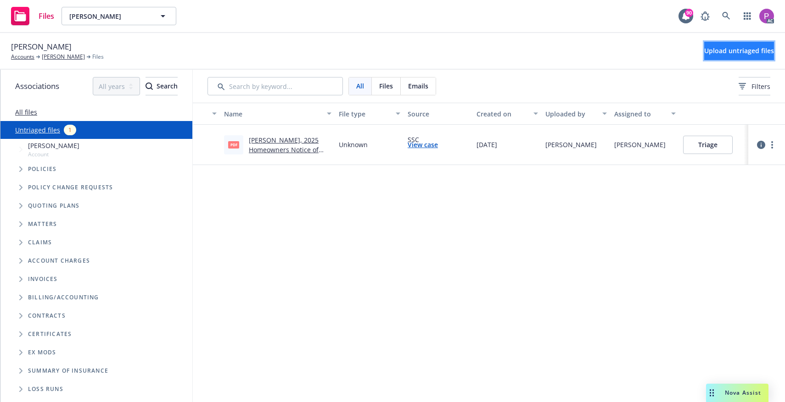
click at [742, 55] on span "Upload untriaged files" at bounding box center [739, 50] width 70 height 9
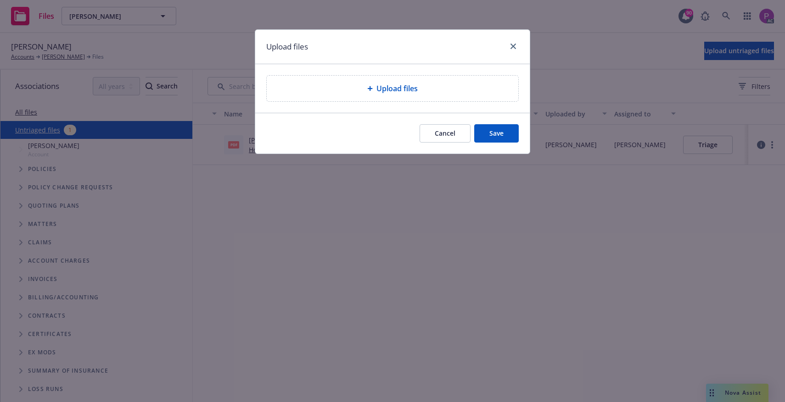
click at [336, 96] on div "Upload files" at bounding box center [392, 89] width 251 height 26
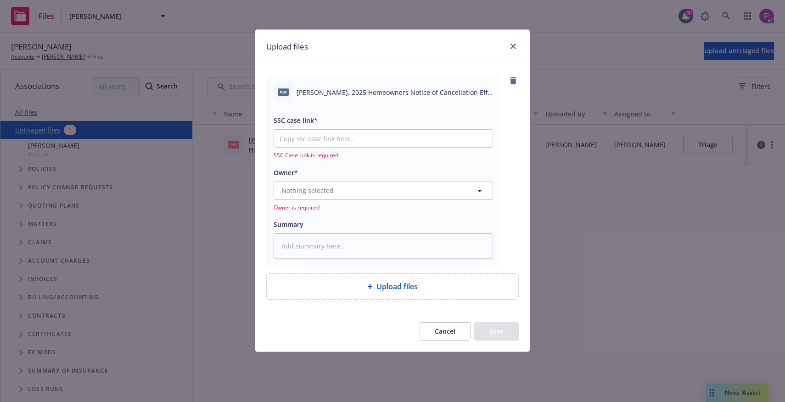
click at [354, 92] on span "Cooper, Paul H, 2025 Homeowners Notice of Cancellation Eff. 10-05-2025.pdf" at bounding box center [394, 93] width 196 height 10
click at [354, 93] on span "Cooper, Paul H, 2025 Homeowners Notice of Cancellation Eff. 10-05-2025.pdf" at bounding box center [394, 93] width 196 height 10
copy div "Cooper, Paul H, 2025 Homeowners Notice of Cancellation Eff. 10-05-2025.pdf"
click at [321, 257] on textarea at bounding box center [382, 246] width 219 height 25
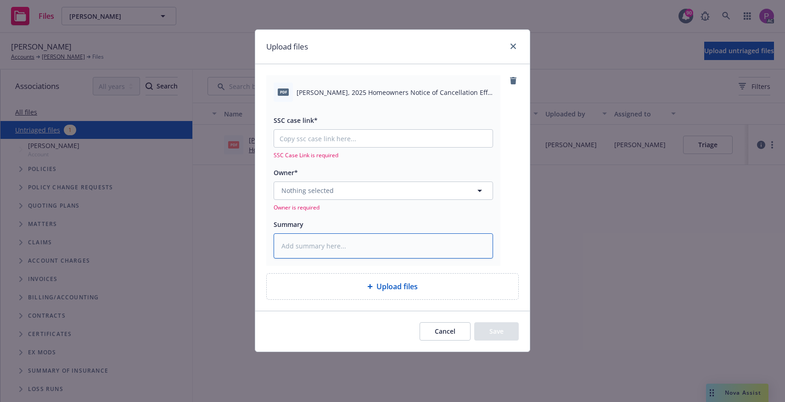
paste textarea "Cooper, Paul H, 2025 Homeowners Notice of Cancellation Eff. 10-05-2025.pdf"
type textarea "x"
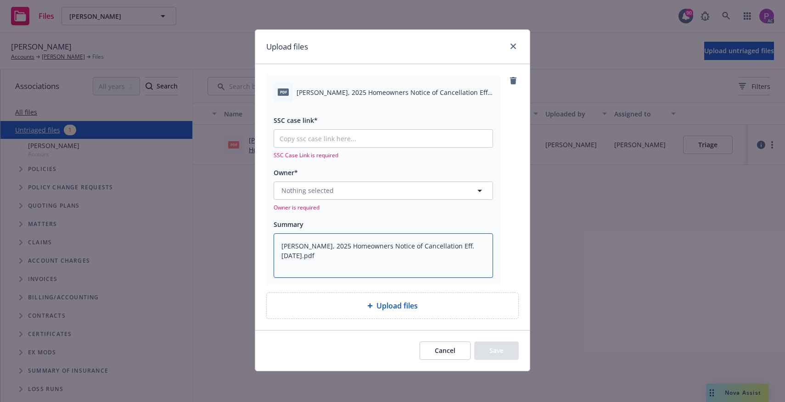
type textarea "Cooper, Paul H, 2025 Homeowners Notice of Cancellation Eff. 10-05-2025.pdf"
click at [305, 147] on input "SSC case link*" at bounding box center [383, 138] width 218 height 17
paste input "https://newfront-ssc.lightning.force.com/lightning/r/Case/500Vz00000SipmqIAB/vi…"
type textarea "x"
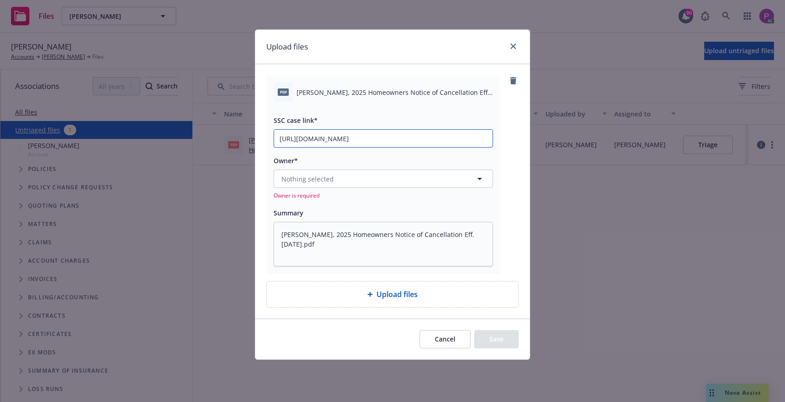
type input "https://newfront-ssc.lightning.force.com/lightning/r/Case/500Vz00000SipmqIAB/vi…"
click at [304, 175] on span "Nothing selected" at bounding box center [307, 179] width 52 height 10
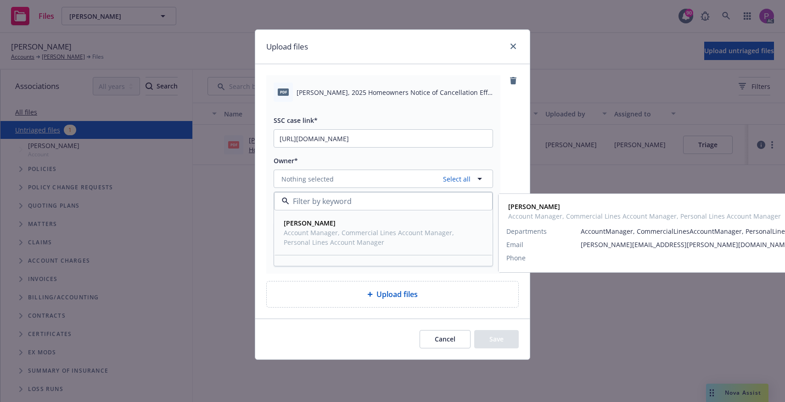
drag, startPoint x: 311, startPoint y: 251, endPoint x: 326, endPoint y: 261, distance: 18.2
click at [311, 251] on div "Melanie Triantos Account Manager, Commercial Lines Account Manager, Personal Li…" at bounding box center [382, 233] width 217 height 44
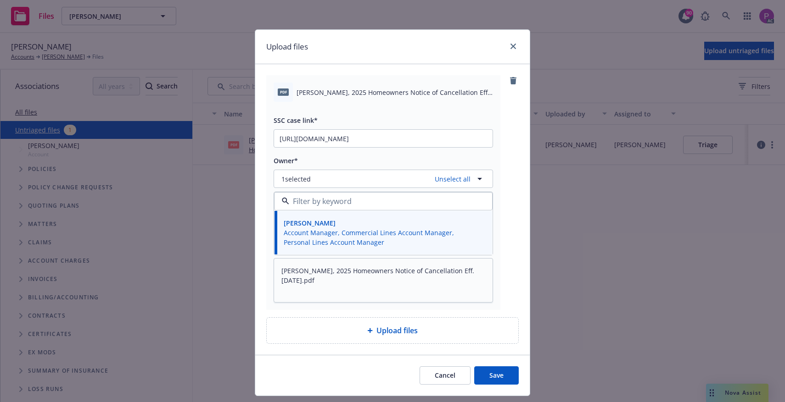
click at [511, 374] on button "Save" at bounding box center [496, 376] width 45 height 18
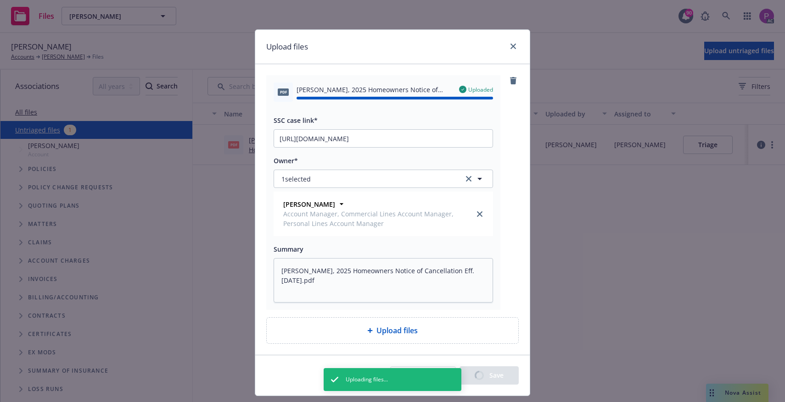
type textarea "x"
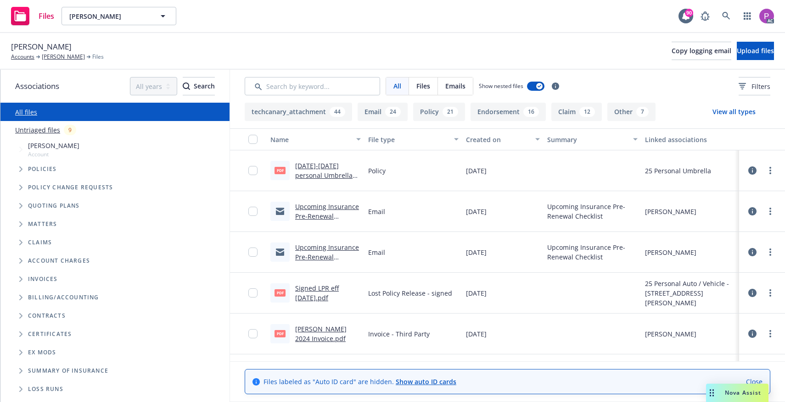
click at [34, 132] on link "Untriaged files" at bounding box center [37, 130] width 45 height 10
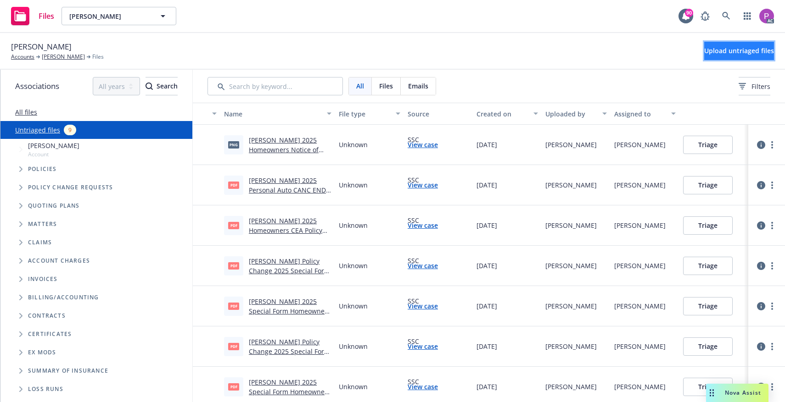
click at [704, 54] on span "Upload untriaged files" at bounding box center [739, 50] width 70 height 9
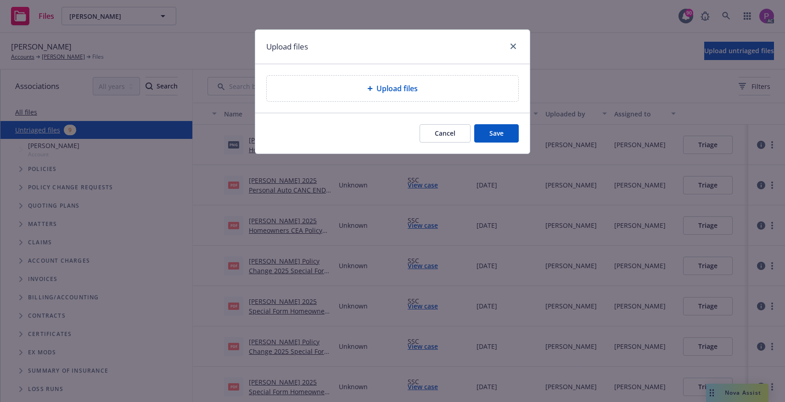
click at [457, 89] on div "Upload files" at bounding box center [392, 88] width 237 height 11
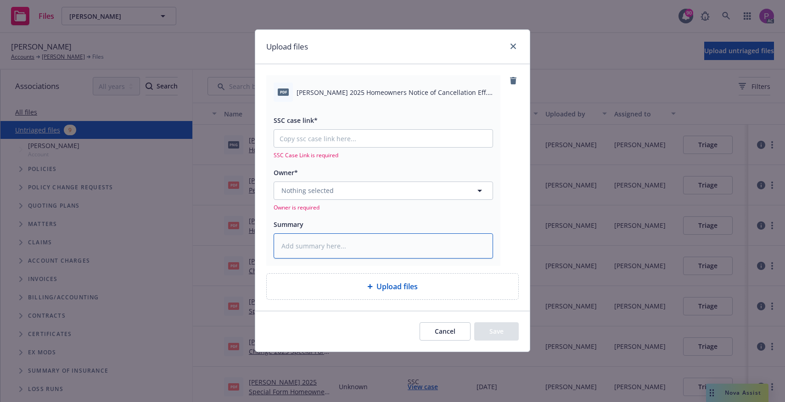
click at [346, 244] on textarea at bounding box center [382, 246] width 219 height 25
paste textarea "Karen s brown 2025 Homeowners Notice of Cancellation Eff. 10-17-2025"
type textarea "x"
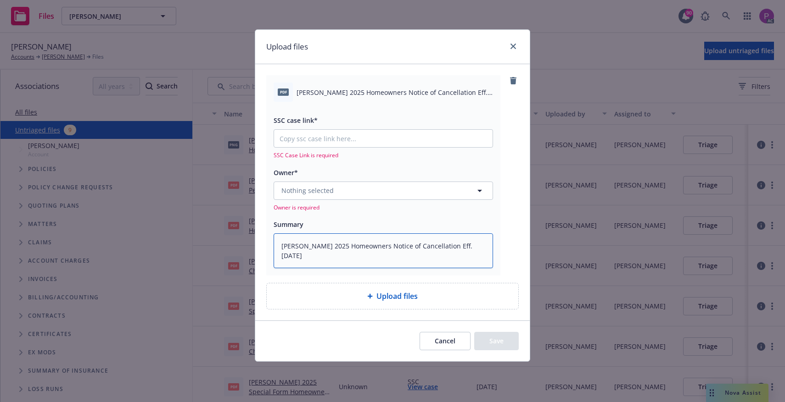
type textarea "Karen s brown 2025 Homeowners Notice of Cancellation Eff. 10-17-2025"
click at [336, 138] on input "SSC case link*" at bounding box center [383, 138] width 218 height 17
paste input "http://newfront-ssc.lightning.force.com/lightning/r/Case/500Vz00000SmT4TIAV/vie…"
type textarea "x"
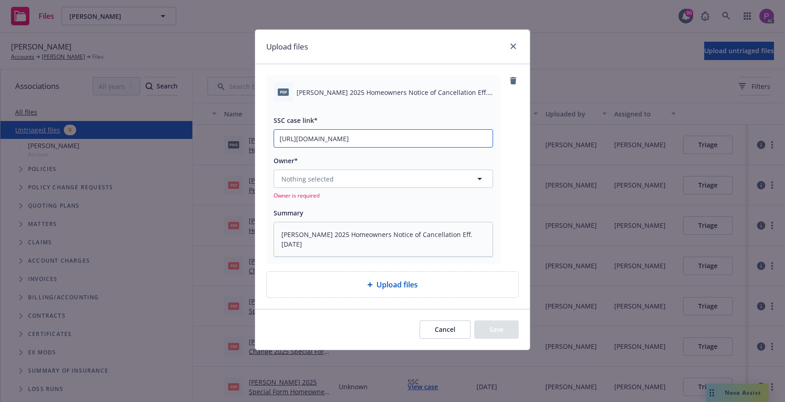
type input "http://newfront-ssc.lightning.force.com/lightning/r/Case/500Vz00000SmT4TIAV/vie…"
click at [332, 179] on button "Nothing selected" at bounding box center [382, 179] width 219 height 18
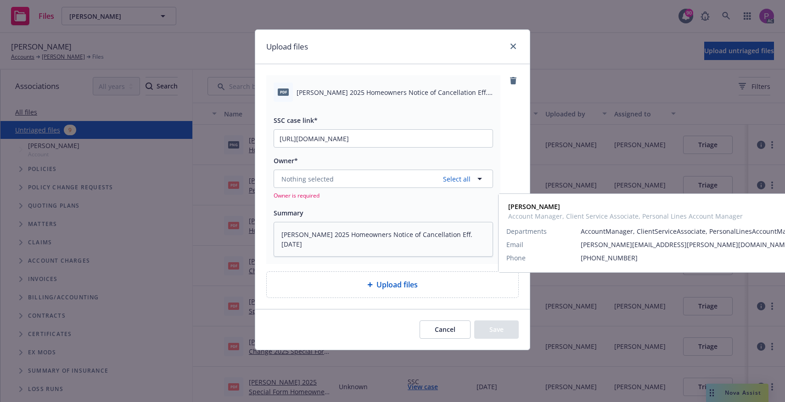
click at [312, 249] on div "David Shepard Account Manager, Client Service Associate, Personal Lines Account…" at bounding box center [382, 233] width 217 height 44
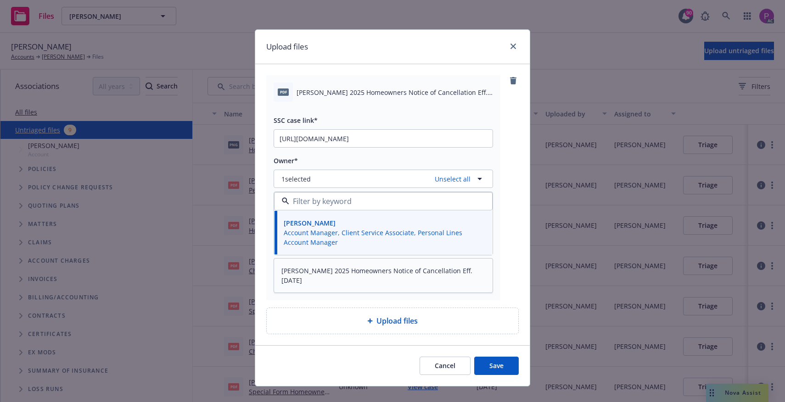
drag, startPoint x: 485, startPoint y: 365, endPoint x: 482, endPoint y: 355, distance: 10.6
click at [485, 365] on button "Save" at bounding box center [496, 366] width 45 height 18
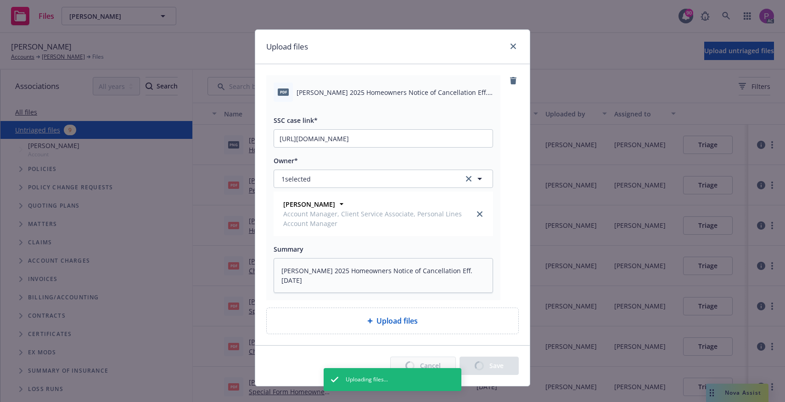
type textarea "x"
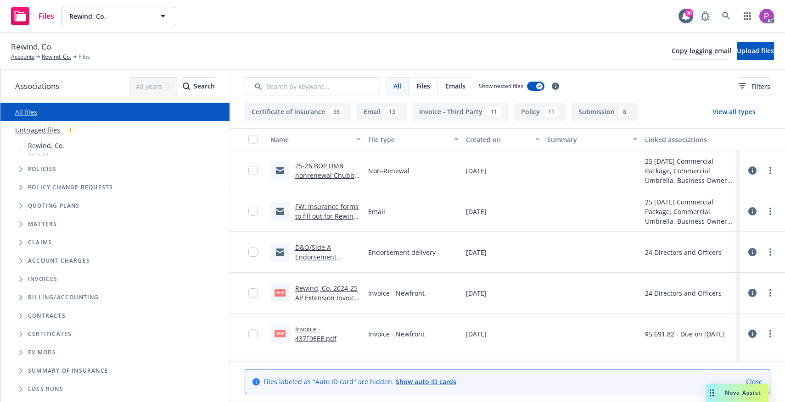
scroll to position [1, 0]
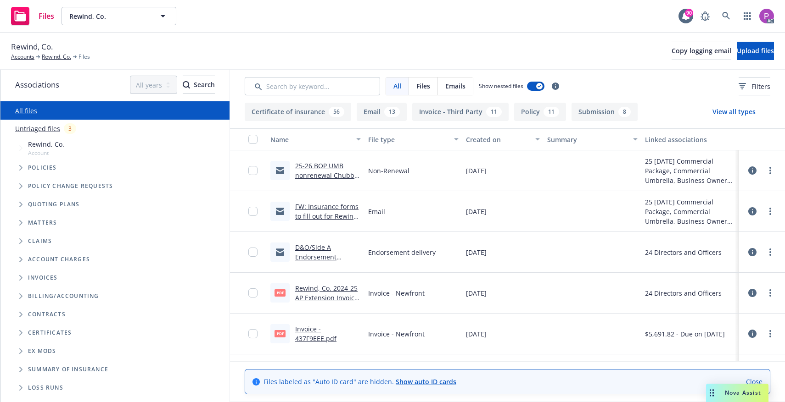
click at [35, 133] on link "Untriaged files" at bounding box center [37, 129] width 45 height 10
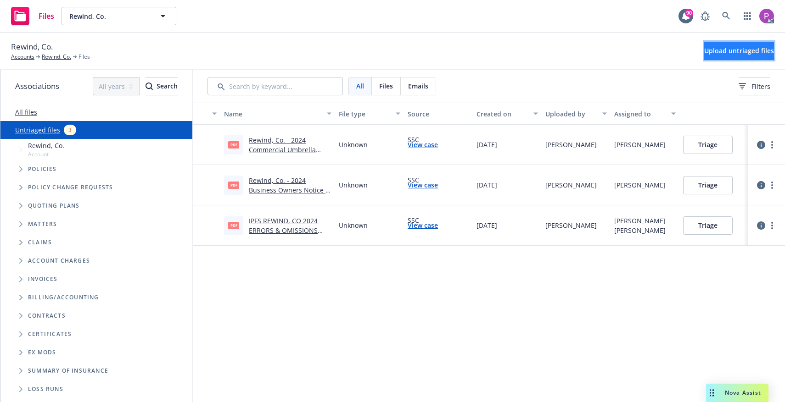
click at [704, 57] on button "Upload untriaged files" at bounding box center [739, 51] width 70 height 18
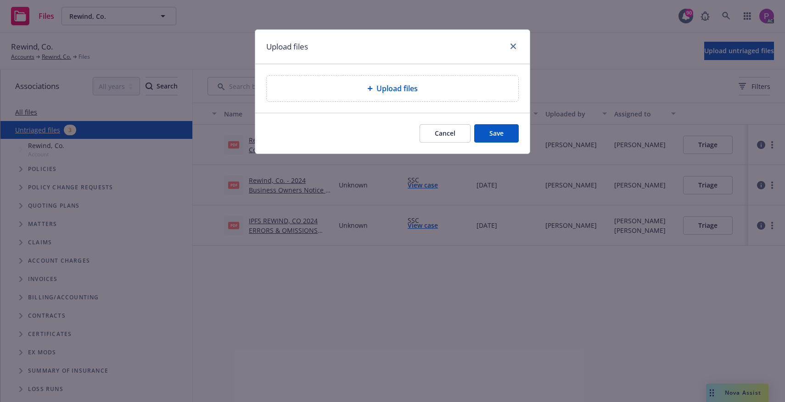
click at [396, 88] on span "Upload files" at bounding box center [396, 88] width 41 height 11
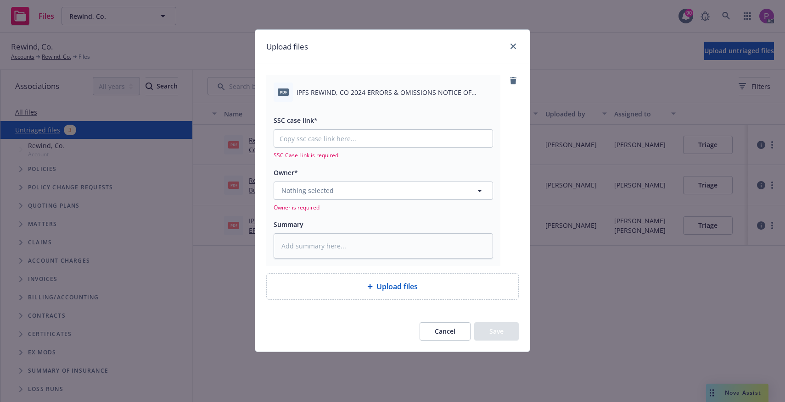
click at [358, 89] on span "IPFS REWIND, CO 2024 ERRORS & OMISSIONS NOTICE OF INTENT TO CANCEL EFF [DATE].p…" at bounding box center [394, 93] width 196 height 10
copy div "IPFS REWIND, CO 2024 ERRORS & OMISSIONS NOTICE OF INTENT TO CANCEL EFF [DATE].p…"
click at [330, 253] on textarea at bounding box center [382, 246] width 219 height 25
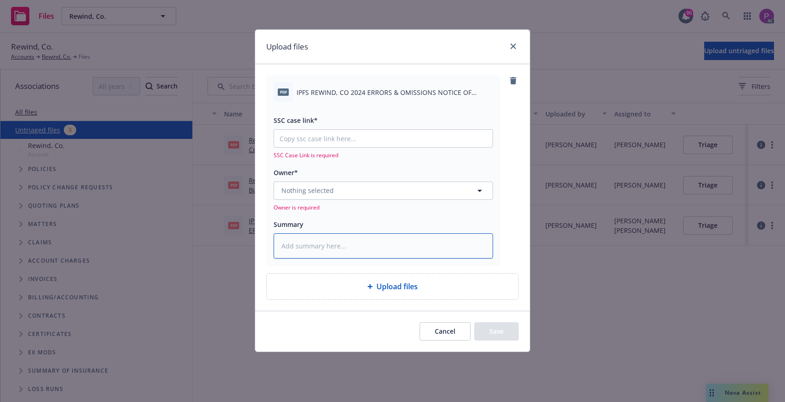
paste textarea "IPFS REWIND, CO 2024 ERRORS & OMISSIONS NOTICE OF INTENT TO CANCEL EFF [DATE].p…"
type textarea "x"
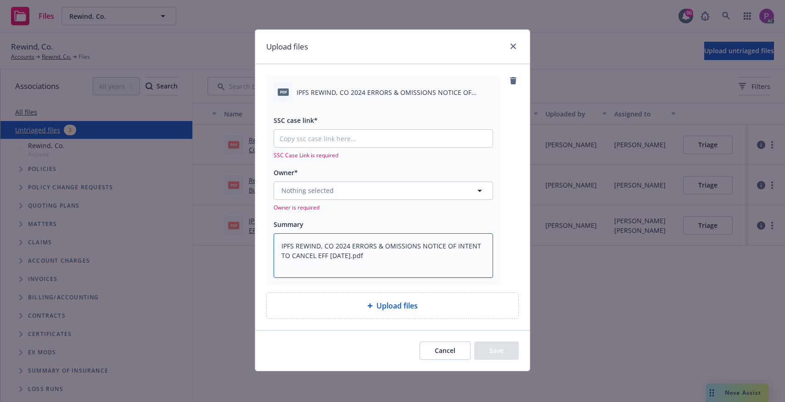
type textarea "IPFS REWIND, CO 2024 ERRORS & OMISSIONS NOTICE OF INTENT TO CANCEL EFF [DATE].p…"
click at [327, 143] on input "SSC case link*" at bounding box center [383, 138] width 218 height 17
paste input "[URL][DOMAIN_NAME]"
type textarea "x"
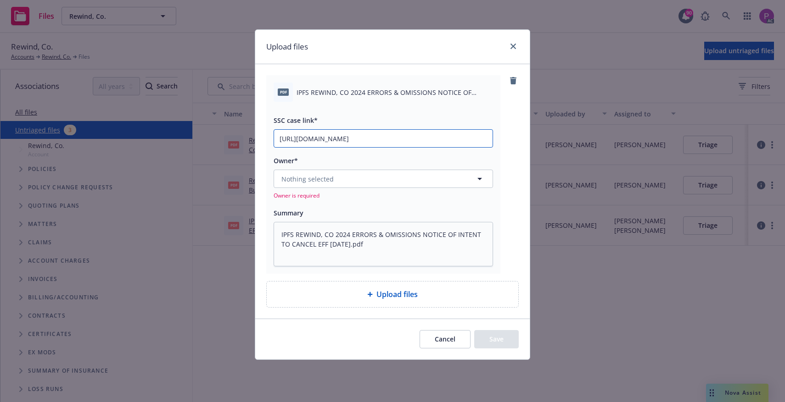
type input "[URL][DOMAIN_NAME]"
click at [329, 185] on button "Nothing selected" at bounding box center [382, 179] width 219 height 18
click at [371, 179] on button "Nothing selected" at bounding box center [382, 179] width 219 height 18
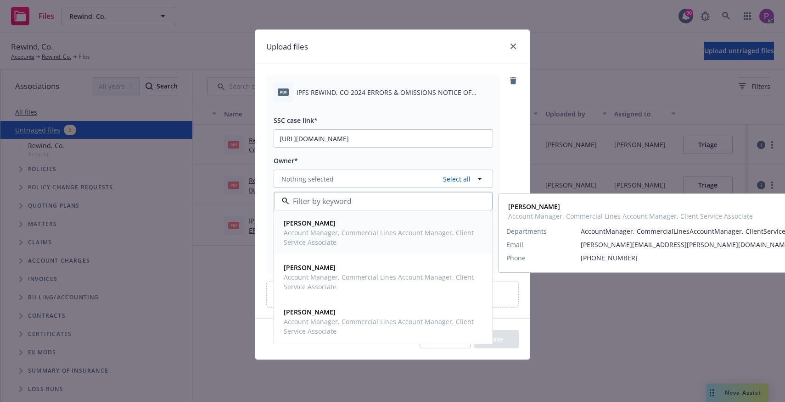
drag, startPoint x: 341, startPoint y: 240, endPoint x: 337, endPoint y: 258, distance: 18.5
click at [341, 241] on span "Account Manager, Commercial Lines Account Manager, Client Service Associate" at bounding box center [382, 237] width 197 height 19
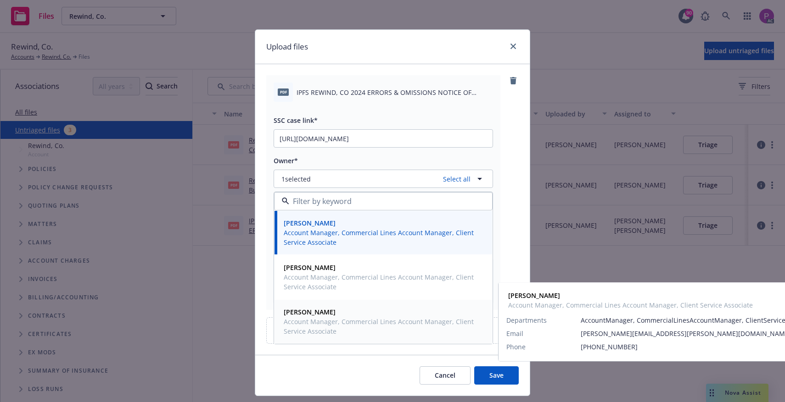
drag, startPoint x: 312, startPoint y: 323, endPoint x: 386, endPoint y: 308, distance: 75.4
click at [313, 323] on span "Account Manager, Commercial Lines Account Manager, Client Service Associate" at bounding box center [382, 326] width 197 height 19
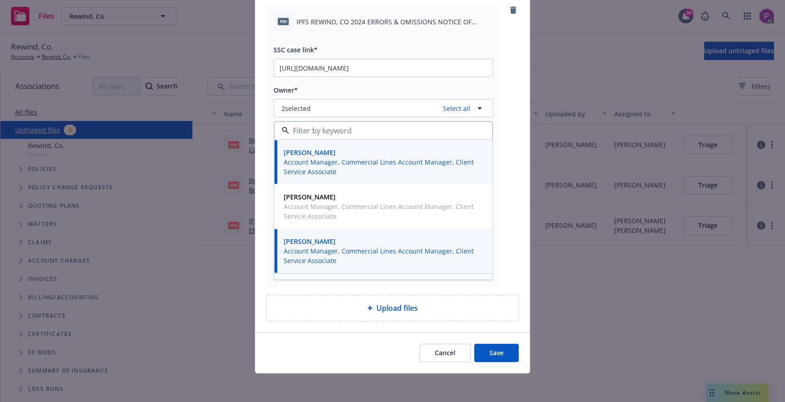
scroll to position [72, 0]
click at [487, 355] on button "Save" at bounding box center [496, 352] width 45 height 18
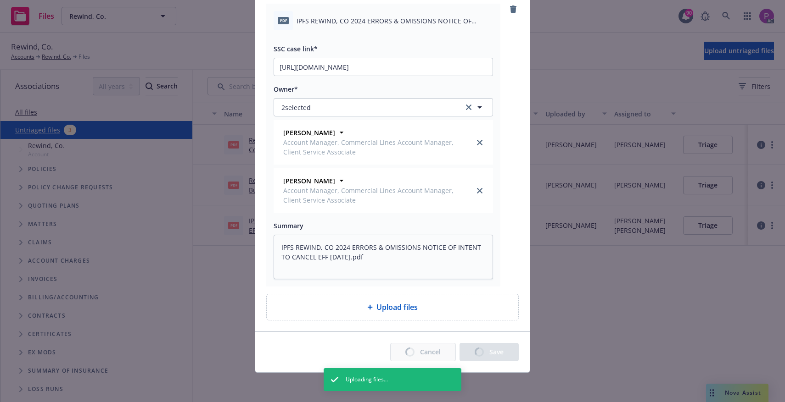
type textarea "x"
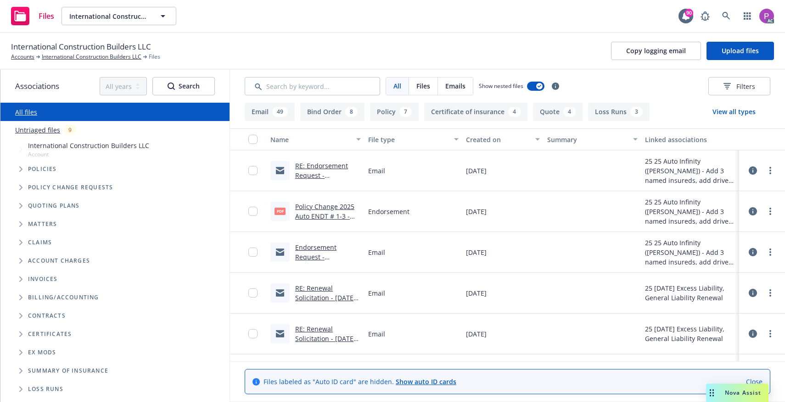
click at [33, 132] on link "Untriaged files" at bounding box center [37, 130] width 45 height 10
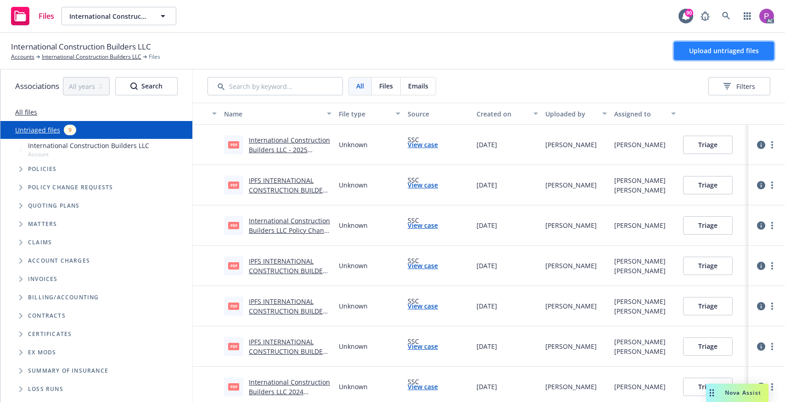
click at [695, 48] on span "Upload untriaged files" at bounding box center [724, 50] width 70 height 9
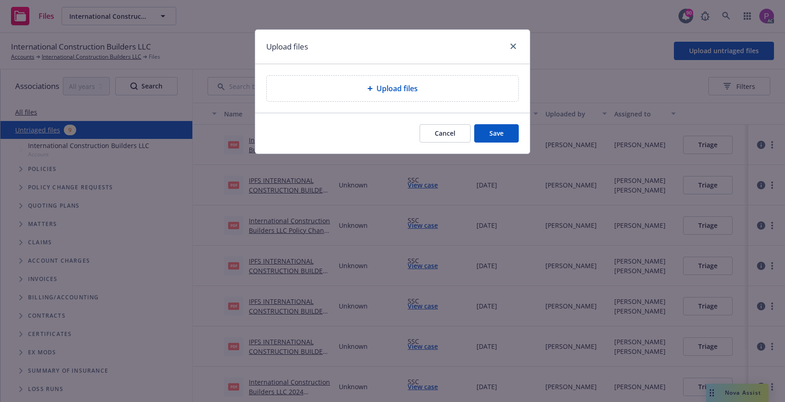
click at [456, 83] on div "Upload files" at bounding box center [392, 88] width 237 height 11
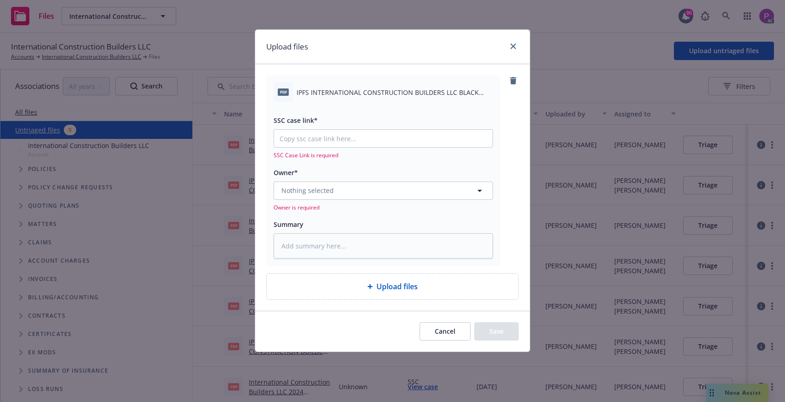
click at [358, 93] on span "IPFS INTERNATIONAL CONSTRUCTION BUILDERS LLC BLACK ROCK DRILLING LLC 2024 EXCES…" at bounding box center [394, 93] width 196 height 10
copy div "IPFS INTERNATIONAL CONSTRUCTION BUILDERS LLC BLACK ROCK DRILLING LLC 2024 EXCES…"
click at [337, 252] on textarea at bounding box center [382, 246] width 219 height 25
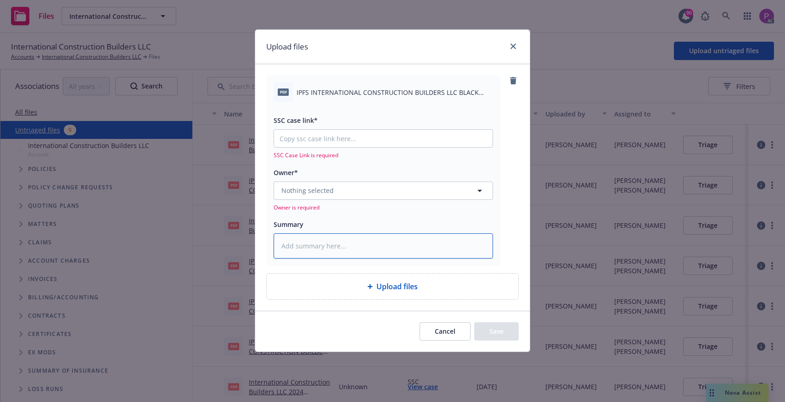
paste textarea "IPFS INTERNATIONAL CONSTRUCTION BUILDERS LLC BLACK ROCK DRILLING LLC 2024 EXCES…"
type textarea "x"
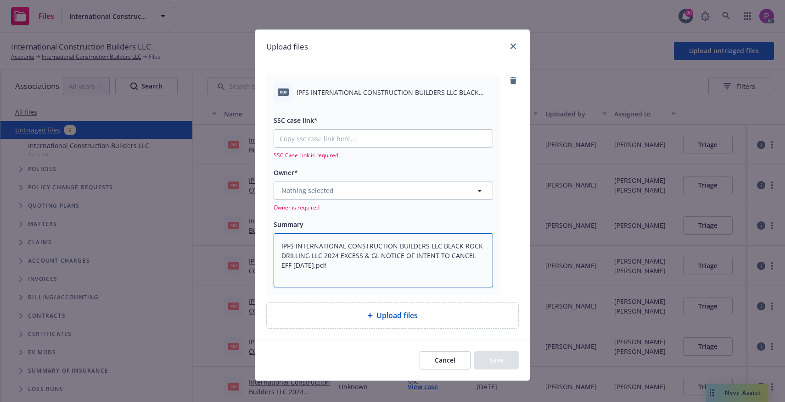
type textarea "IPFS INTERNATIONAL CONSTRUCTION BUILDERS LLC BLACK ROCK DRILLING LLC 2024 EXCES…"
click at [304, 137] on input "SSC case link*" at bounding box center [383, 138] width 218 height 17
paste input "[URL][DOMAIN_NAME]"
type textarea "x"
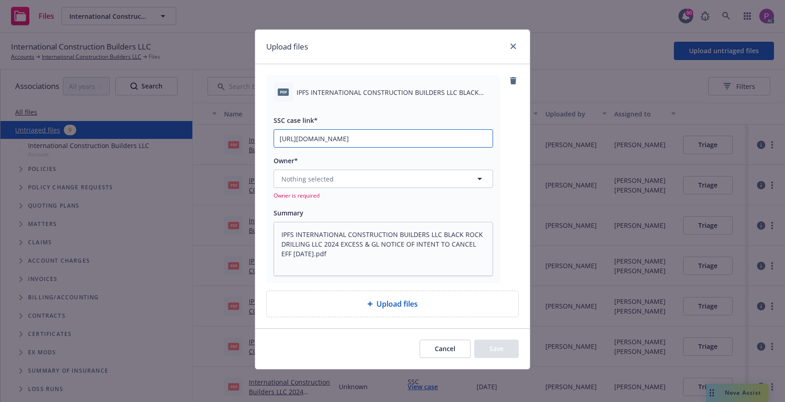
scroll to position [0, 50]
type input "[URL][DOMAIN_NAME]"
click at [314, 184] on button "Nothing selected" at bounding box center [382, 179] width 219 height 18
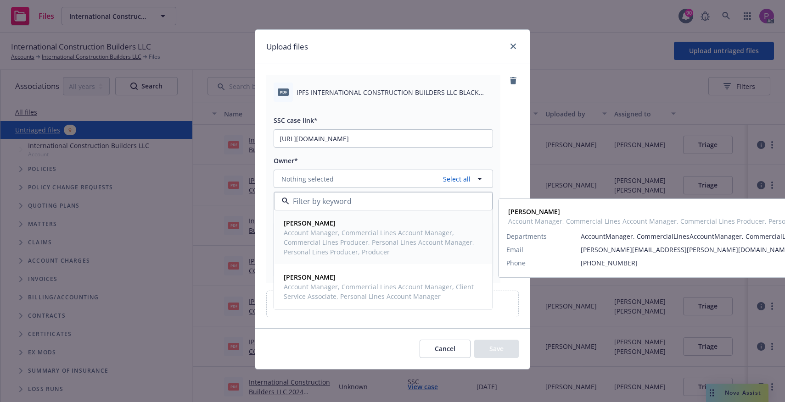
click at [318, 259] on div "[PERSON_NAME] Account Manager, Commercial Lines Account Manager, Commercial Lin…" at bounding box center [382, 237] width 217 height 53
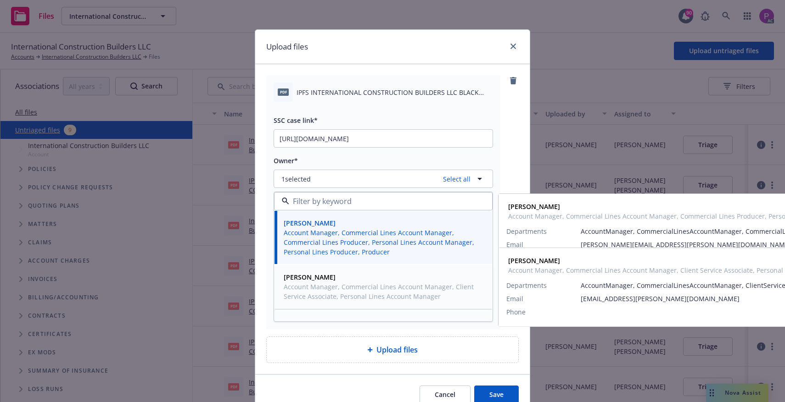
click at [318, 293] on span "Account Manager, Commercial Lines Account Manager, Client Service Associate, Pe…" at bounding box center [382, 291] width 197 height 19
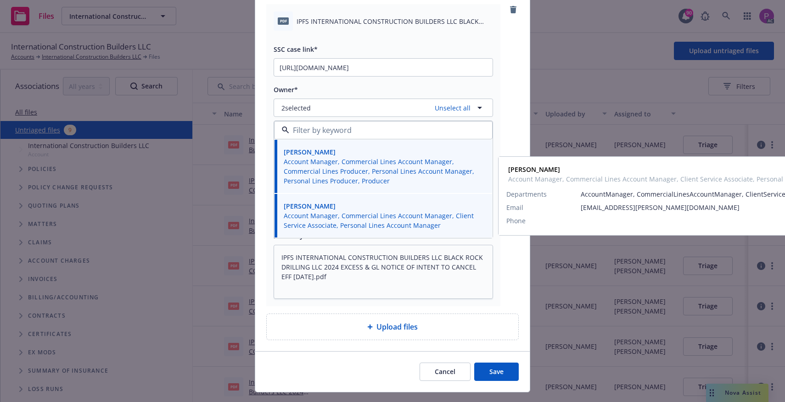
scroll to position [91, 0]
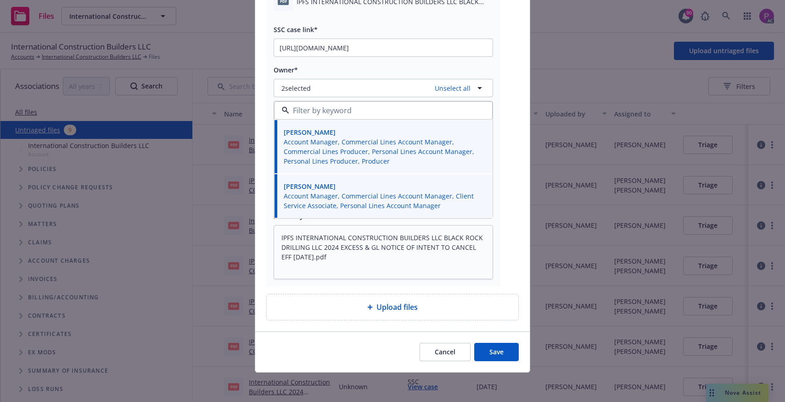
click at [494, 356] on button "Save" at bounding box center [496, 352] width 45 height 18
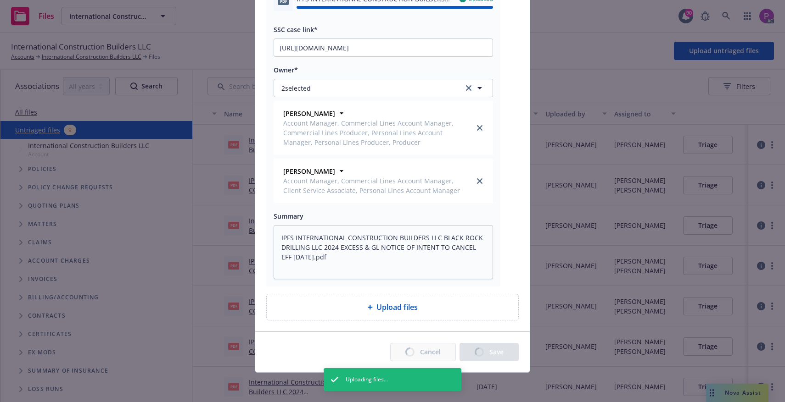
type textarea "x"
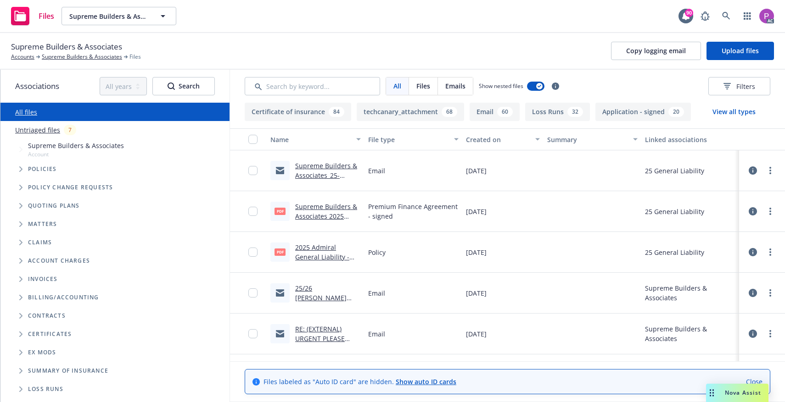
click at [50, 130] on link "Untriaged files" at bounding box center [37, 130] width 45 height 10
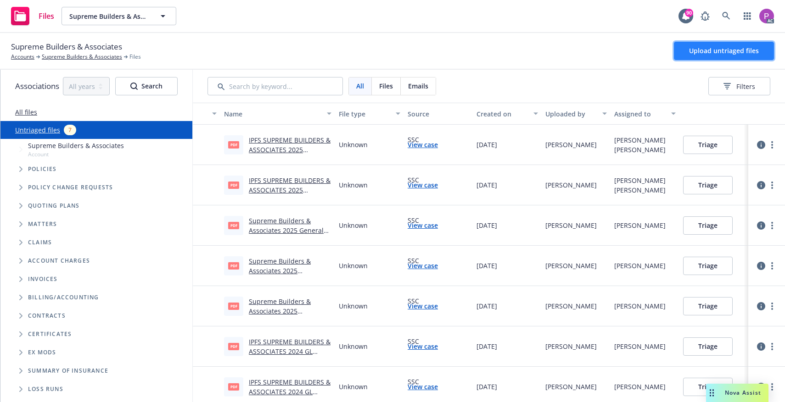
click at [695, 60] on button "Upload untriaged files" at bounding box center [724, 51] width 100 height 18
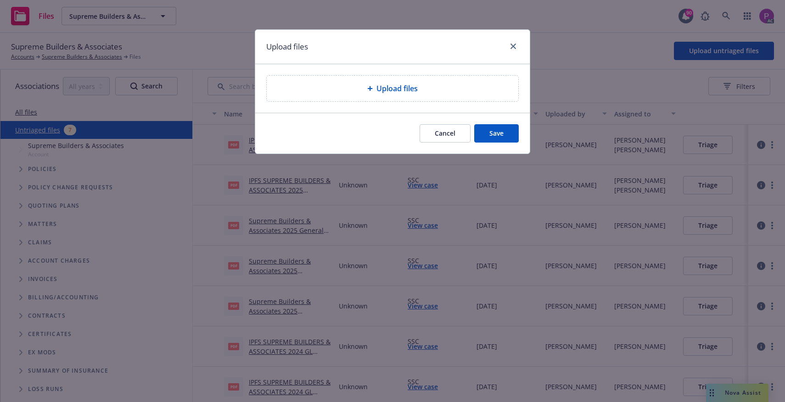
click at [366, 84] on div "Upload files" at bounding box center [392, 88] width 237 height 11
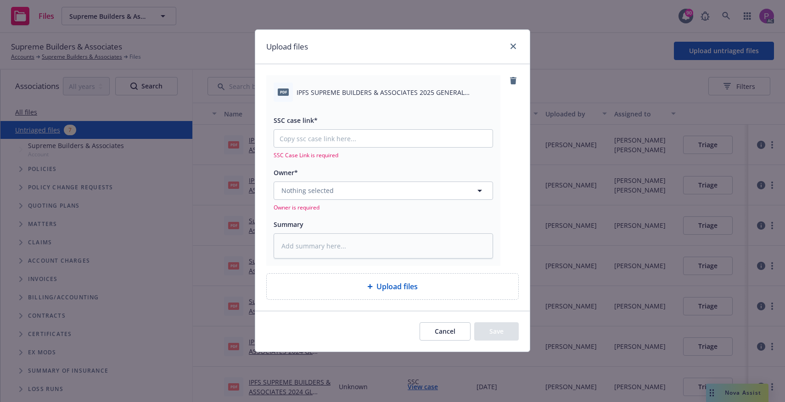
click at [348, 95] on span "IPFS SUPREME BUILDERS & ASSOCIATES 2025 GENERAL LIABILITY NOTICE OF INTENT TO C…" at bounding box center [394, 93] width 196 height 10
click at [347, 95] on span "IPFS SUPREME BUILDERS & ASSOCIATES 2025 GENERAL LIABILITY NOTICE OF INTENT TO C…" at bounding box center [394, 93] width 196 height 10
copy div "IPFS SUPREME BUILDERS & ASSOCIATES 2025 GENERAL LIABILITY NOTICE OF INTENT TO C…"
click at [334, 248] on textarea at bounding box center [382, 246] width 219 height 25
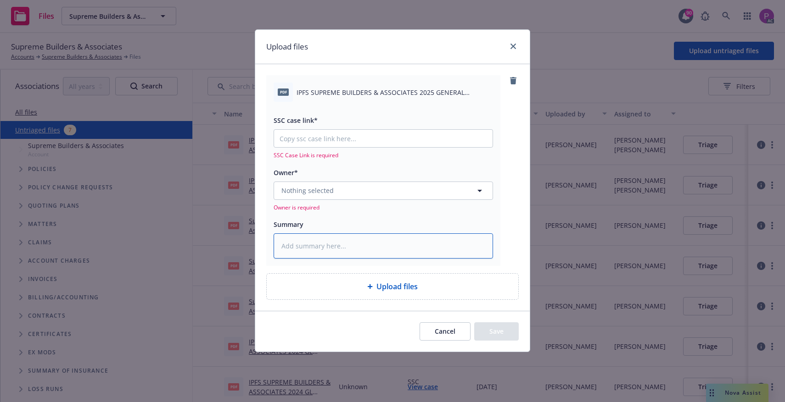
paste textarea "IPFS SUPREME BUILDERS & ASSOCIATES 2025 GENERAL LIABILITY NOTICE OF INTENT TO C…"
type textarea "x"
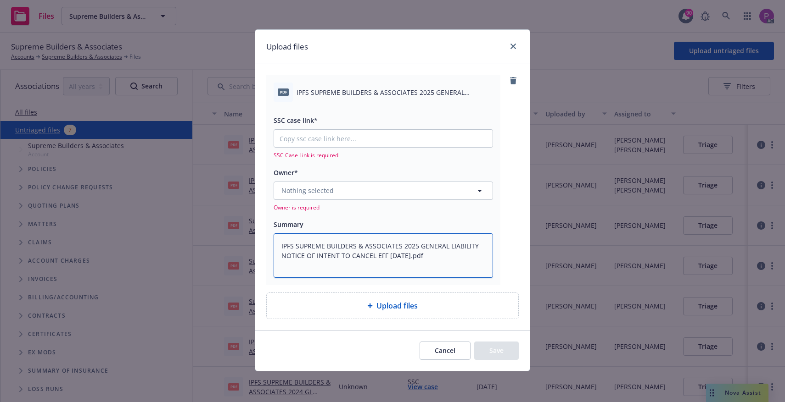
type textarea "IPFS SUPREME BUILDERS & ASSOCIATES 2025 GENERAL LIABILITY NOTICE OF INTENT TO C…"
click at [326, 134] on input "SSC case link*" at bounding box center [383, 138] width 218 height 17
paste input "https://newfront-ssc.lightning.force.com/lightning/r/Case/500Vz00000SmIVeIAN/vi…"
type textarea "x"
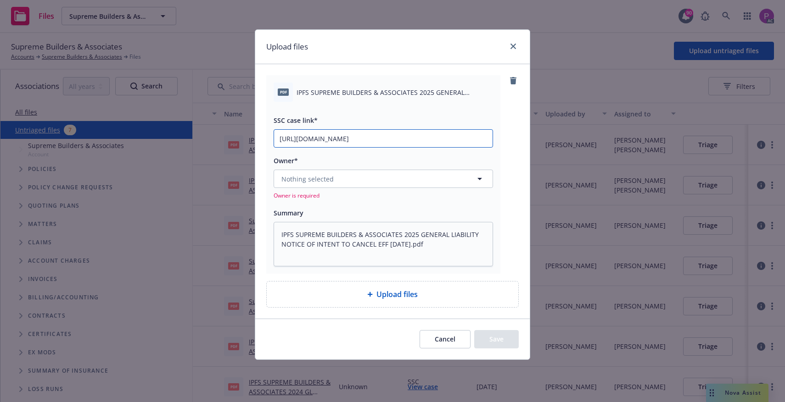
type input "https://newfront-ssc.lightning.force.com/lightning/r/Case/500Vz00000SmIVeIAN/vi…"
click at [333, 186] on button "Nothing selected" at bounding box center [382, 179] width 219 height 18
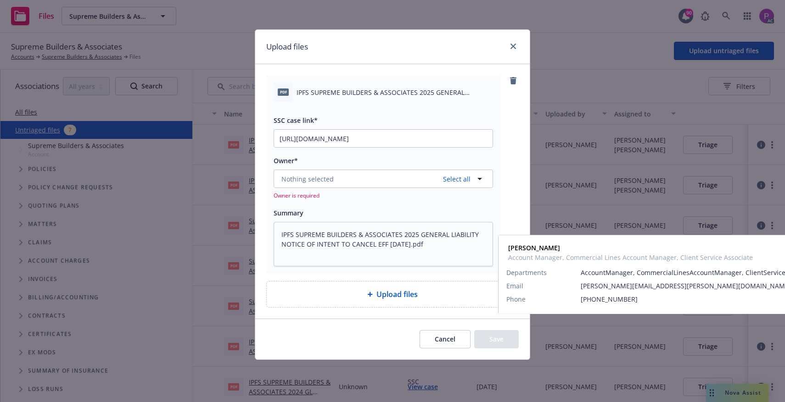
drag, startPoint x: 325, startPoint y: 258, endPoint x: 324, endPoint y: 274, distance: 16.5
click at [325, 259] on div "Elliot Ivins Account Manager, Commercial Lines Account Manager, Client Service …" at bounding box center [382, 278] width 217 height 44
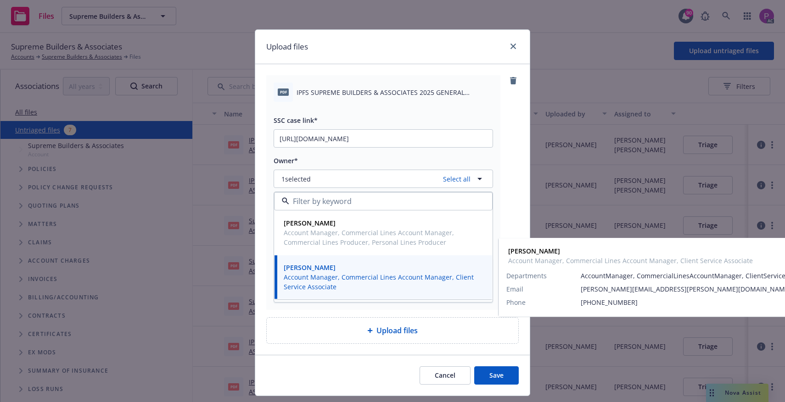
drag, startPoint x: 325, startPoint y: 286, endPoint x: 356, endPoint y: 262, distance: 40.2
click at [326, 286] on span "Account Manager, Commercial Lines Account Manager, Client Service Associate" at bounding box center [382, 282] width 197 height 19
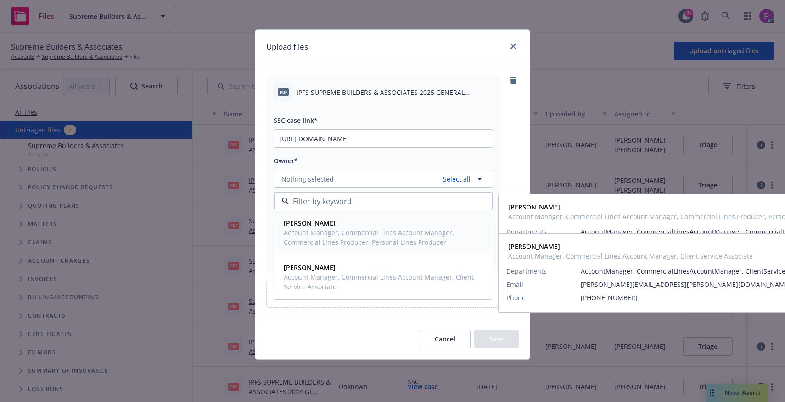
drag, startPoint x: 360, startPoint y: 242, endPoint x: 357, endPoint y: 255, distance: 12.7
click at [360, 245] on span "Account Manager, Commercial Lines Account Manager, Commercial Lines Producer, P…" at bounding box center [382, 237] width 197 height 19
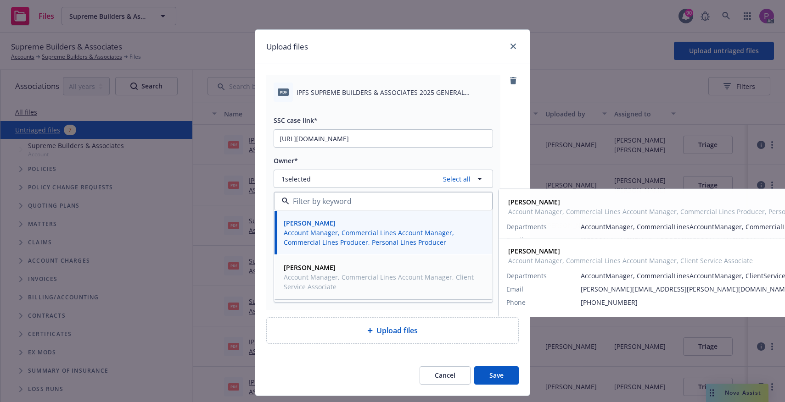
drag, startPoint x: 356, startPoint y: 278, endPoint x: 363, endPoint y: 287, distance: 10.8
click at [356, 278] on span "Account Manager, Commercial Lines Account Manager, Client Service Associate" at bounding box center [382, 282] width 197 height 19
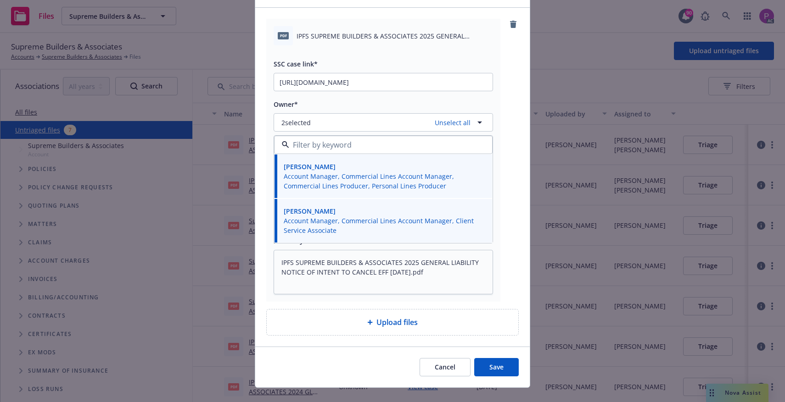
scroll to position [72, 0]
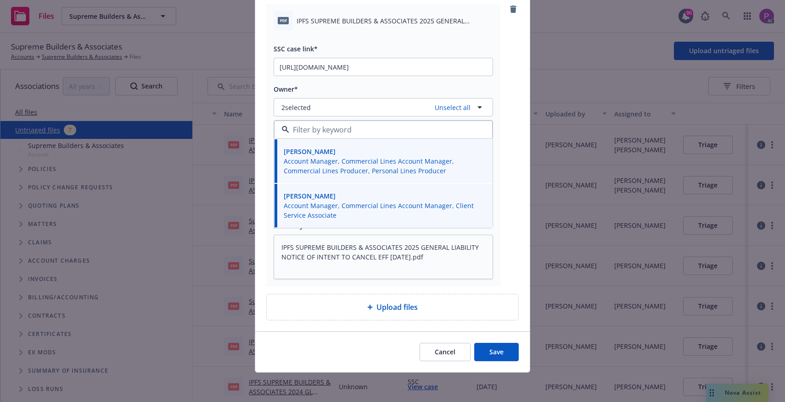
click at [487, 352] on button "Save" at bounding box center [496, 352] width 45 height 18
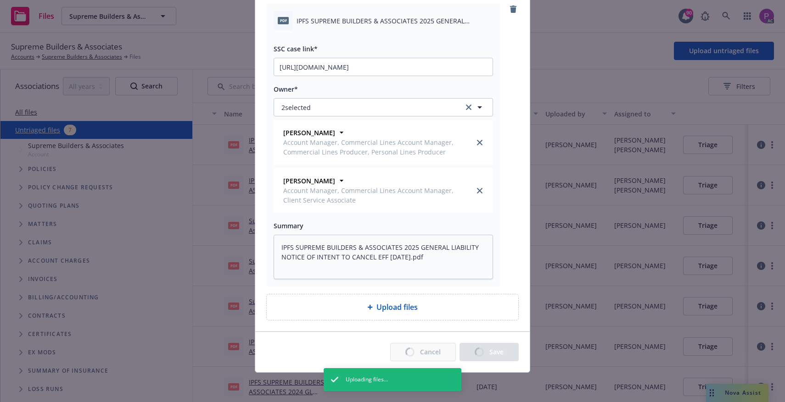
type textarea "x"
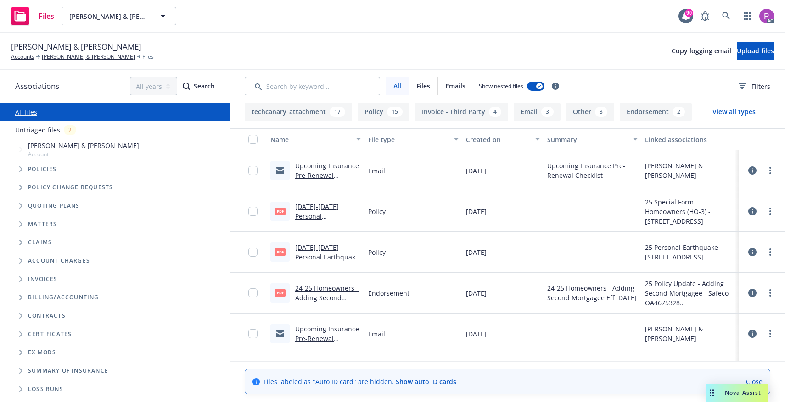
click at [37, 129] on link "Untriaged files" at bounding box center [37, 130] width 45 height 10
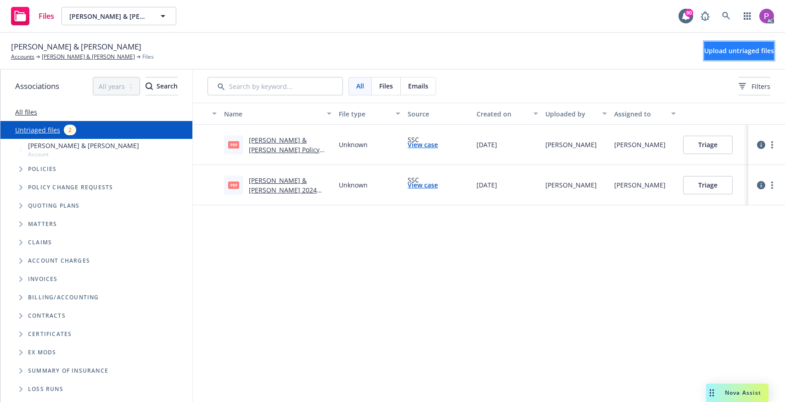
click at [726, 53] on span "Upload untriaged files" at bounding box center [739, 50] width 70 height 9
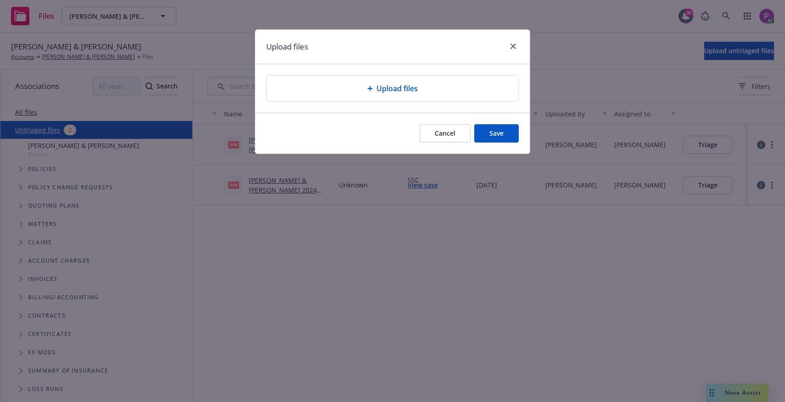
click at [370, 94] on div "Upload files" at bounding box center [392, 89] width 251 height 26
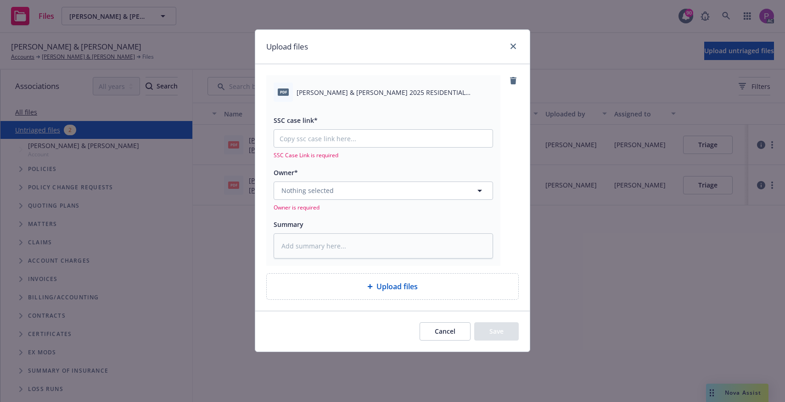
click at [364, 88] on span "[PERSON_NAME] & [PERSON_NAME] 2025 RESIDENTIAL EARTHQUAKE NOTICE OF CANCELLATIO…" at bounding box center [394, 93] width 196 height 10
copy div "[PERSON_NAME] & [PERSON_NAME] 2025 RESIDENTIAL EARTHQUAKE NOTICE OF CANCELLATIO…"
click at [318, 243] on textarea at bounding box center [382, 246] width 219 height 25
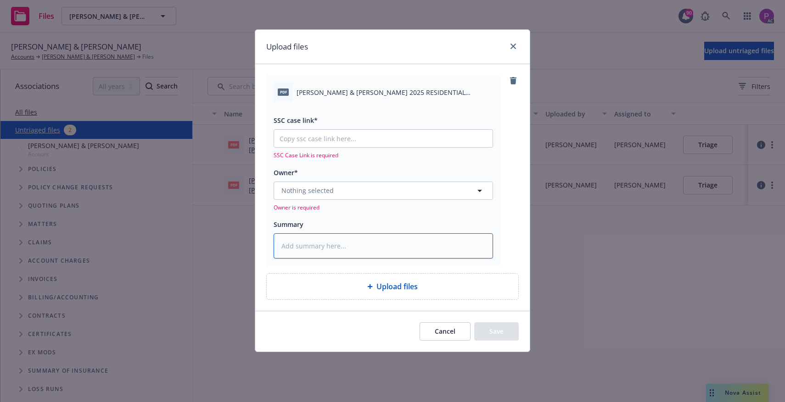
paste textarea "[PERSON_NAME] & [PERSON_NAME] 2025 RESIDENTIAL EARTHQUAKE NOTICE OF CANCELLATIO…"
type textarea "x"
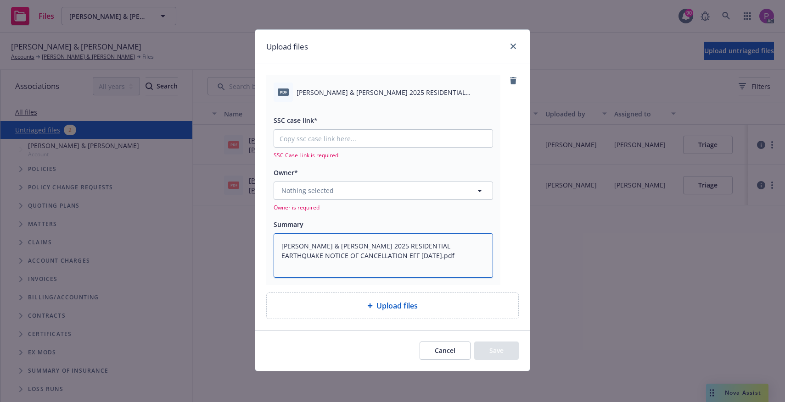
type textarea "[PERSON_NAME] & [PERSON_NAME] 2025 RESIDENTIAL EARTHQUAKE NOTICE OF CANCELLATIO…"
click at [309, 134] on input "SSC case link*" at bounding box center [383, 138] width 218 height 17
paste input "[URL][DOMAIN_NAME]"
type textarea "x"
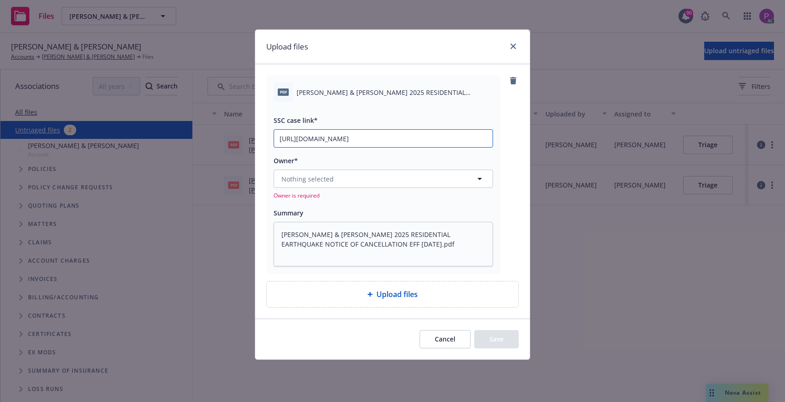
type input "[URL][DOMAIN_NAME]"
click at [319, 181] on span "Nothing selected" at bounding box center [307, 179] width 52 height 10
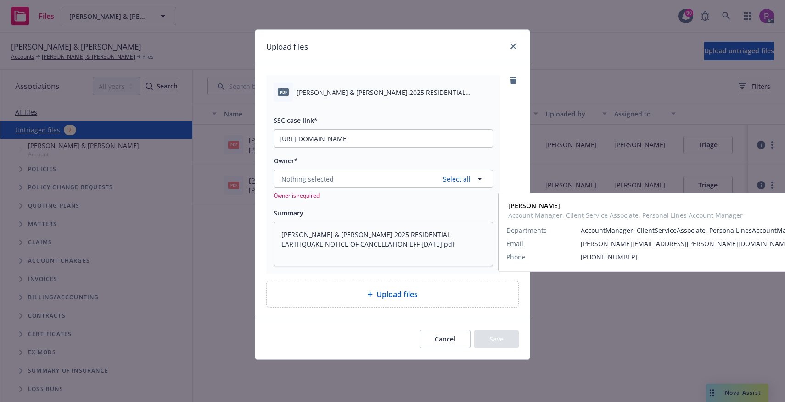
drag, startPoint x: 328, startPoint y: 244, endPoint x: 331, endPoint y: 251, distance: 8.2
click at [328, 245] on span "Account Manager, Client Service Associate, Personal Lines Account Manager" at bounding box center [382, 237] width 197 height 19
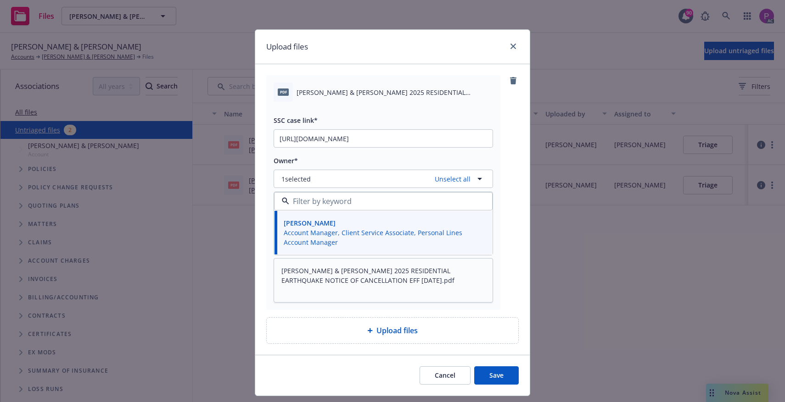
click at [495, 380] on button "Save" at bounding box center [496, 376] width 45 height 18
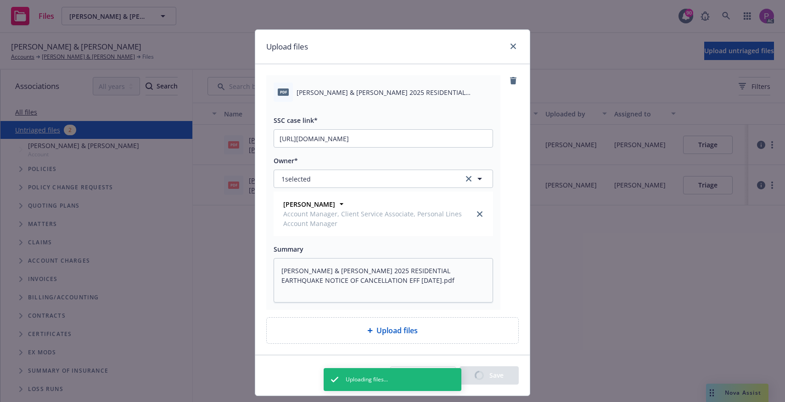
type textarea "x"
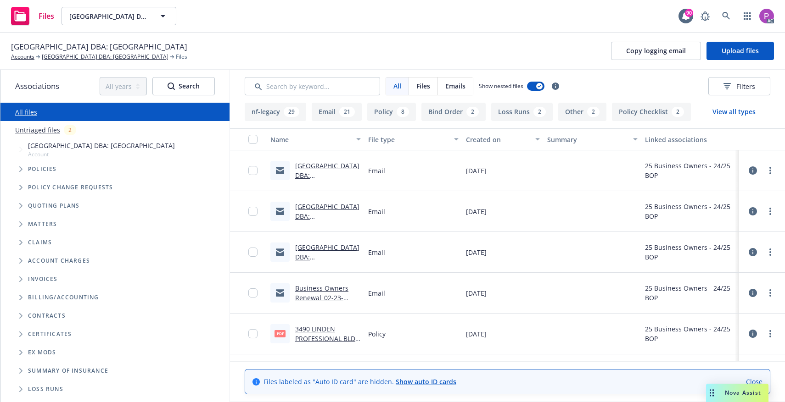
drag, startPoint x: 34, startPoint y: 128, endPoint x: 57, endPoint y: 128, distance: 23.4
click at [34, 129] on link "Untriaged files" at bounding box center [37, 130] width 45 height 10
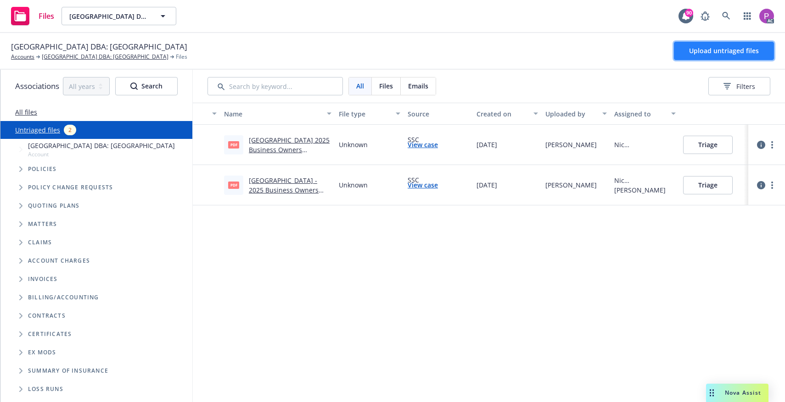
click at [724, 52] on span "Upload untriaged files" at bounding box center [724, 50] width 70 height 9
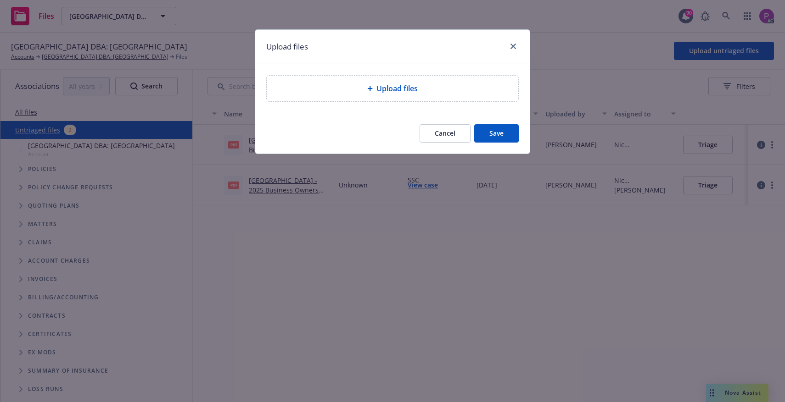
click at [392, 97] on div "Upload files" at bounding box center [392, 89] width 251 height 26
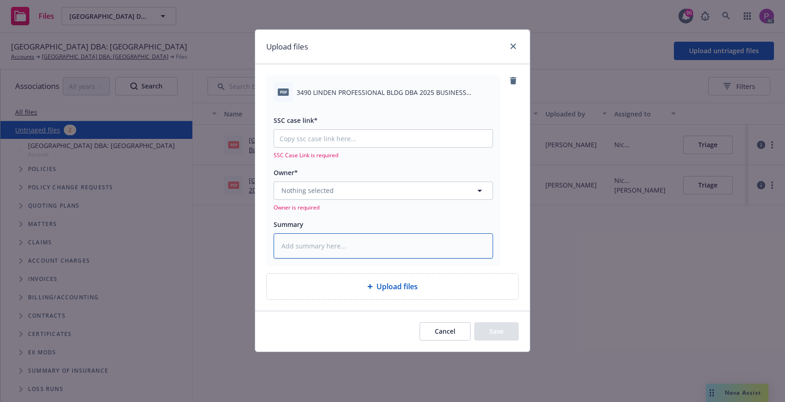
click at [323, 245] on textarea at bounding box center [382, 246] width 219 height 25
paste textarea "3490 LINDEN PROFESSIONAL BLDG DBA 2025 BUSINESS OWNERS NOTICE OF CANCELLATION E…"
type textarea "x"
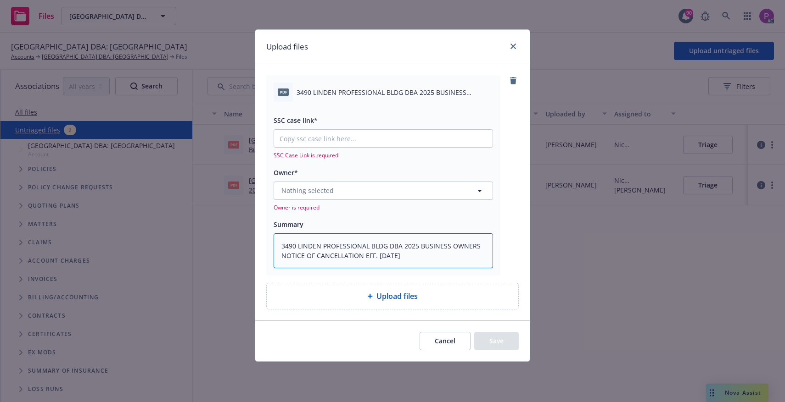
type textarea "3490 LINDEN PROFESSIONAL BLDG DBA 2025 BUSINESS OWNERS NOTICE OF CANCELLATION E…"
click at [352, 142] on input "SSC case link*" at bounding box center [383, 138] width 218 height 17
paste input "https://newfront-ssc.lightning.force.com/lightning/r/Case/500Vz00000Smdv3IAB/vi…"
type textarea "x"
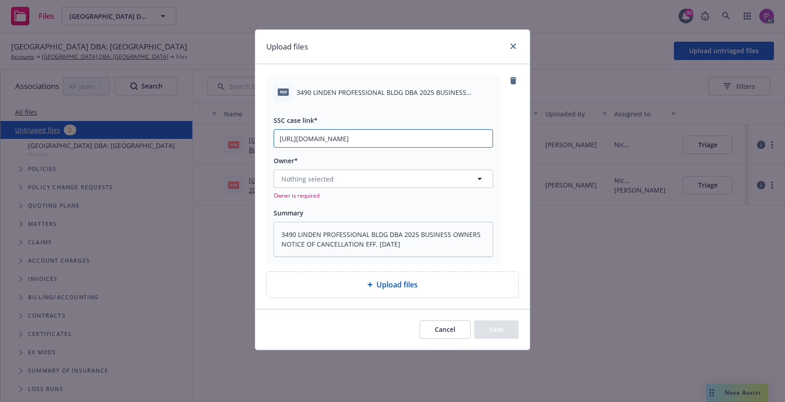
scroll to position [0, 129]
type input "https://newfront-ssc.lightning.force.com/lightning/r/Case/500Vz00000Smdv3IAB/vi…"
click at [338, 179] on button "Nothing selected" at bounding box center [382, 179] width 219 height 18
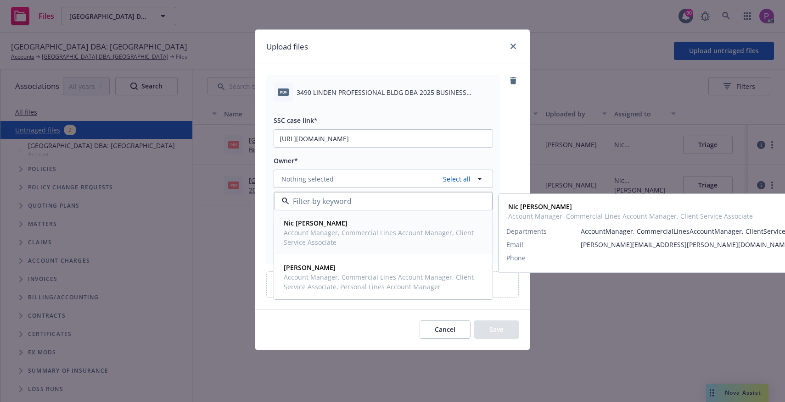
click at [328, 251] on div "Nic Tallichet Account Manager, Commercial Lines Account Manager, Client Service…" at bounding box center [382, 233] width 217 height 44
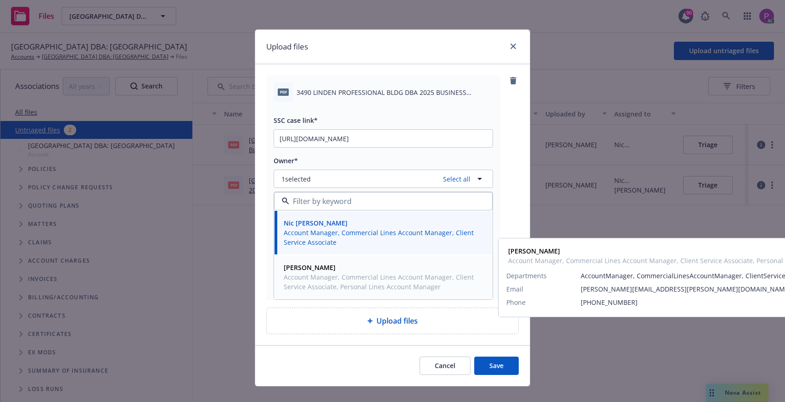
drag, startPoint x: 321, startPoint y: 278, endPoint x: 336, endPoint y: 287, distance: 17.2
click at [321, 279] on span "Account Manager, Commercial Lines Account Manager, Client Service Associate, Pe…" at bounding box center [382, 282] width 197 height 19
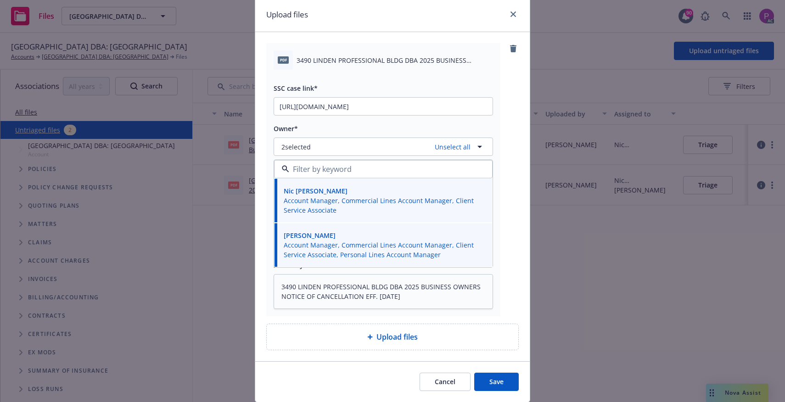
scroll to position [62, 0]
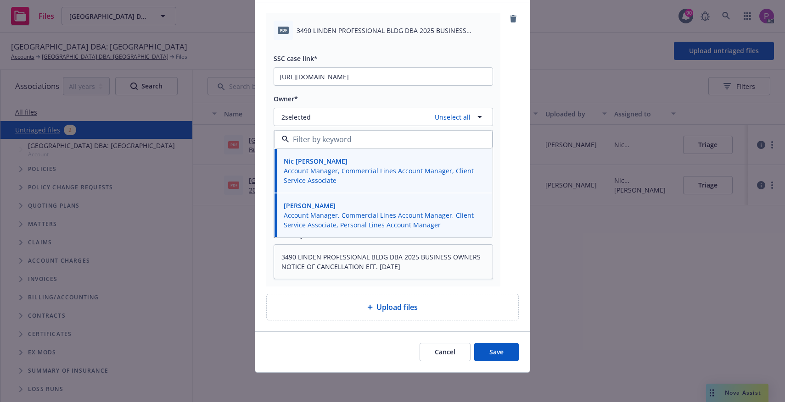
click at [481, 353] on button "Save" at bounding box center [496, 352] width 45 height 18
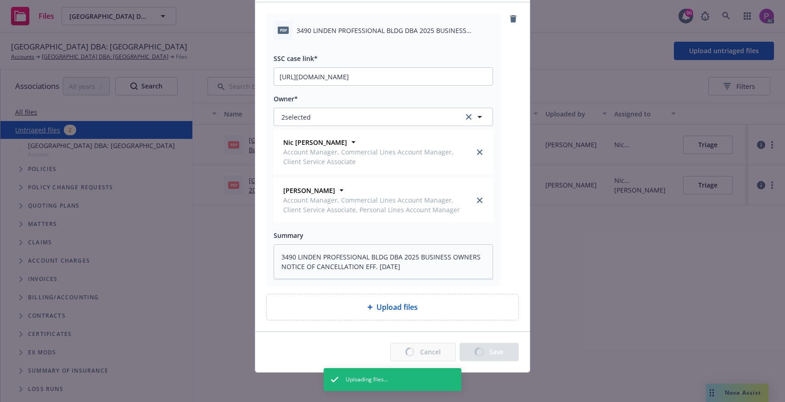
type textarea "x"
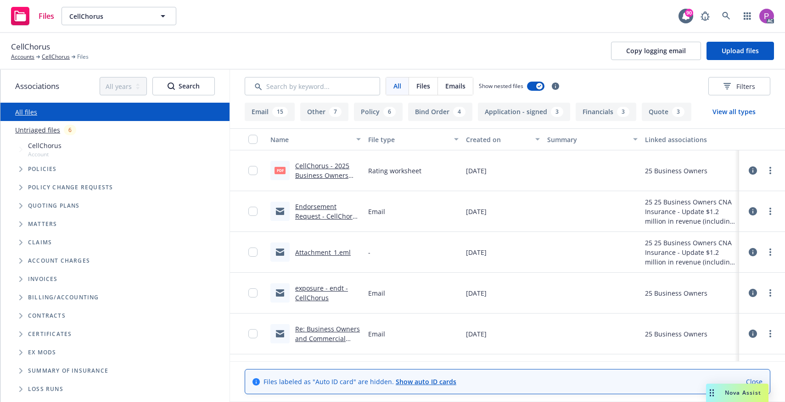
click at [24, 129] on link "Untriaged files" at bounding box center [37, 130] width 45 height 10
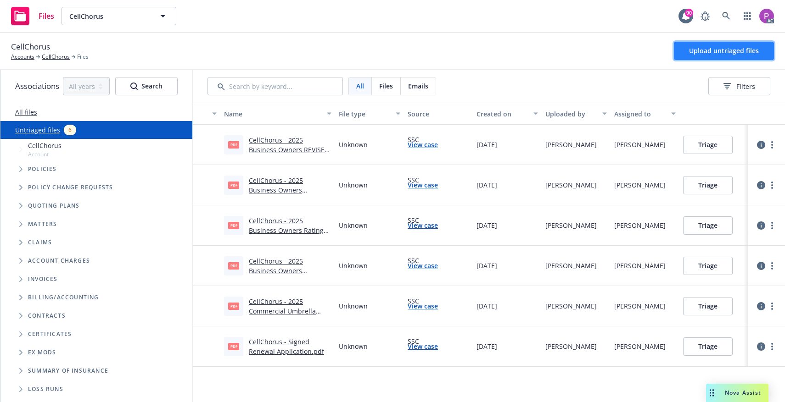
click at [696, 55] on button "Upload untriaged files" at bounding box center [724, 51] width 100 height 18
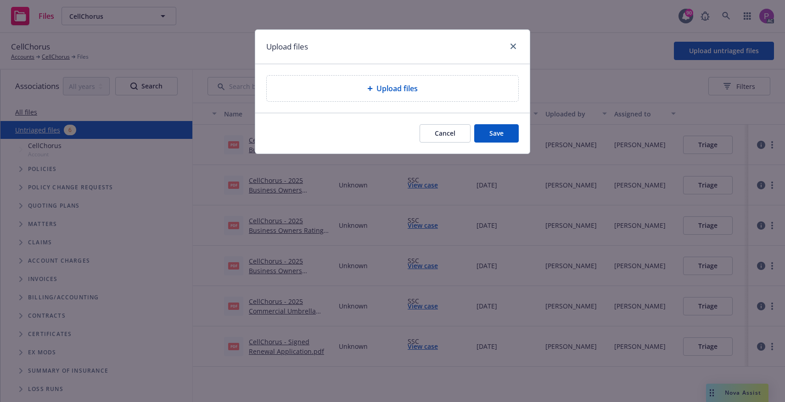
click at [378, 91] on span "Upload files" at bounding box center [396, 88] width 41 height 11
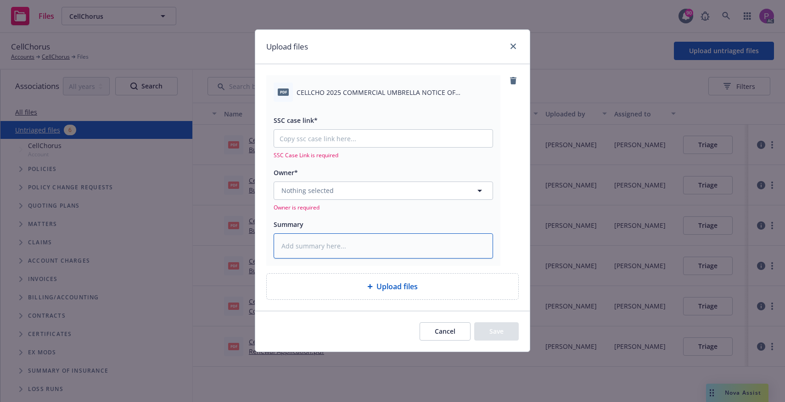
click at [338, 249] on textarea at bounding box center [382, 246] width 219 height 25
paste textarea "CELLCHO 2025 COMMERCIAL UMBRELLA NOTICE OF CANCELLATION EFF. 10-09-2025"
type textarea "x"
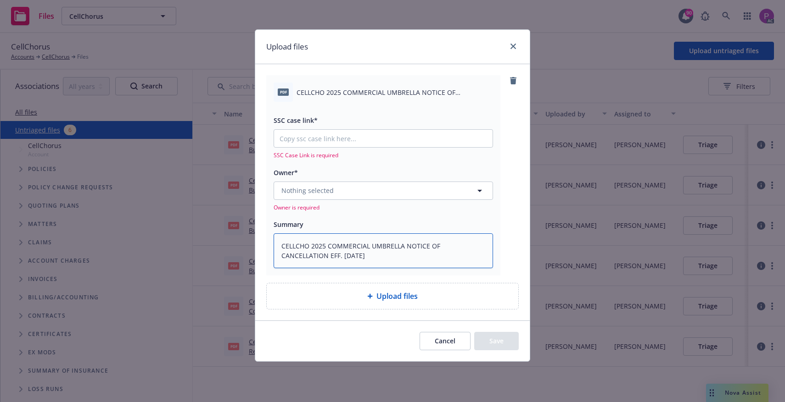
type textarea "CELLCHO 2025 COMMERCIAL UMBRELLA NOTICE OF CANCELLATION EFF. 10-09-2025"
click at [369, 139] on input "SSC case link*" at bounding box center [383, 138] width 218 height 17
paste input "https://newfront-ssc.lightning.force.com/lightning/r/Case/500Vz00000SmzE3IAJ/vi…"
type textarea "x"
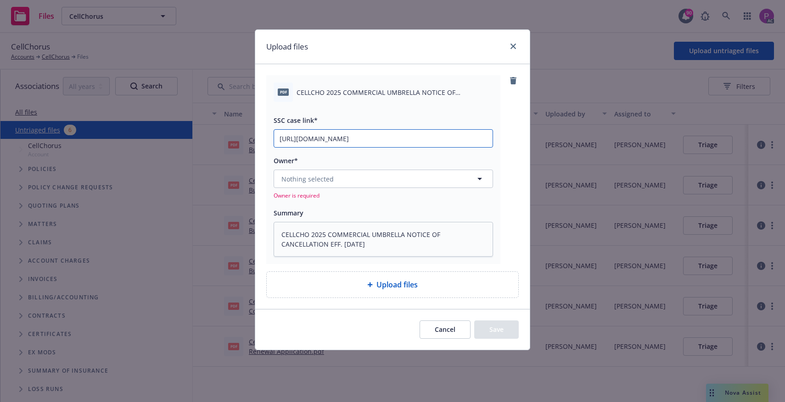
type input "https://newfront-ssc.lightning.force.com/lightning/r/Case/500Vz00000SmzE3IAJ/vi…"
click at [364, 188] on div "Nothing selected Owner is required" at bounding box center [382, 185] width 219 height 30
click at [363, 184] on button "Nothing selected" at bounding box center [382, 179] width 219 height 18
drag, startPoint x: 353, startPoint y: 174, endPoint x: 345, endPoint y: 168, distance: 9.8
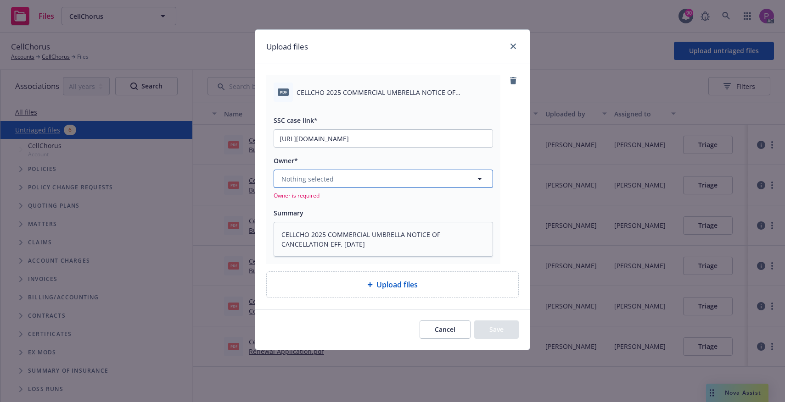
click at [352, 174] on button "Nothing selected" at bounding box center [382, 179] width 219 height 18
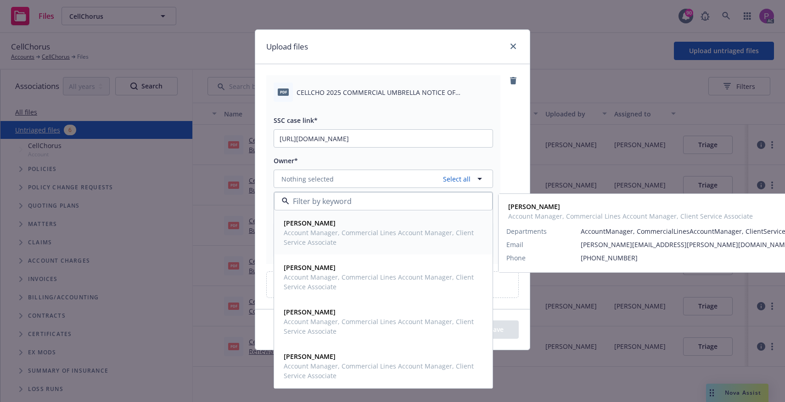
drag, startPoint x: 338, startPoint y: 232, endPoint x: 340, endPoint y: 250, distance: 18.0
click at [338, 232] on span "Account Manager, Commercial Lines Account Manager, Client Service Associate" at bounding box center [382, 237] width 197 height 19
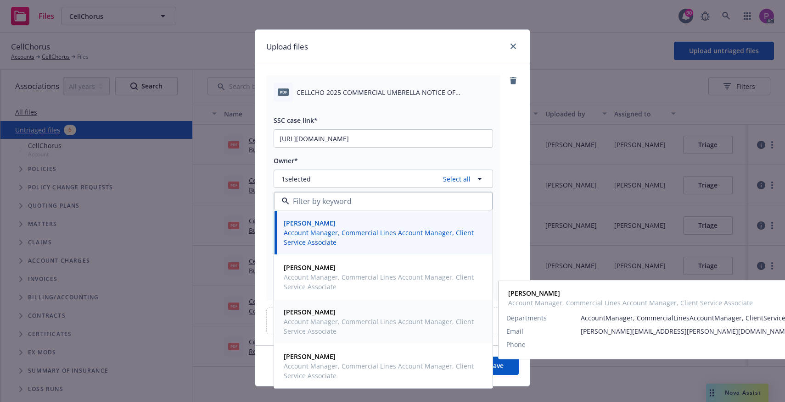
scroll to position [1, 0]
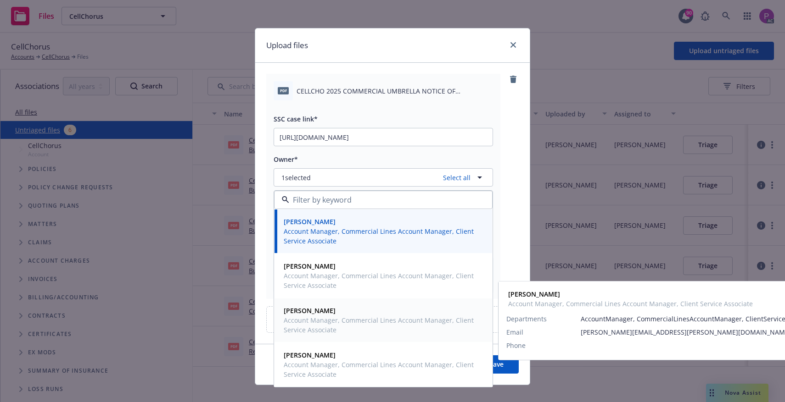
drag, startPoint x: 332, startPoint y: 330, endPoint x: 336, endPoint y: 320, distance: 10.9
click at [332, 330] on span "Account Manager, Commercial Lines Account Manager, Client Service Associate" at bounding box center [382, 325] width 197 height 19
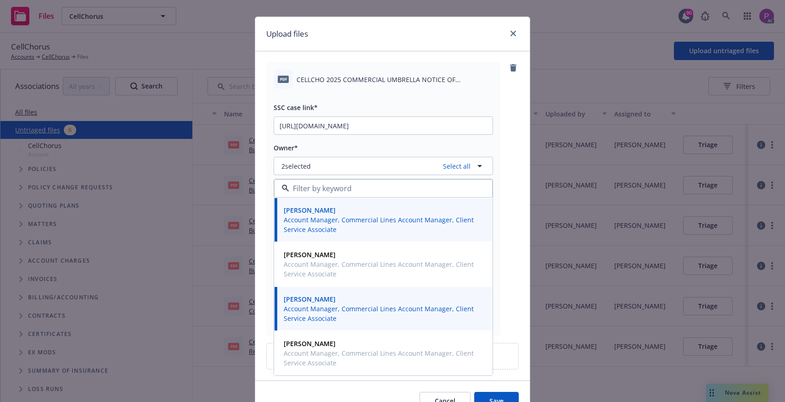
scroll to position [14, 0]
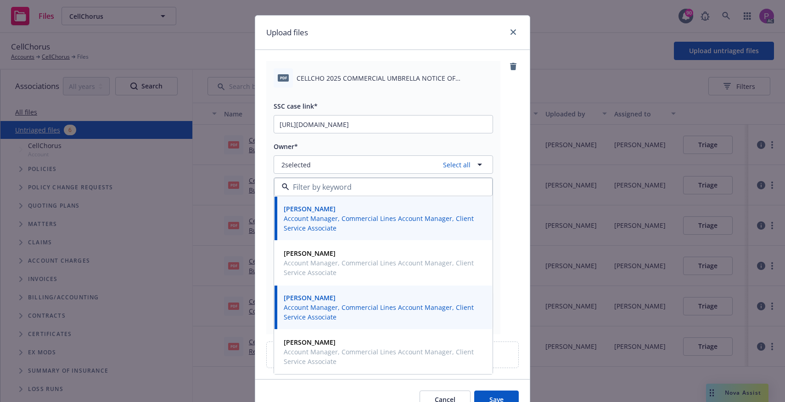
click at [485, 395] on button "Save" at bounding box center [496, 400] width 45 height 18
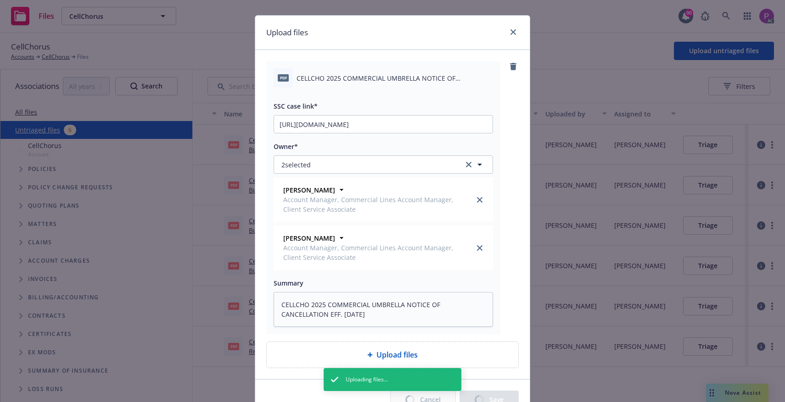
type textarea "x"
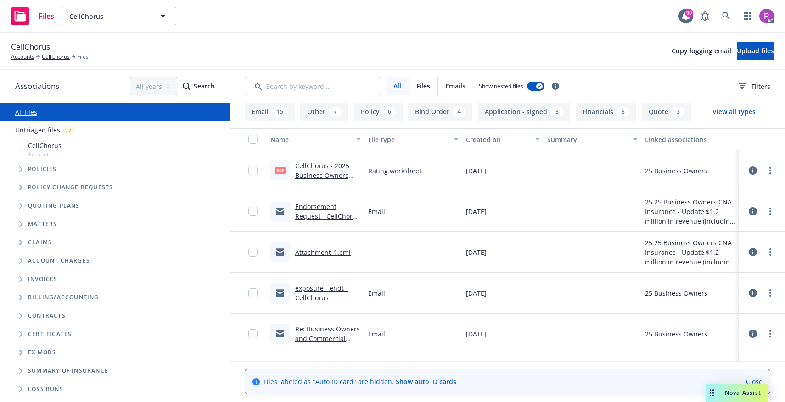
drag, startPoint x: 53, startPoint y: 131, endPoint x: 157, endPoint y: 116, distance: 104.8
click at [53, 131] on link "Untriaged files" at bounding box center [37, 130] width 45 height 10
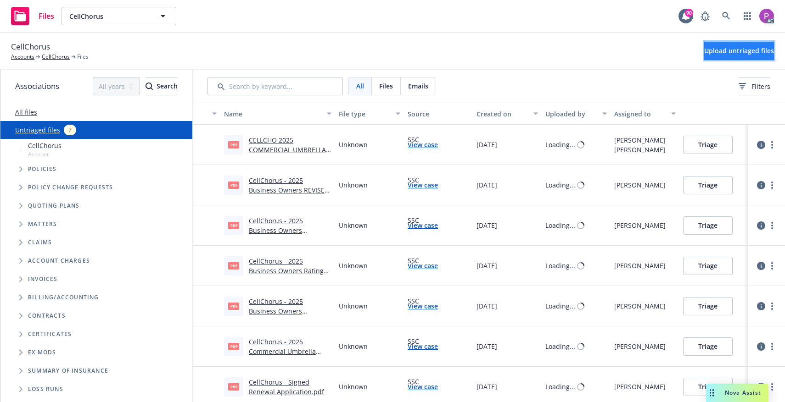
click at [748, 53] on span "Upload untriaged files" at bounding box center [739, 50] width 70 height 9
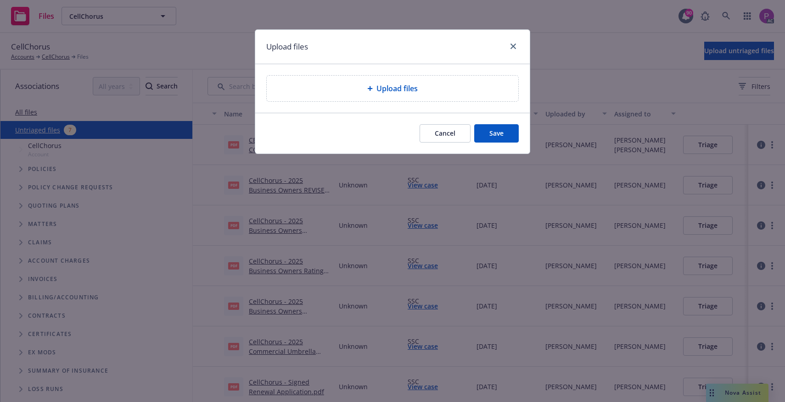
click at [340, 93] on div "Upload files" at bounding box center [392, 88] width 237 height 11
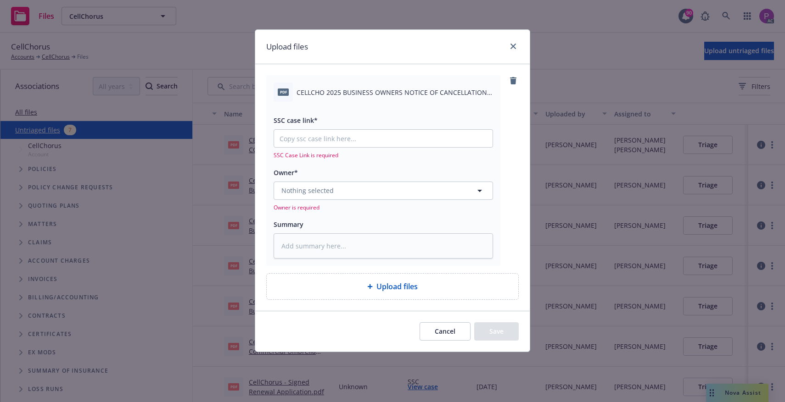
click at [388, 94] on span "CELLCHO 2025 BUSINESS OWNERS NOTICE OF CANCELLATION EFF. [DATE].pdf" at bounding box center [394, 93] width 196 height 10
click at [324, 257] on textarea at bounding box center [382, 246] width 219 height 25
paste textarea "CELLCHO 2025 BUSINESS OWNERS NOTICE OF CANCELLATION EFF. [DATE]"
type textarea "x"
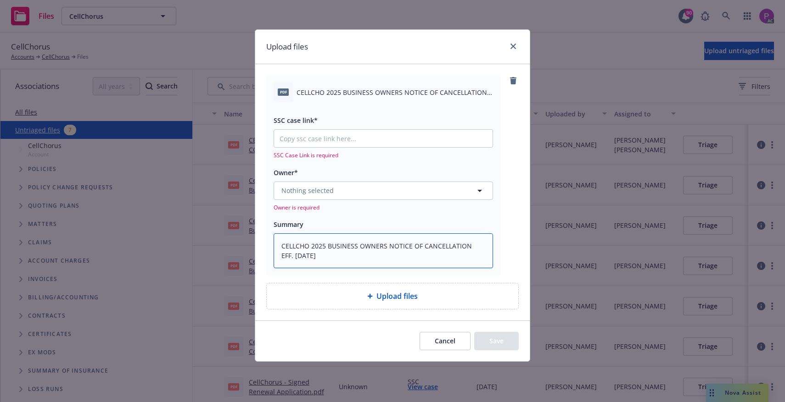
type textarea "CELLCHO 2025 BUSINESS OWNERS NOTICE OF CANCELLATION EFF. [DATE]"
click at [346, 140] on input "SSC case link*" at bounding box center [383, 138] width 218 height 17
paste input "https://newfront-ssc.lightning.force.com/lightning/r/Case/500Vz00000Smj4VIAR/vi…"
type textarea "x"
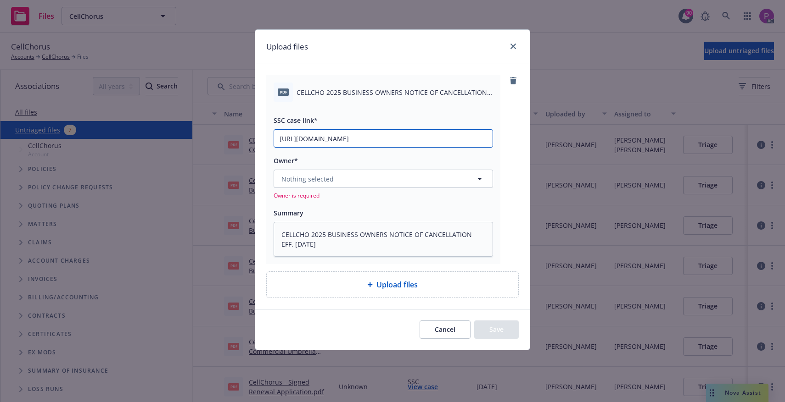
scroll to position [0, 123]
type input "https://newfront-ssc.lightning.force.com/lightning/r/Case/500Vz00000Smj4VIAR/vi…"
click at [341, 176] on button "Nothing selected" at bounding box center [382, 179] width 219 height 18
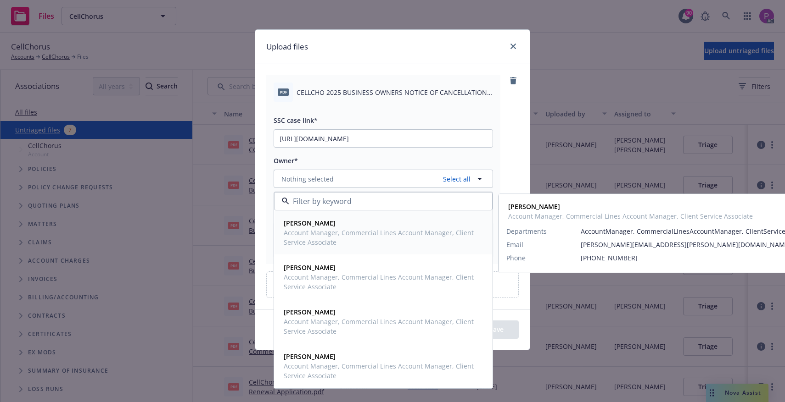
drag, startPoint x: 335, startPoint y: 232, endPoint x: 332, endPoint y: 227, distance: 6.0
click at [335, 232] on span "Account Manager, Commercial Lines Account Manager, Client Service Associate" at bounding box center [382, 237] width 197 height 19
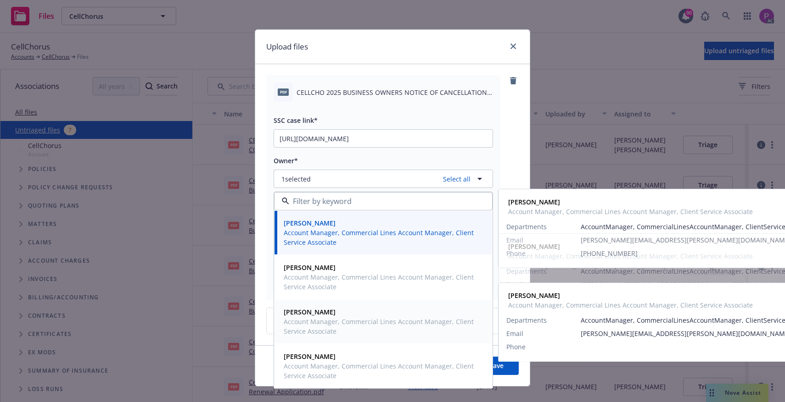
click at [321, 321] on span "Account Manager, Commercial Lines Account Manager, Client Service Associate" at bounding box center [382, 326] width 197 height 19
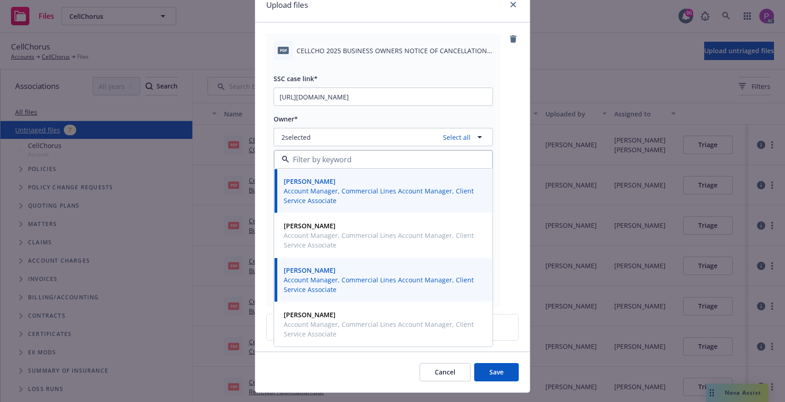
scroll to position [62, 0]
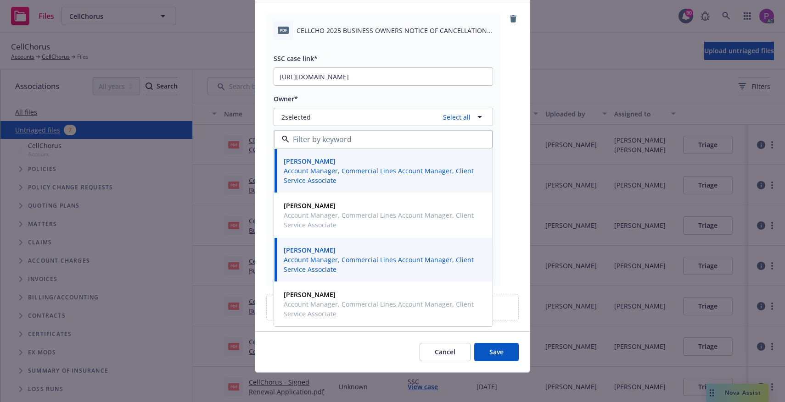
click at [490, 356] on button "Save" at bounding box center [496, 352] width 45 height 18
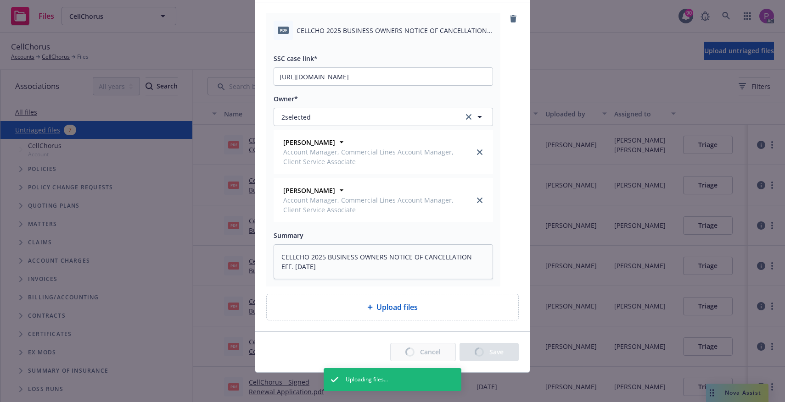
type textarea "x"
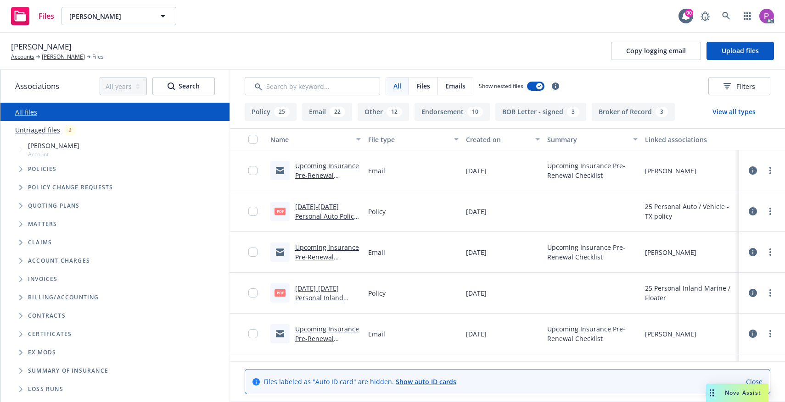
click at [33, 127] on link "Untriaged files" at bounding box center [37, 130] width 45 height 10
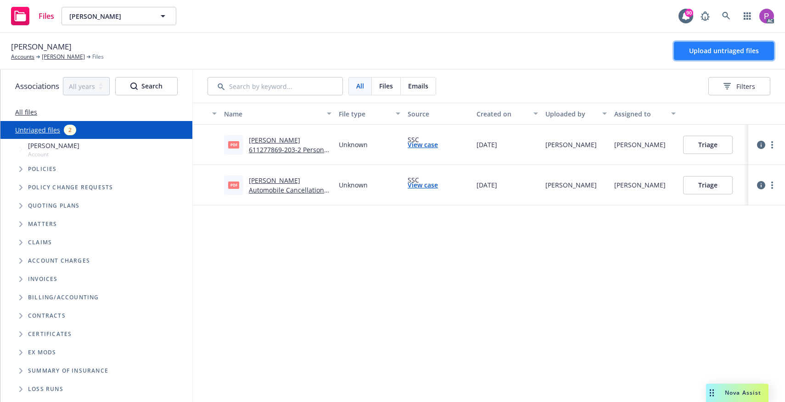
click at [713, 52] on span "Upload untriaged files" at bounding box center [724, 50] width 70 height 9
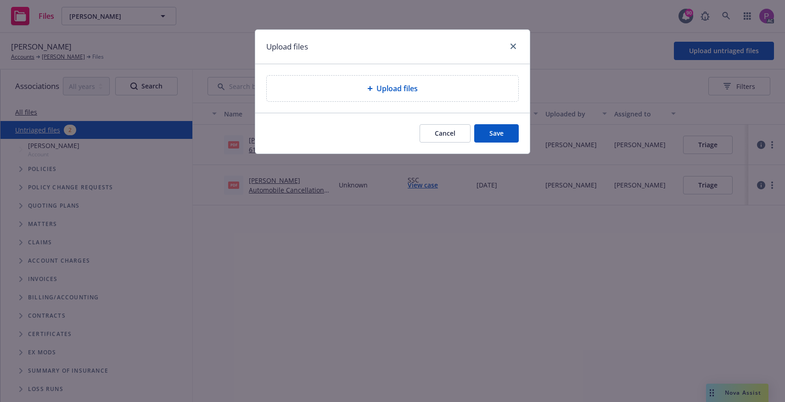
click at [370, 78] on div "Upload files" at bounding box center [392, 89] width 251 height 26
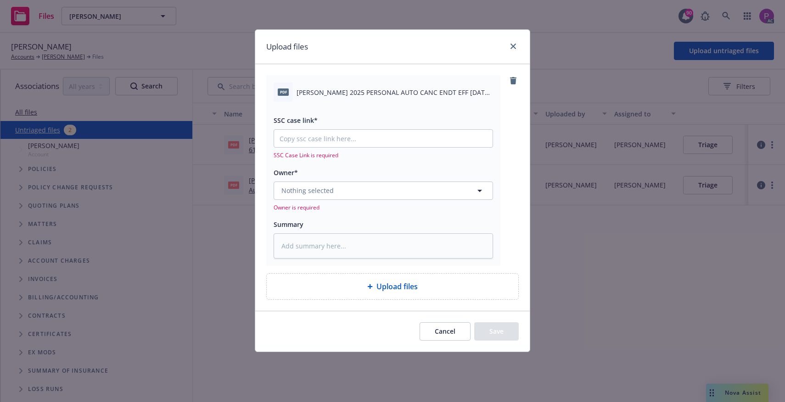
click at [357, 92] on span "JAMES EDEN 2025 PERSONAL AUTO CANC ENDT EFF 10-01-2025 (1).pdf" at bounding box center [394, 93] width 196 height 10
copy div "JAMES EDEN 2025 PERSONAL AUTO CANC ENDT EFF 10-01-2025 (1).pdf"
click at [327, 258] on div "pdf JAMES EDEN 2025 PERSONAL AUTO CANC ENDT EFF 10-01-2025 (1).pdf SSC case lin…" at bounding box center [383, 170] width 234 height 190
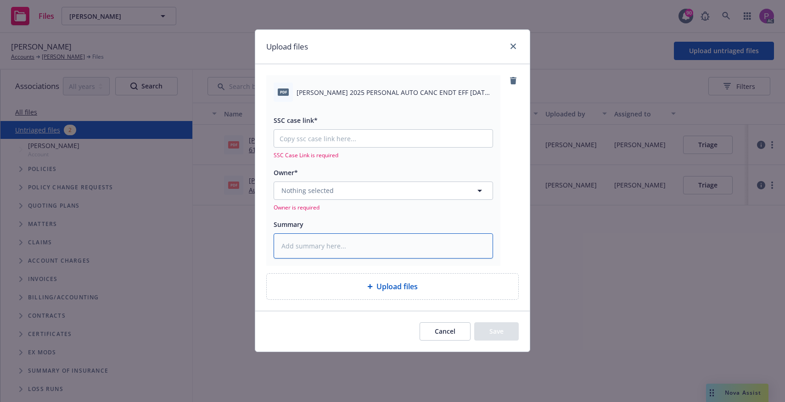
click at [328, 249] on textarea at bounding box center [382, 246] width 219 height 25
paste textarea "JAMES EDEN 2025 PERSONAL AUTO CANC ENDT EFF 10-01-2025 (1).pdf"
type textarea "x"
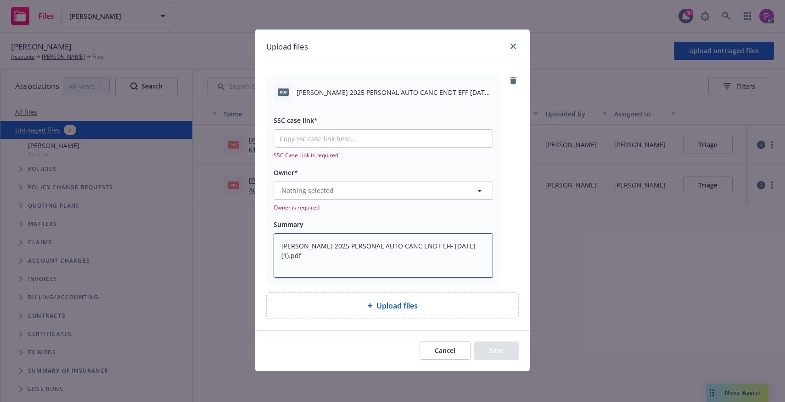
type textarea "JAMES EDEN 2025 PERSONAL AUTO CANC ENDT EFF 10-01-2025 (1).pdf"
click at [315, 145] on input "SSC case link*" at bounding box center [383, 138] width 218 height 17
paste input "https://newfront-ssc.lightning.force.com/lightning/r/Case/500Vz00000Sn4c6IAB/vi…"
type textarea "x"
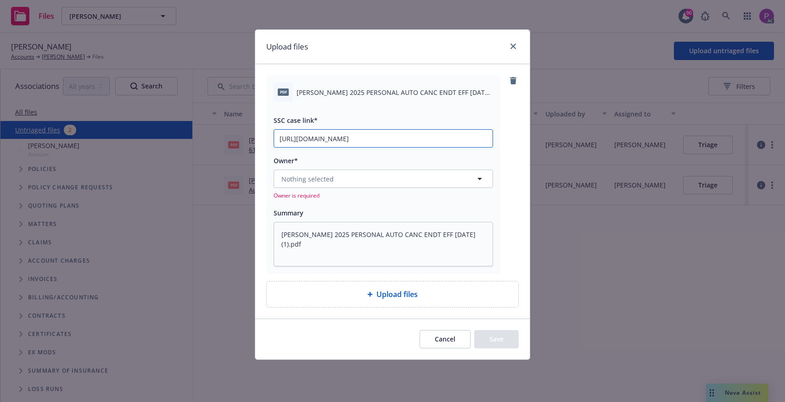
scroll to position [0, 127]
type input "https://newfront-ssc.lightning.force.com/lightning/r/Case/500Vz00000Sn4c6IAB/vi…"
click at [326, 176] on span "Nothing selected" at bounding box center [307, 179] width 52 height 10
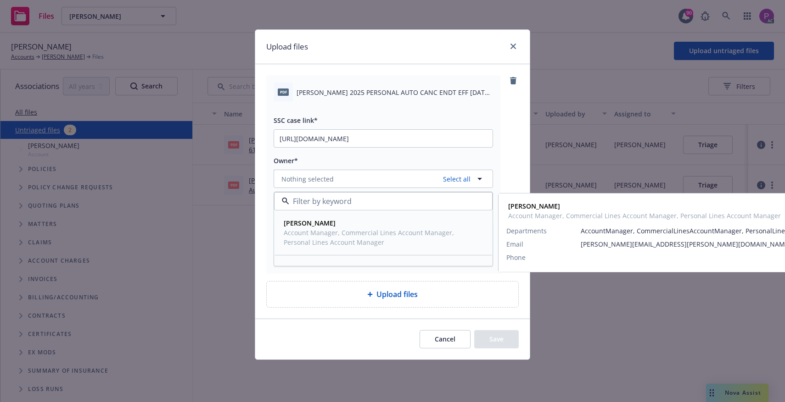
click at [315, 251] on div "Melanie Triantos Account Manager, Commercial Lines Account Manager, Personal Li…" at bounding box center [382, 233] width 217 height 44
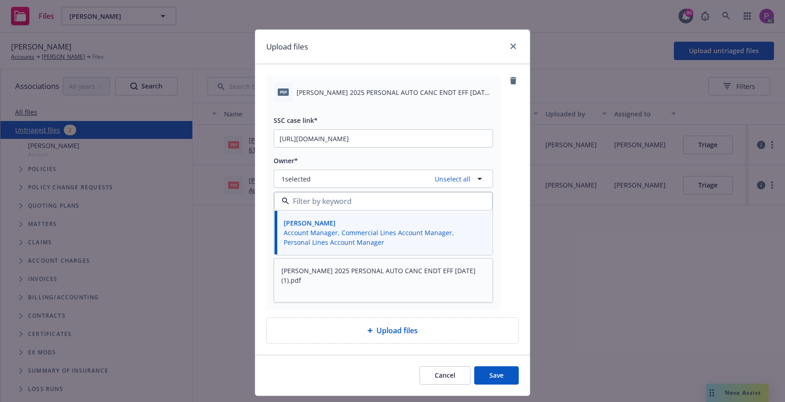
drag, startPoint x: 509, startPoint y: 379, endPoint x: 482, endPoint y: 339, distance: 49.0
click at [509, 379] on button "Save" at bounding box center [496, 376] width 45 height 18
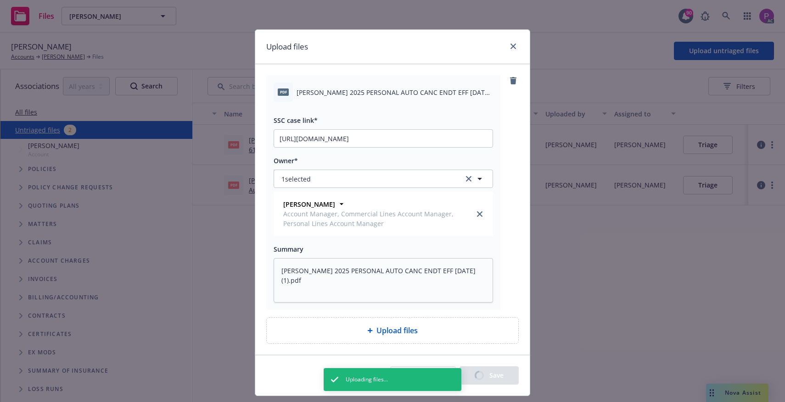
type textarea "x"
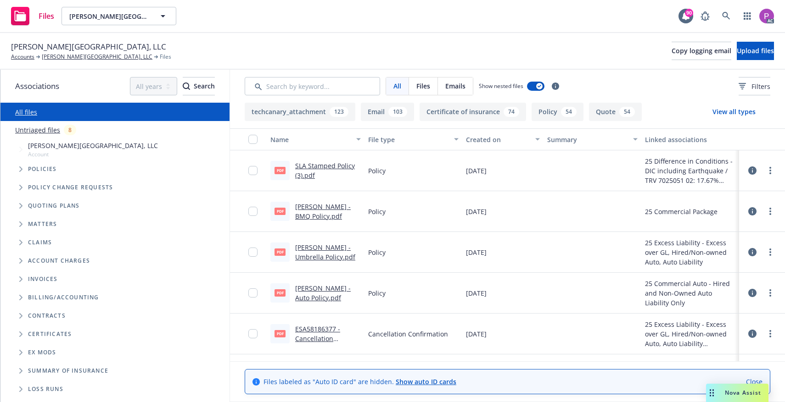
drag, startPoint x: 38, startPoint y: 131, endPoint x: 60, endPoint y: 128, distance: 22.2
click at [38, 131] on link "Untriaged files" at bounding box center [37, 130] width 45 height 10
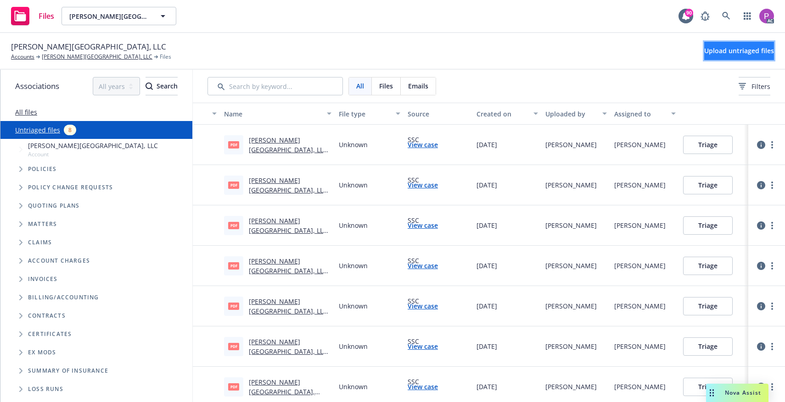
click at [757, 50] on span "Upload untriaged files" at bounding box center [739, 50] width 70 height 9
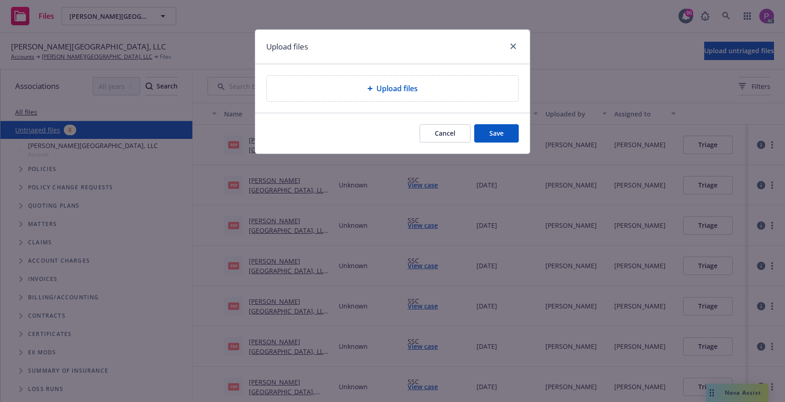
click at [377, 98] on div "Upload files" at bounding box center [392, 89] width 251 height 26
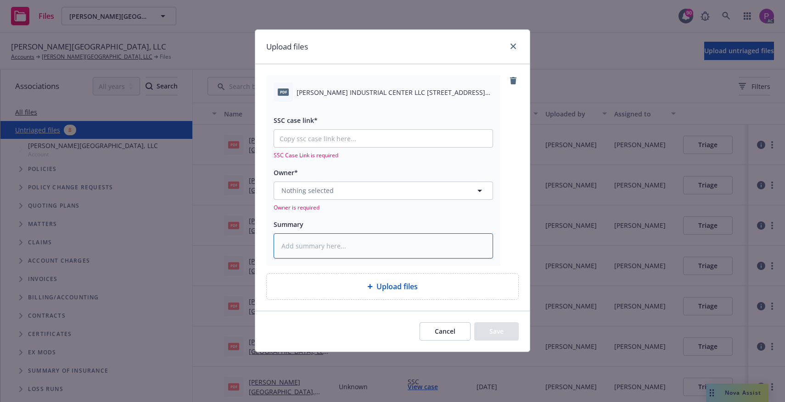
click at [368, 237] on textarea at bounding box center [382, 246] width 219 height 25
paste textarea "[PERSON_NAME] INDUSTRIAL CENTER LLC [STREET_ADDRESS] EFF. [DATE]"
type textarea "x"
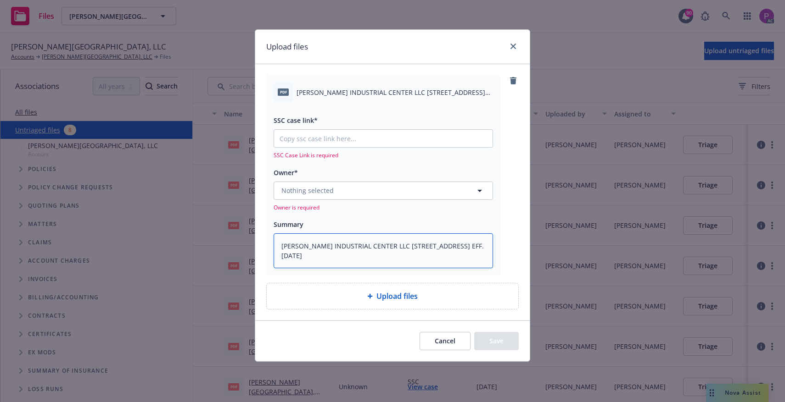
type textarea "[PERSON_NAME] INDUSTRIAL CENTER LLC [STREET_ADDRESS] EFF. [DATE]"
click at [336, 138] on input "SSC case link*" at bounding box center [383, 138] width 218 height 17
paste input "[URL][DOMAIN_NAME]"
type textarea "x"
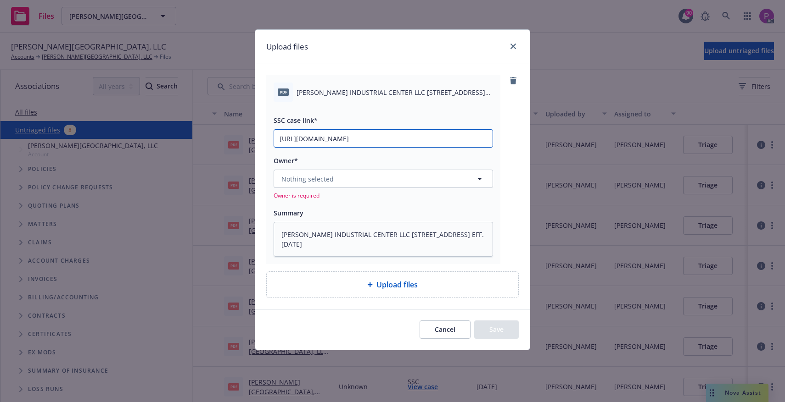
scroll to position [0, 127]
type input "[URL][DOMAIN_NAME]"
click at [324, 192] on span "Owner is required" at bounding box center [382, 196] width 219 height 8
click at [325, 184] on button "Nothing selected" at bounding box center [382, 179] width 219 height 18
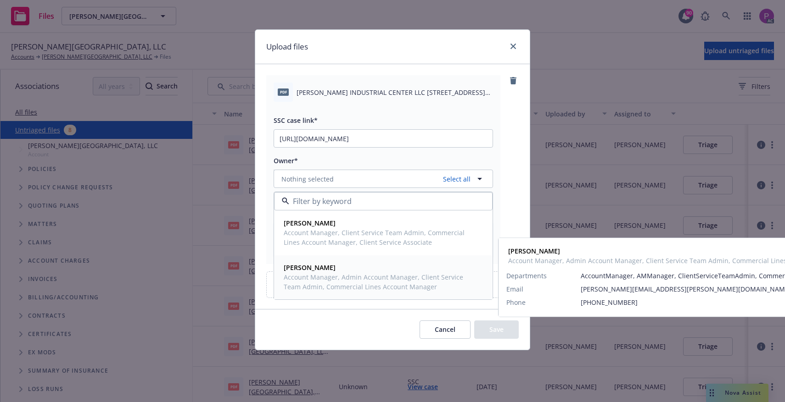
drag, startPoint x: 346, startPoint y: 271, endPoint x: 356, endPoint y: 235, distance: 37.8
click at [346, 266] on span "Sarah Bowman" at bounding box center [382, 268] width 197 height 10
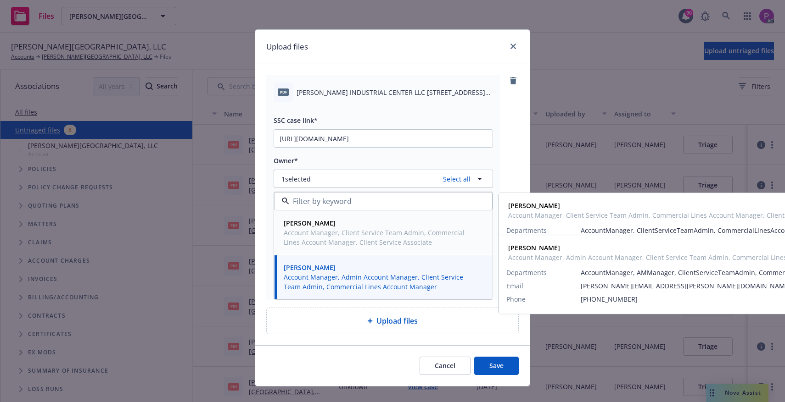
drag, startPoint x: 357, startPoint y: 232, endPoint x: 359, endPoint y: 242, distance: 10.3
click at [356, 235] on span "Account Manager, Client Service Team Admin, Commercial Lines Account Manager, C…" at bounding box center [382, 237] width 197 height 19
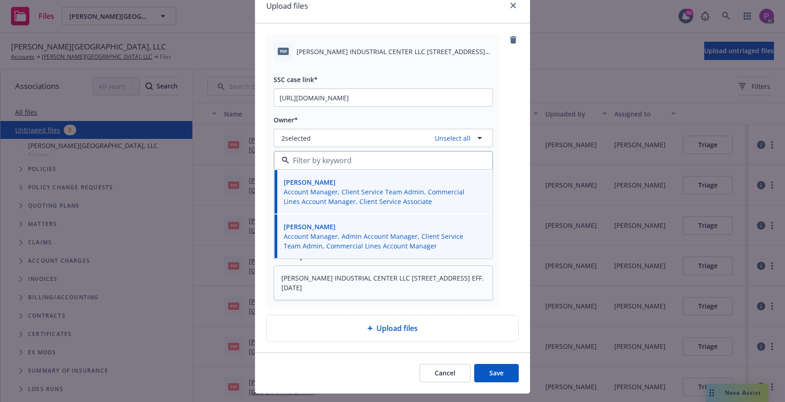
scroll to position [41, 0]
click at [490, 372] on button "Save" at bounding box center [496, 373] width 45 height 18
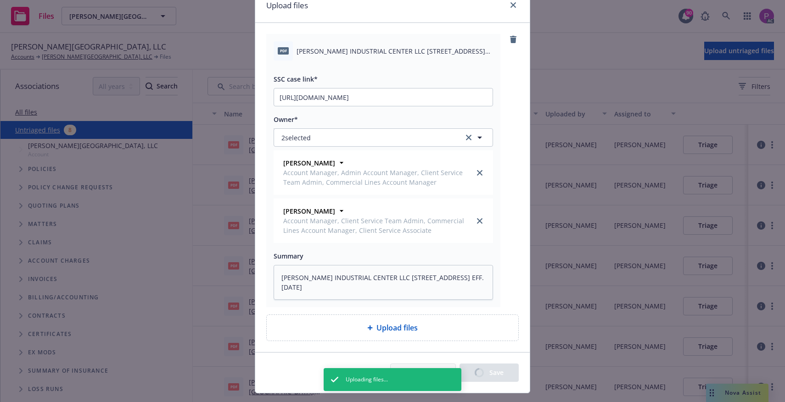
type textarea "x"
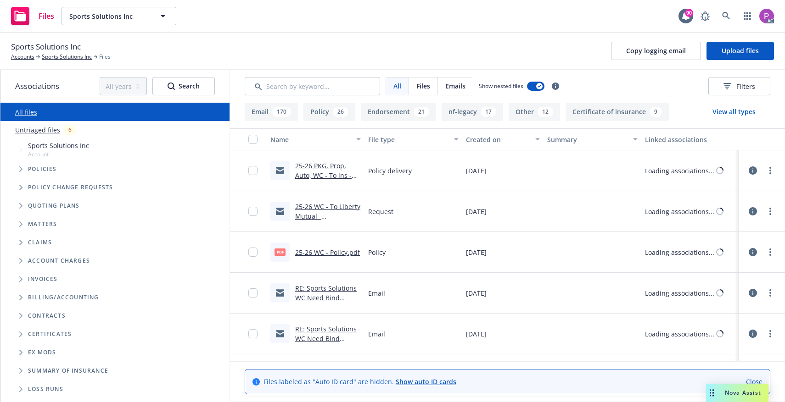
click at [40, 129] on link "Untriaged files" at bounding box center [37, 130] width 45 height 10
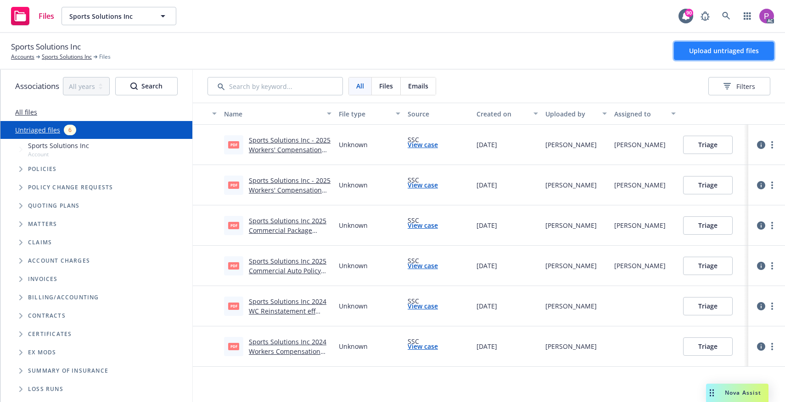
click at [711, 46] on span "Upload untriaged files" at bounding box center [724, 50] width 70 height 9
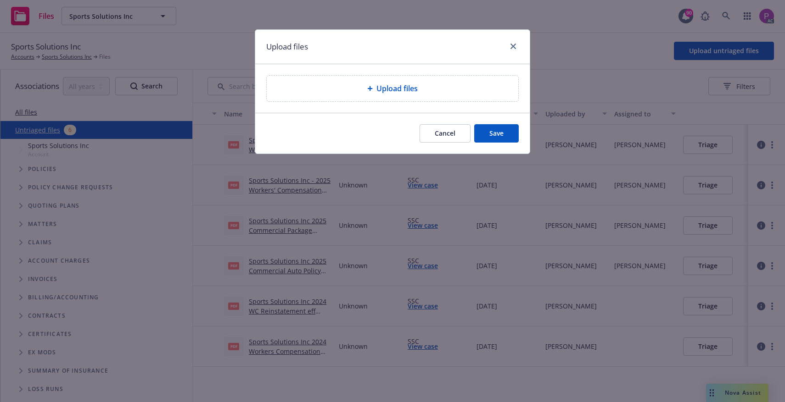
click at [388, 87] on span "Upload files" at bounding box center [396, 88] width 41 height 11
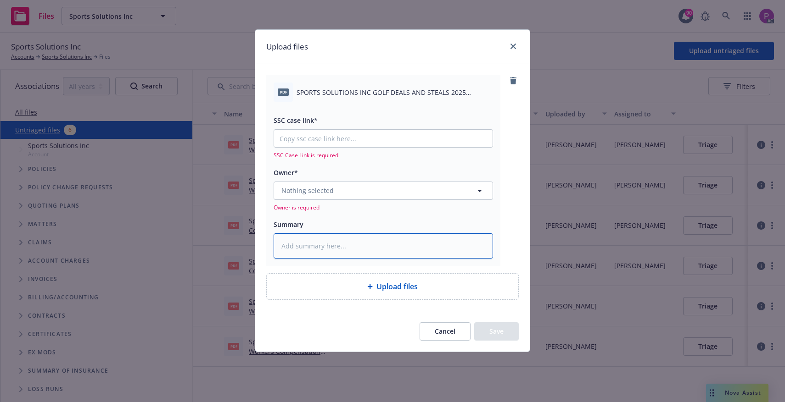
click at [328, 255] on textarea at bounding box center [382, 246] width 219 height 25
paste textarea "SPORTS SOLUTIONS INC GOLF DEALS AND STEALS 2025 WORKERS COMPENSATION CANC ENDT …"
type textarea "x"
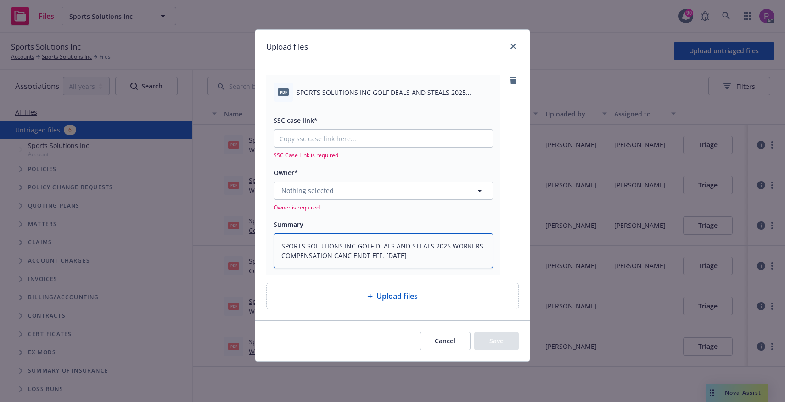
type textarea "SPORTS SOLUTIONS INC GOLF DEALS AND STEALS 2025 WORKERS COMPENSATION CANC ENDT …"
click at [338, 135] on input "SSC case link*" at bounding box center [383, 138] width 218 height 17
paste input "https://newfront-ssc.lightning.force.com/lightning/r/Case/500Vz00000SnGwZIAV/vi…"
type textarea "x"
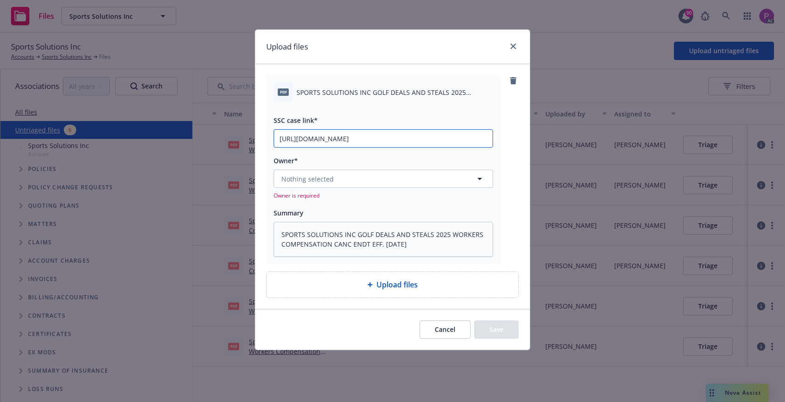
type input "https://newfront-ssc.lightning.force.com/lightning/r/Case/500Vz00000SnGwZIAV/vi…"
click at [337, 184] on button "Nothing selected" at bounding box center [382, 179] width 219 height 18
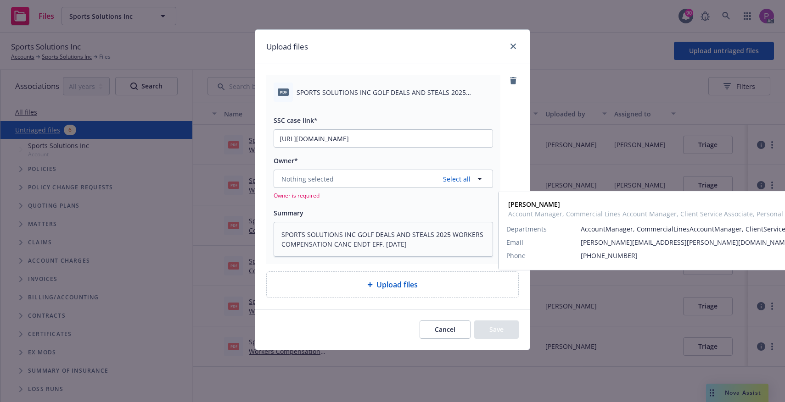
click at [333, 253] on div "Denisse Gonzales Account Manager, Commercial Lines Account Manager, Client Serv…" at bounding box center [382, 233] width 217 height 44
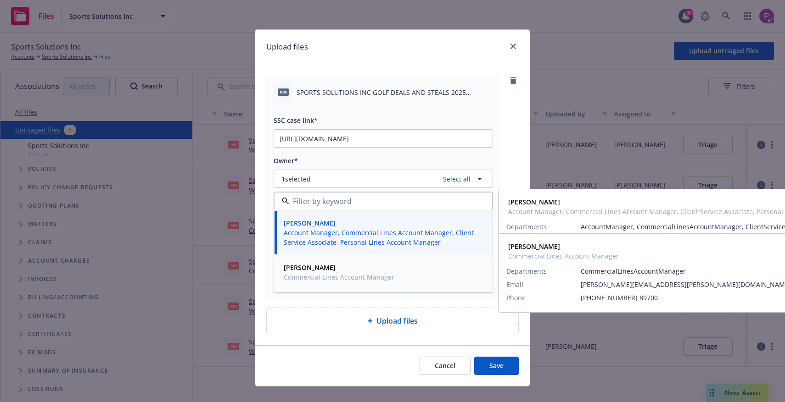
drag, startPoint x: 332, startPoint y: 275, endPoint x: 358, endPoint y: 293, distance: 31.7
click at [332, 276] on span "Commercial Lines Account Manager" at bounding box center [339, 278] width 111 height 10
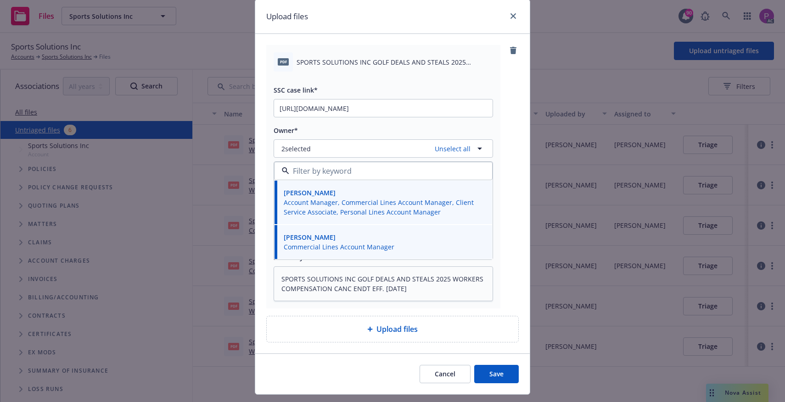
click at [488, 372] on button "Save" at bounding box center [496, 374] width 45 height 18
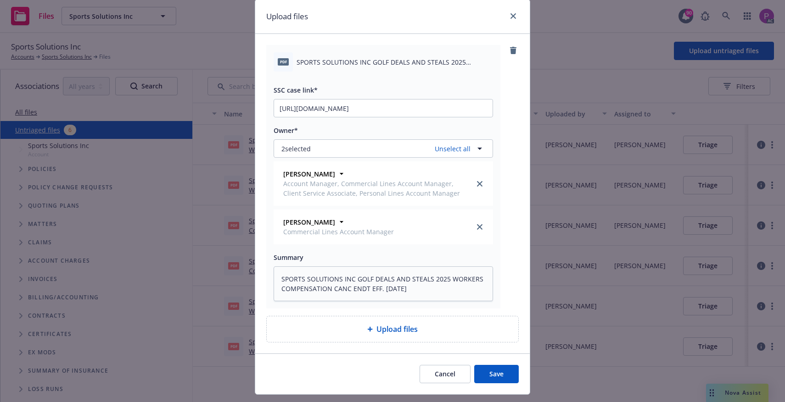
scroll to position [29, 0]
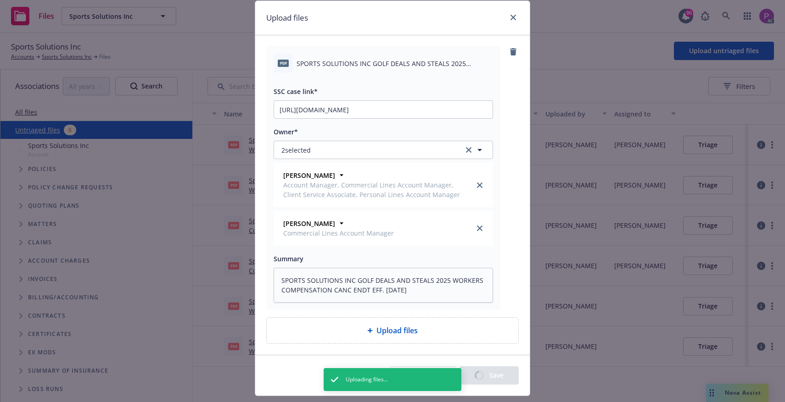
type textarea "x"
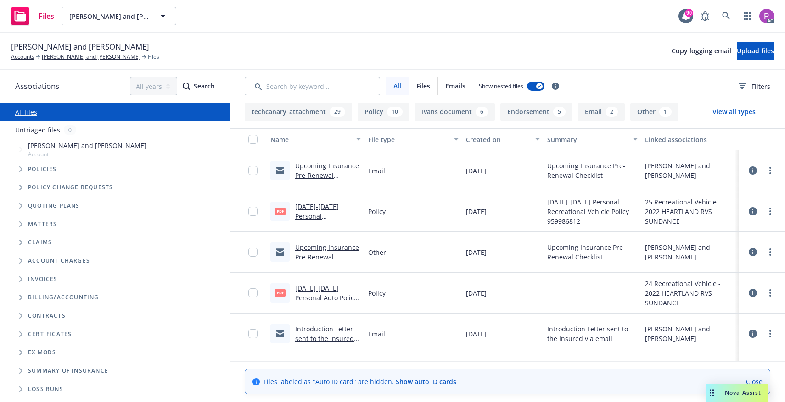
drag, startPoint x: 38, startPoint y: 130, endPoint x: 95, endPoint y: 123, distance: 57.7
click at [38, 130] on link "Untriaged files" at bounding box center [37, 130] width 45 height 10
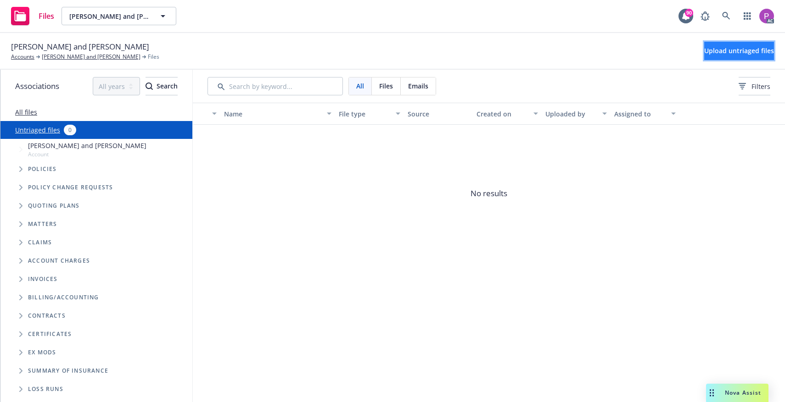
click at [751, 51] on span "Upload untriaged files" at bounding box center [739, 50] width 70 height 9
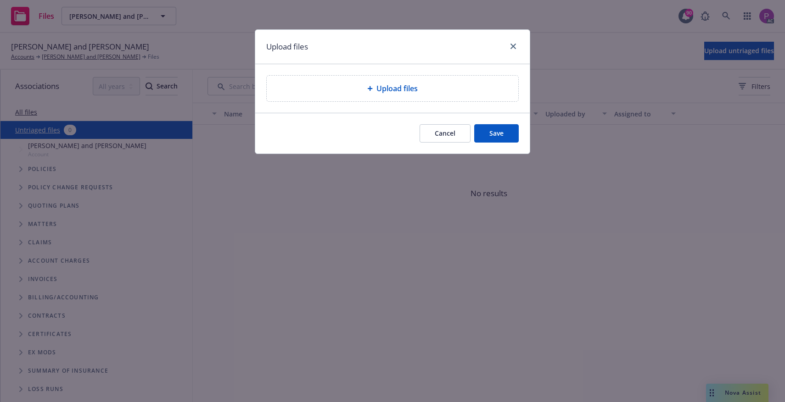
click at [347, 92] on div "Upload files" at bounding box center [392, 88] width 237 height 11
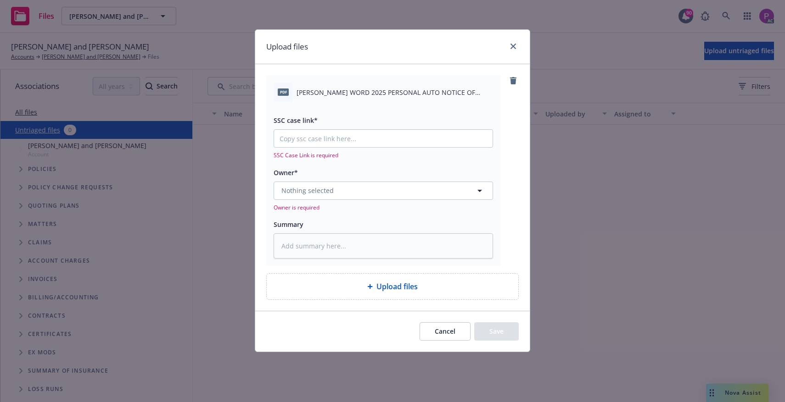
click at [387, 92] on span "[PERSON_NAME] WORD 2025 PERSONAL AUTO NOTICE OF CANCELLATION EFF. [DATE] (1).pdf" at bounding box center [394, 93] width 196 height 10
copy div "[PERSON_NAME] WORD 2025 PERSONAL AUTO NOTICE OF CANCELLATION EFF. [DATE] (1).pdf"
click at [343, 244] on textarea at bounding box center [382, 246] width 219 height 25
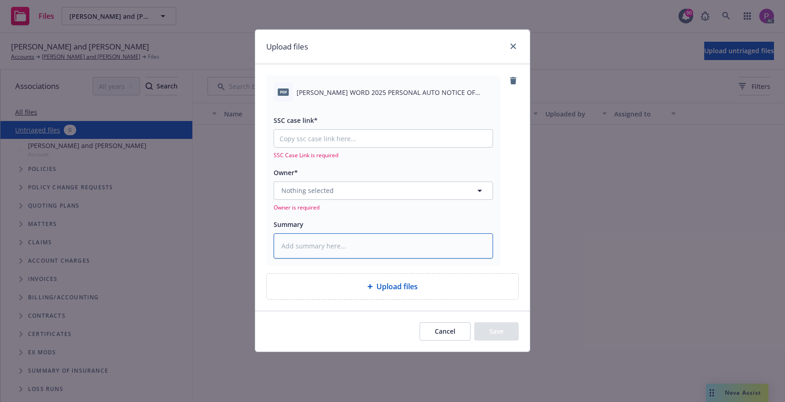
paste textarea "[PERSON_NAME] WORD 2025 PERSONAL AUTO NOTICE OF CANCELLATION EFF. [DATE] (1).pdf"
type textarea "x"
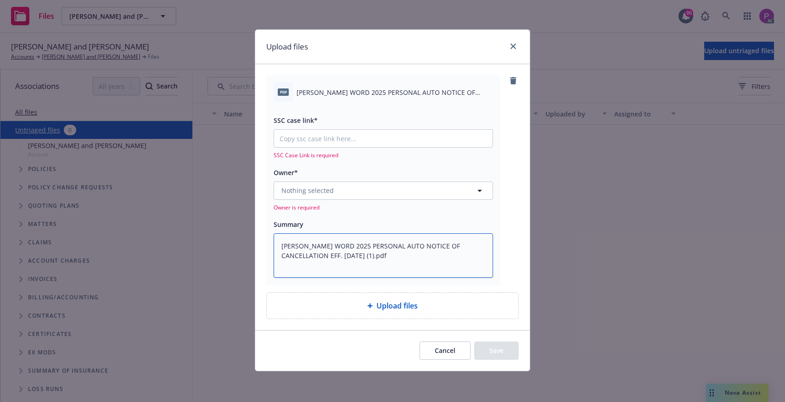
type textarea "[PERSON_NAME] WORD 2025 PERSONAL AUTO NOTICE OF CANCELLATION EFF. [DATE] (1).pdf"
drag, startPoint x: 351, startPoint y: 138, endPoint x: 351, endPoint y: 143, distance: 5.1
click at [351, 138] on input "SSC case link*" at bounding box center [383, 138] width 218 height 17
paste input "[URL][DOMAIN_NAME]"
type textarea "x"
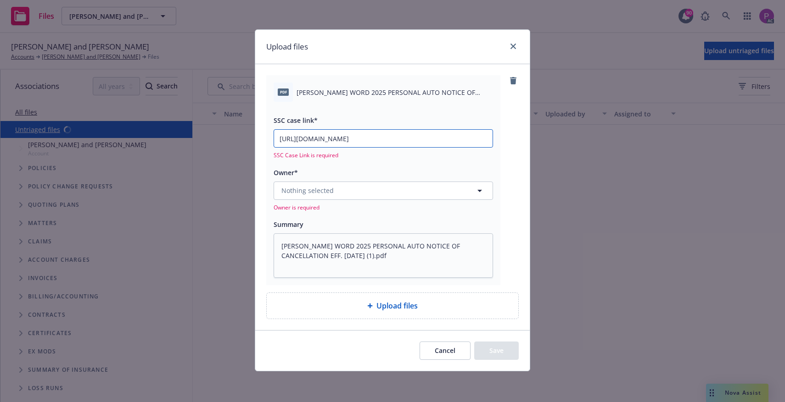
scroll to position [0, 45]
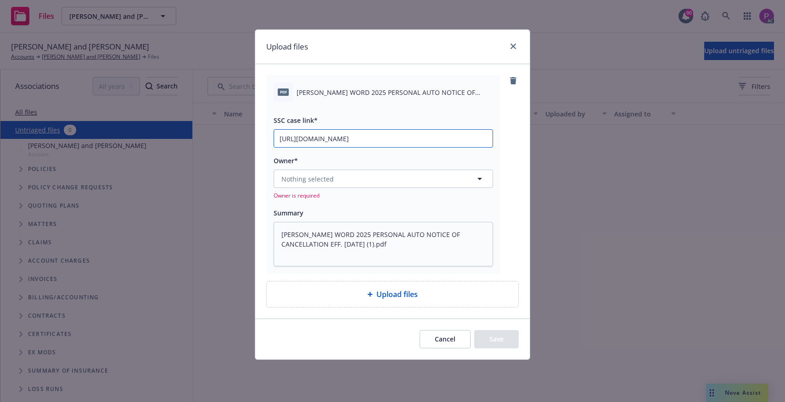
type input "[URL][DOMAIN_NAME]"
click at [353, 186] on button "Nothing selected" at bounding box center [382, 179] width 219 height 18
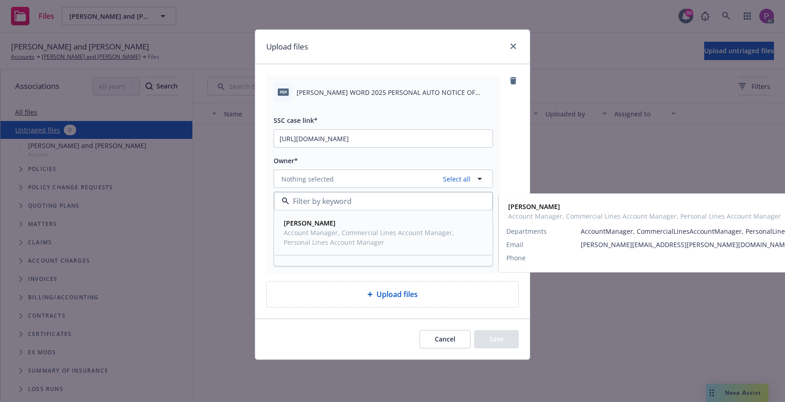
click at [356, 237] on span "Account Manager, Commercial Lines Account Manager, Personal Lines Account Manag…" at bounding box center [382, 237] width 197 height 19
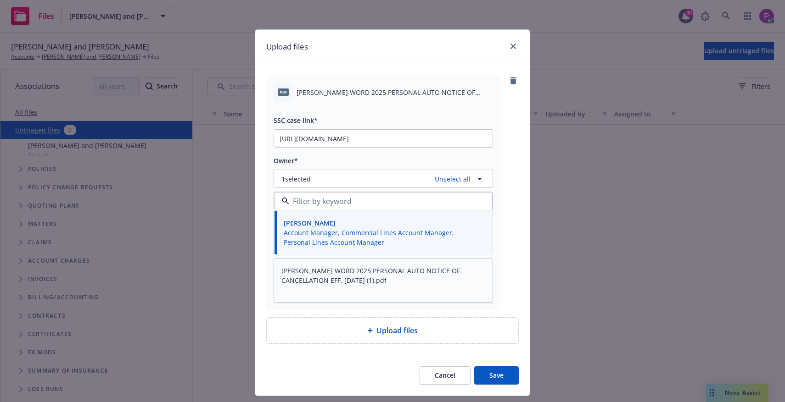
drag, startPoint x: 485, startPoint y: 370, endPoint x: 471, endPoint y: 335, distance: 37.5
click at [485, 369] on button "Save" at bounding box center [496, 376] width 45 height 18
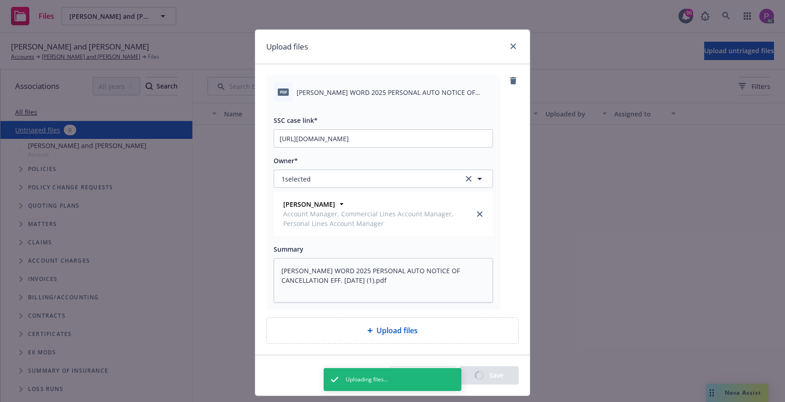
type textarea "x"
